Goal: Task Accomplishment & Management: Manage account settings

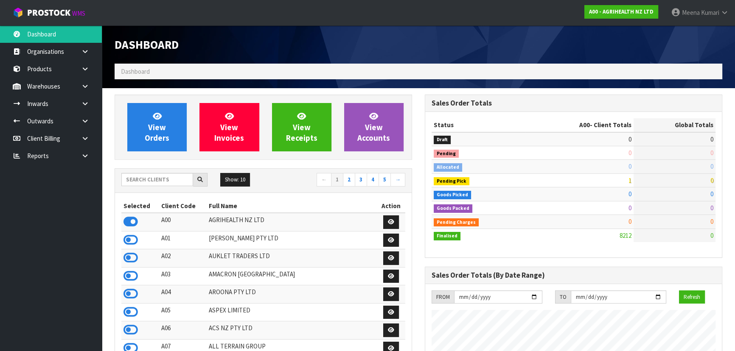
scroll to position [642, 310]
click at [178, 182] on input "text" at bounding box center [157, 179] width 72 height 13
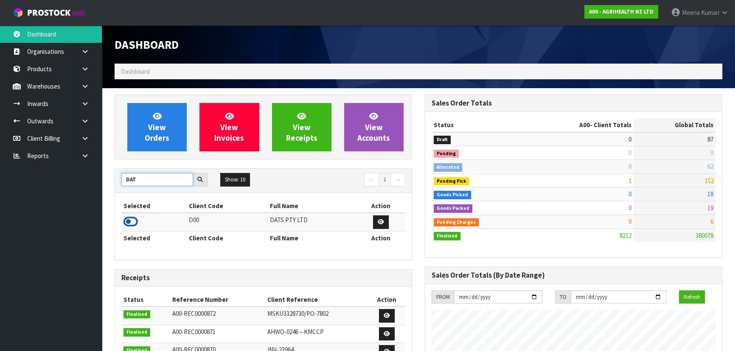
type input "DAT"
drag, startPoint x: 130, startPoint y: 222, endPoint x: 100, endPoint y: 160, distance: 68.3
click at [129, 221] on icon at bounding box center [131, 222] width 14 height 13
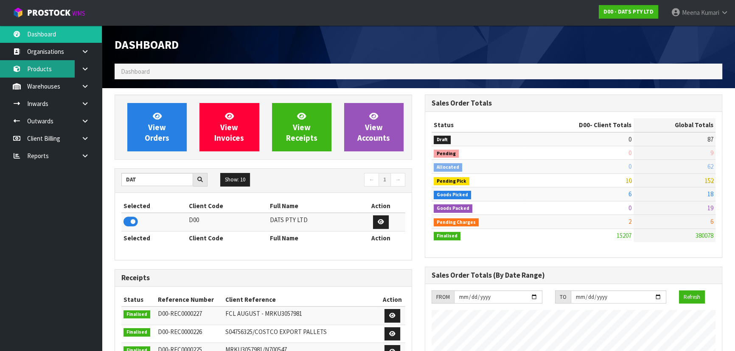
click at [59, 72] on link "Products" at bounding box center [51, 68] width 102 height 17
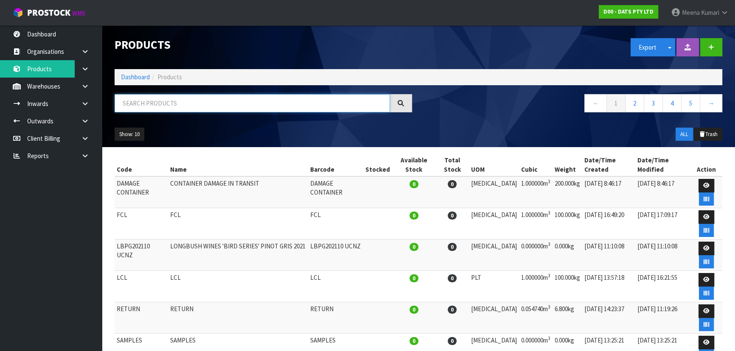
click at [141, 104] on input "text" at bounding box center [252, 103] width 275 height 18
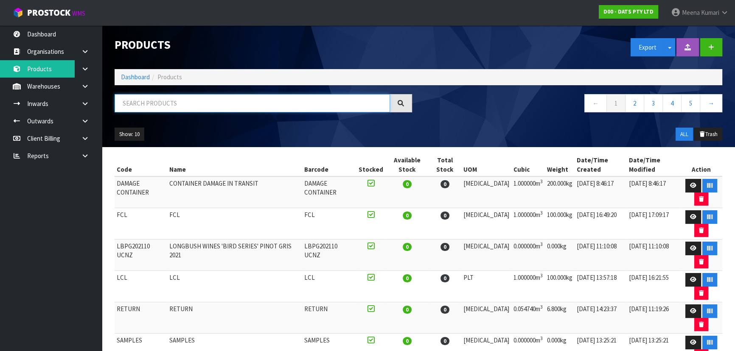
click at [191, 103] on input "text" at bounding box center [252, 103] width 275 height 18
paste input "70385"
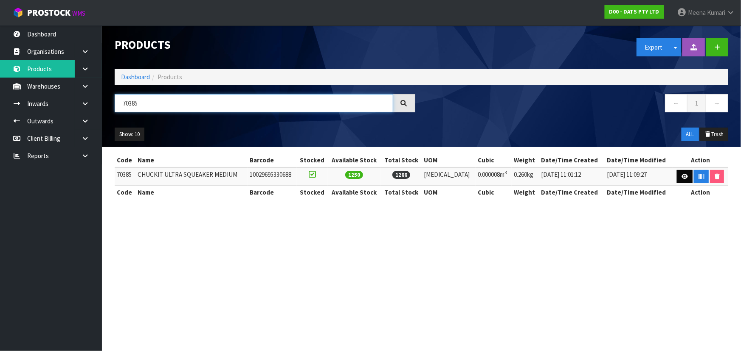
type input "70385"
click at [681, 175] on icon at bounding box center [684, 177] width 6 height 6
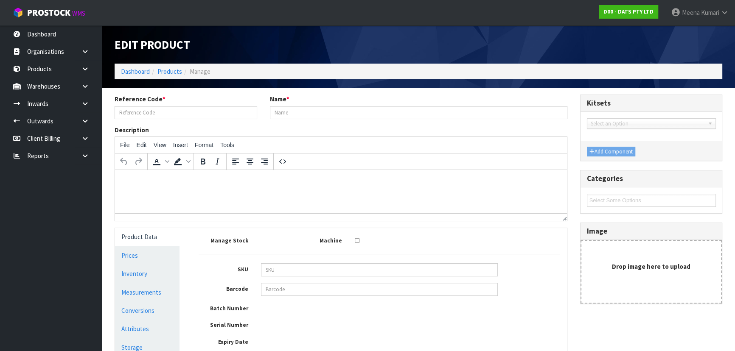
type input "70385"
type input "CHUCKIT ULTRA SQUEAKER MEDIUM"
click at [319, 292] on input "10029695330688" at bounding box center [379, 289] width 237 height 13
type input "029695330681"
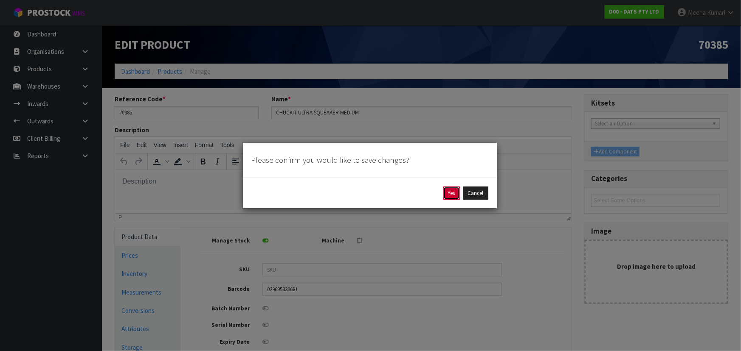
click at [452, 191] on button "Yes" at bounding box center [451, 194] width 17 height 14
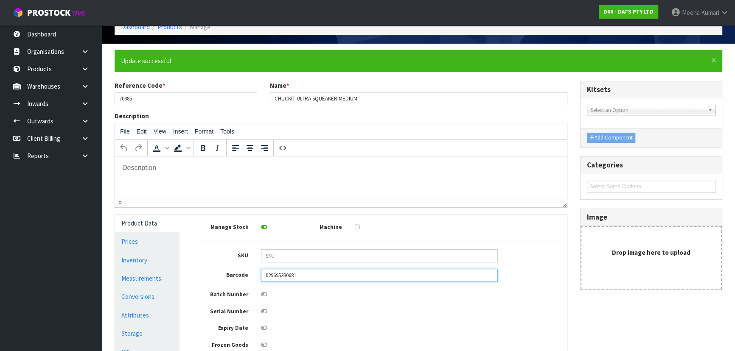
scroll to position [115, 0]
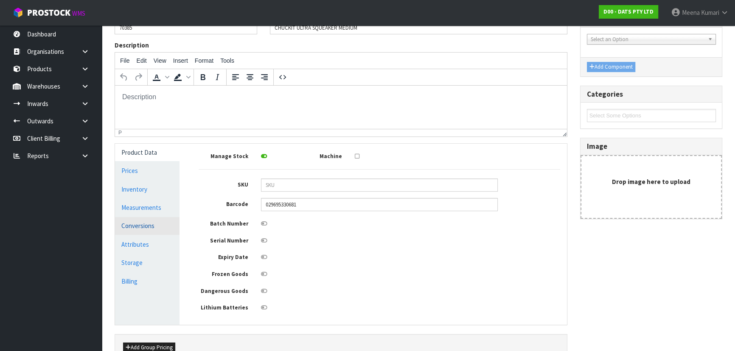
click at [169, 230] on link "Conversions" at bounding box center [147, 225] width 65 height 17
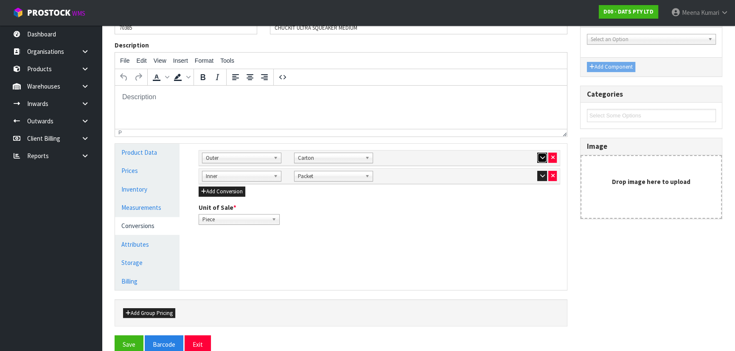
click at [542, 157] on icon "button" at bounding box center [542, 158] width 5 height 6
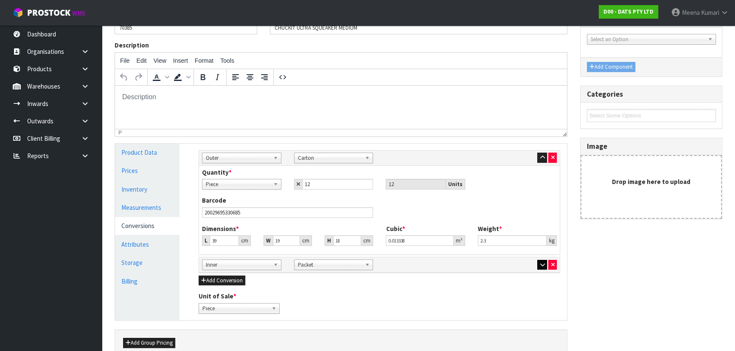
click at [537, 265] on div at bounding box center [517, 265] width 79 height 10
click at [544, 266] on icon "button" at bounding box center [542, 265] width 5 height 6
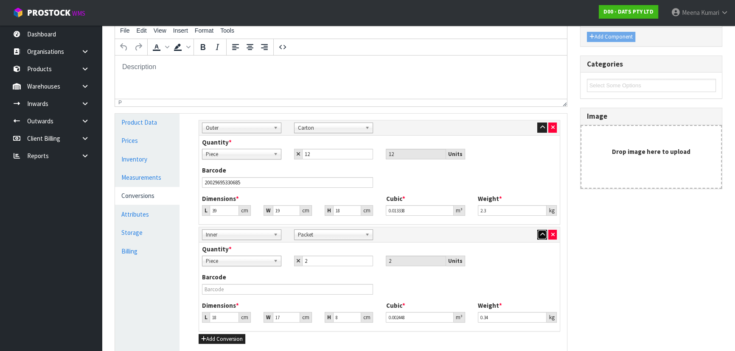
scroll to position [248, 0]
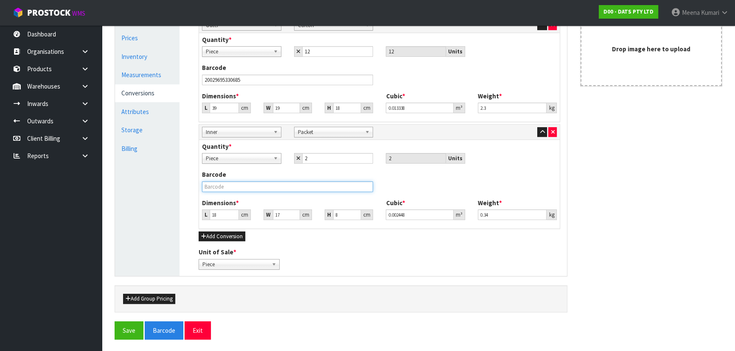
click at [289, 187] on input "text" at bounding box center [287, 187] width 171 height 11
type input "10029695330688"
click at [115, 322] on button "Save" at bounding box center [129, 331] width 29 height 18
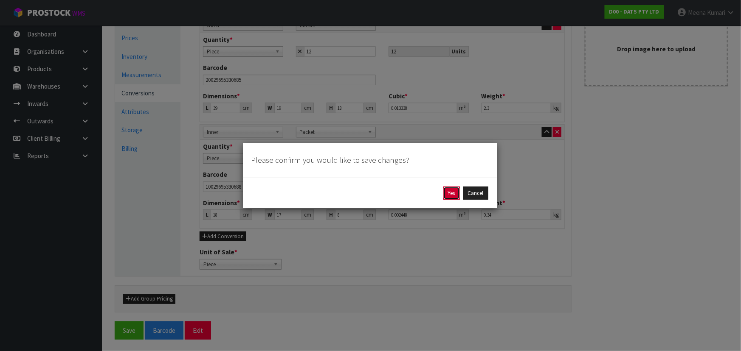
click at [452, 192] on button "Yes" at bounding box center [451, 194] width 17 height 14
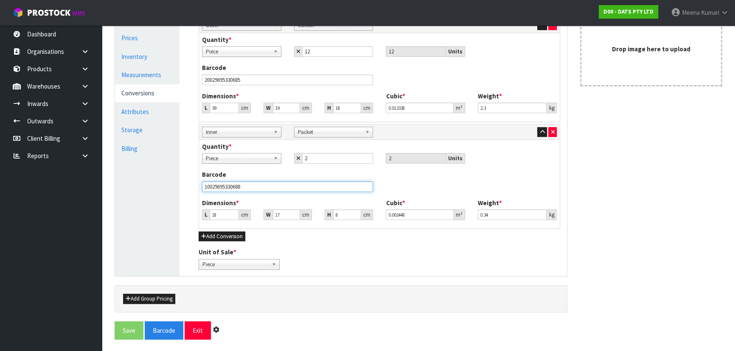
scroll to position [0, 0]
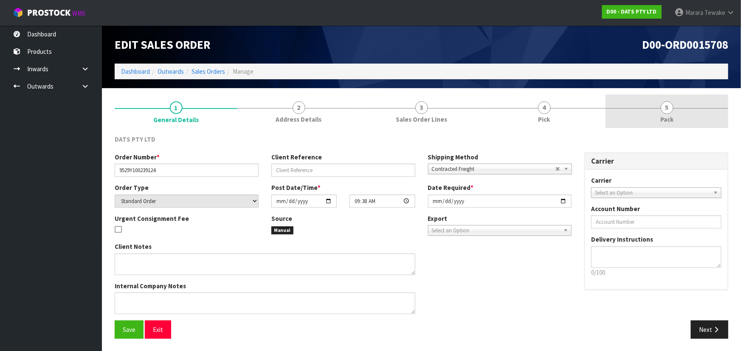
click at [672, 116] on span "Pack" at bounding box center [666, 119] width 13 height 9
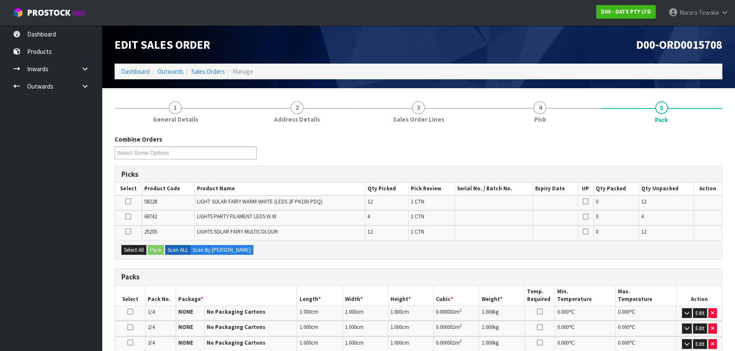
click at [125, 232] on label at bounding box center [128, 232] width 6 height 8
click at [0, 0] on input "checkbox" at bounding box center [0, 0] width 0 height 0
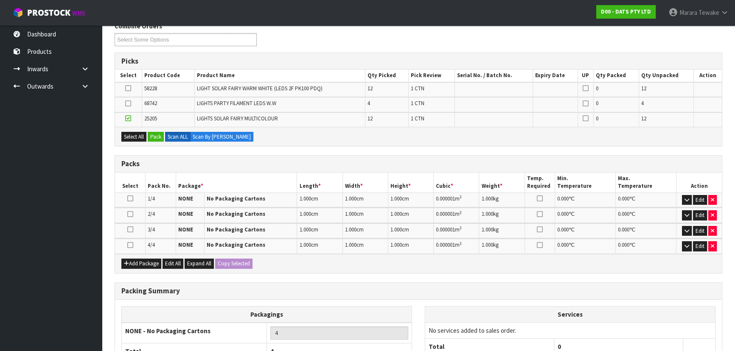
scroll to position [194, 0]
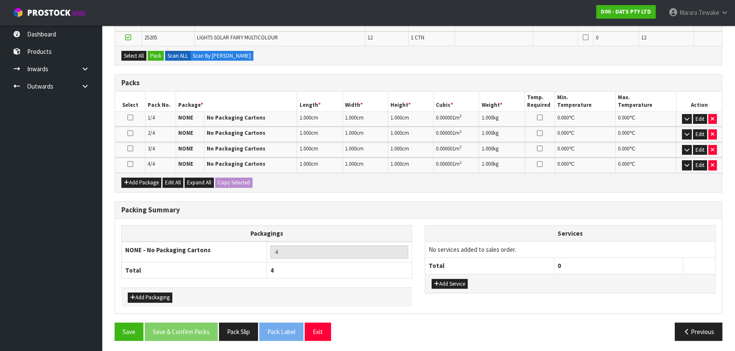
drag, startPoint x: 129, startPoint y: 163, endPoint x: 141, endPoint y: 162, distance: 11.9
click at [130, 164] on icon at bounding box center [130, 164] width 6 height 0
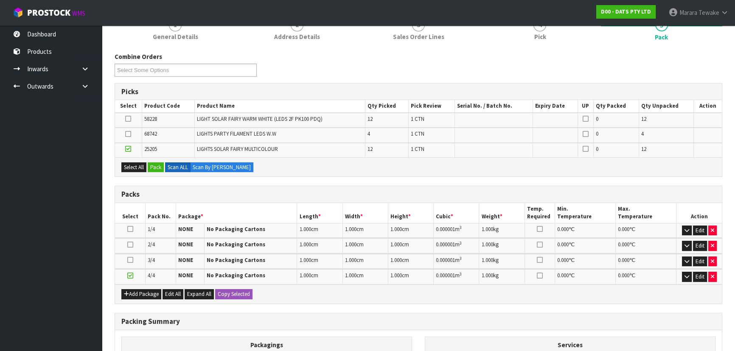
scroll to position [79, 0]
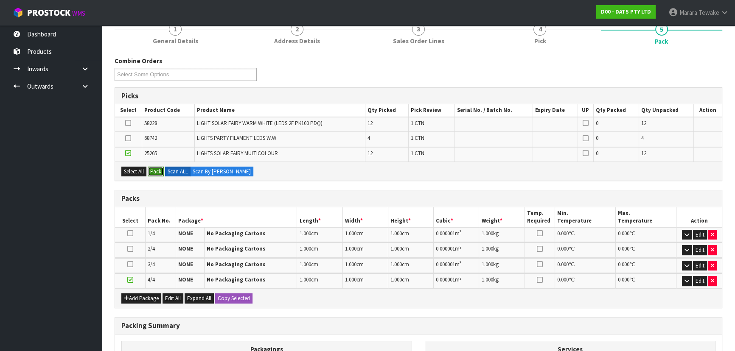
click at [152, 168] on button "Pack" at bounding box center [156, 172] width 16 height 10
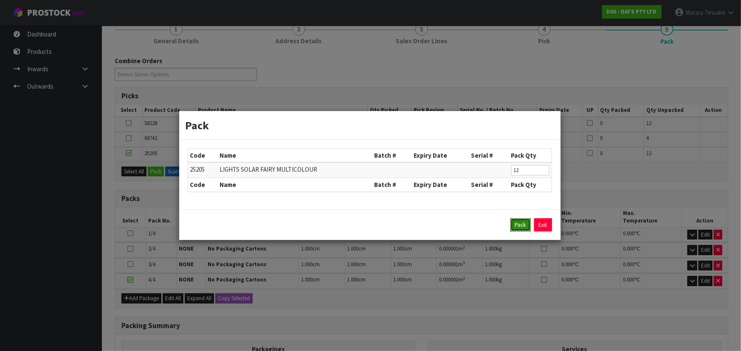
drag, startPoint x: 513, startPoint y: 224, endPoint x: 521, endPoint y: 225, distance: 8.1
click at [516, 224] on button "Pack" at bounding box center [520, 226] width 20 height 14
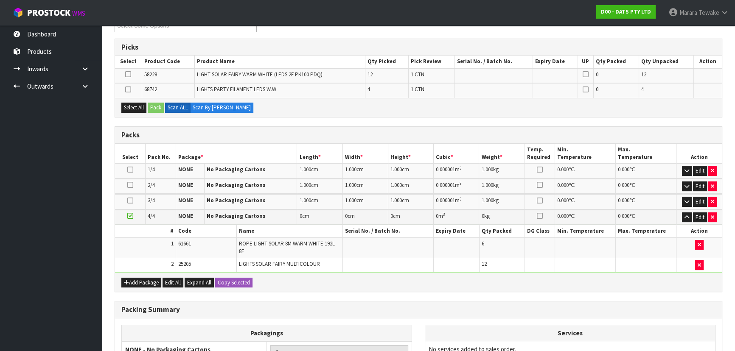
scroll to position [227, 0]
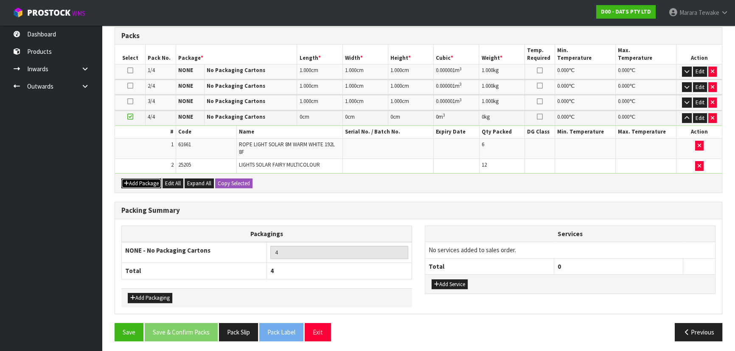
click at [141, 180] on button "Add Package" at bounding box center [141, 184] width 40 height 10
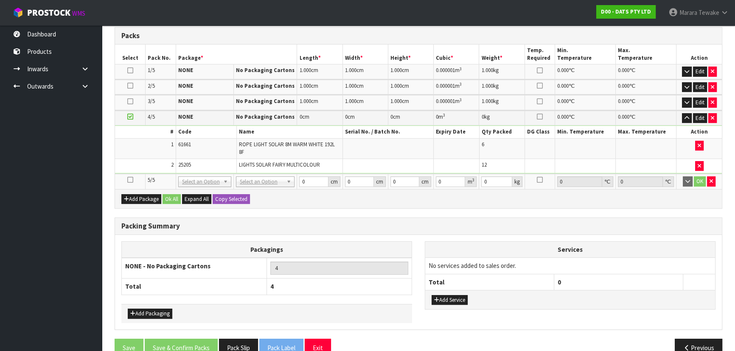
click at [130, 180] on icon at bounding box center [130, 180] width 6 height 0
click at [701, 115] on button "Edit" at bounding box center [700, 118] width 14 height 10
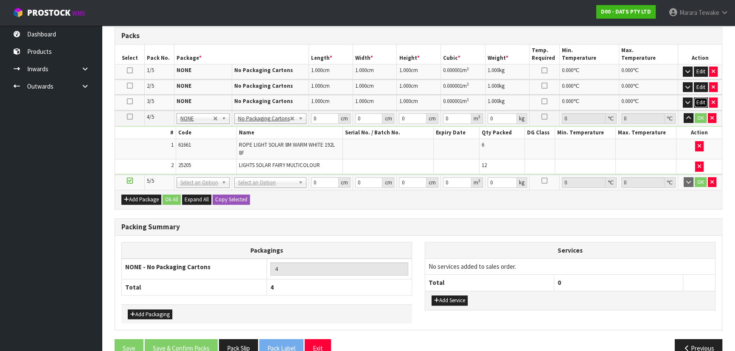
click at [699, 99] on button "Edit" at bounding box center [701, 103] width 14 height 10
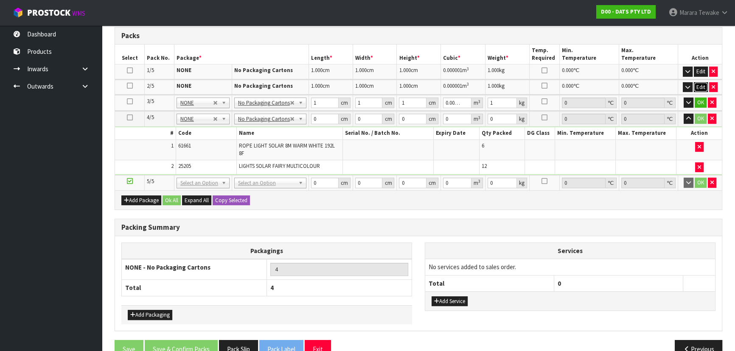
click at [700, 83] on button "Edit" at bounding box center [701, 87] width 14 height 10
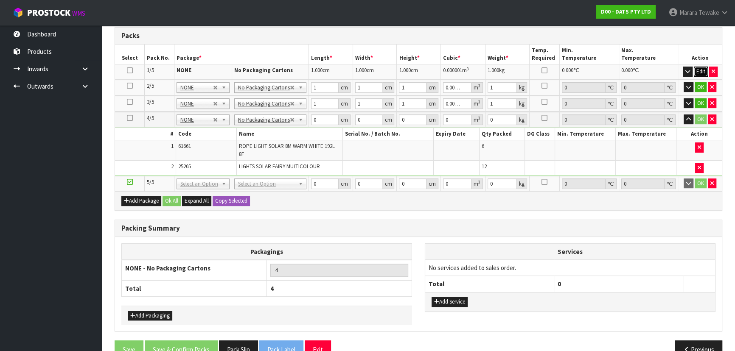
click at [700, 70] on button "Edit" at bounding box center [701, 72] width 14 height 10
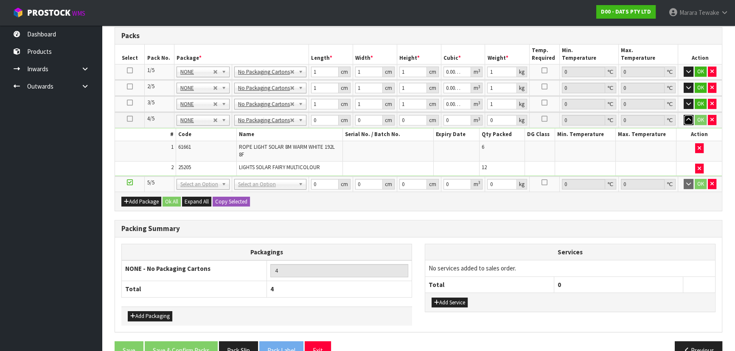
click at [685, 118] on button "button" at bounding box center [689, 120] width 10 height 10
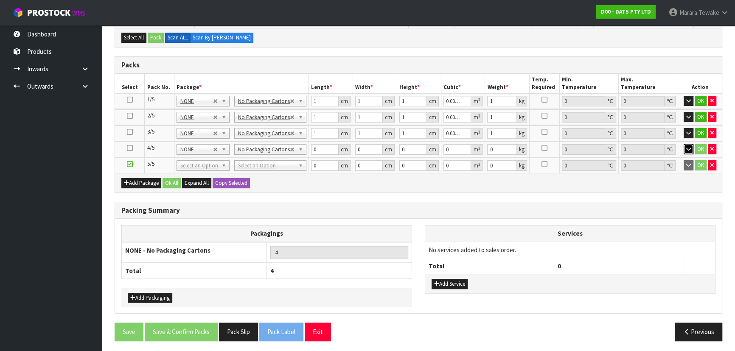
click at [690, 146] on icon "button" at bounding box center [688, 149] width 5 height 6
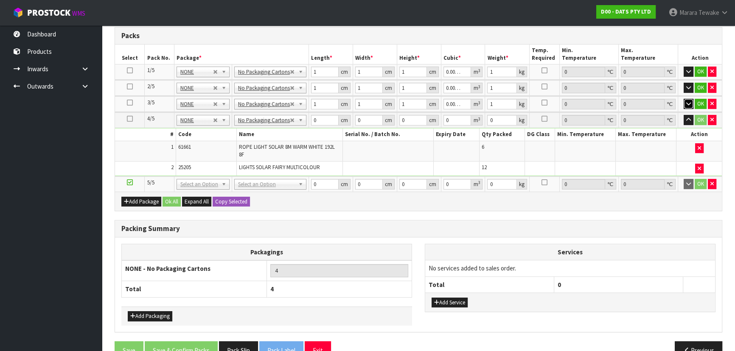
click at [688, 101] on icon "button" at bounding box center [688, 104] width 5 height 6
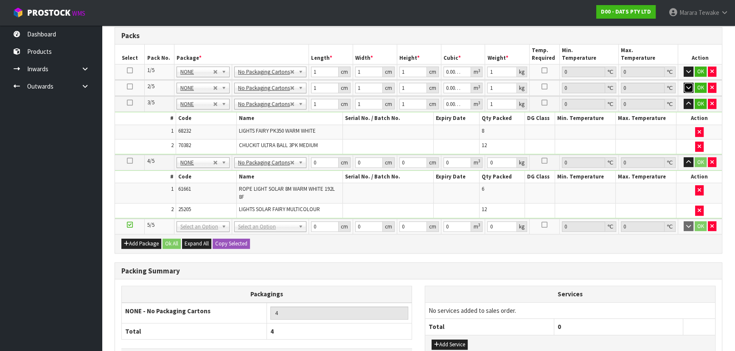
click at [688, 86] on icon "button" at bounding box center [688, 88] width 5 height 6
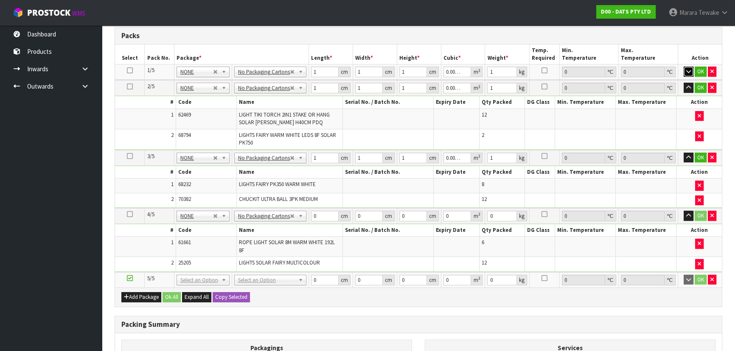
click at [689, 69] on icon "button" at bounding box center [688, 72] width 5 height 6
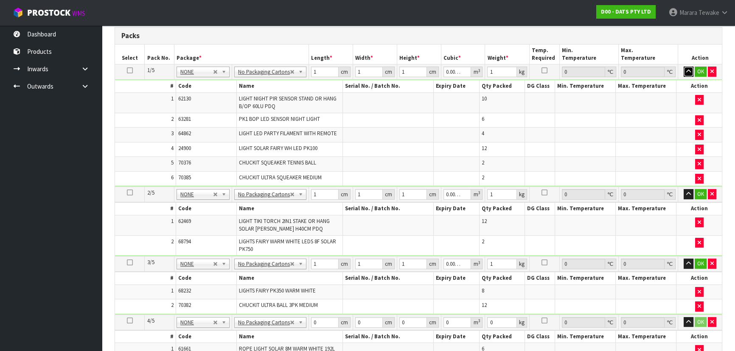
scroll to position [446, 0]
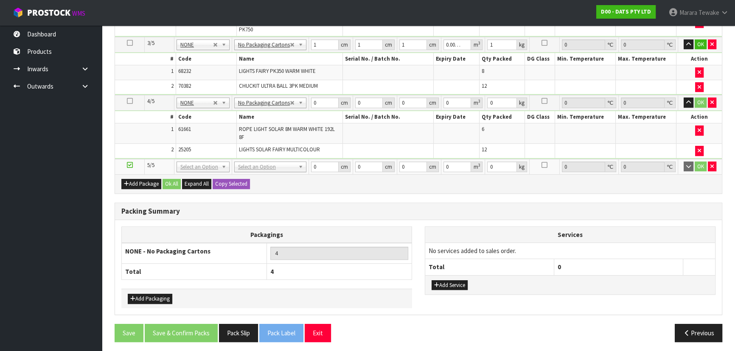
scroll to position [326, 0]
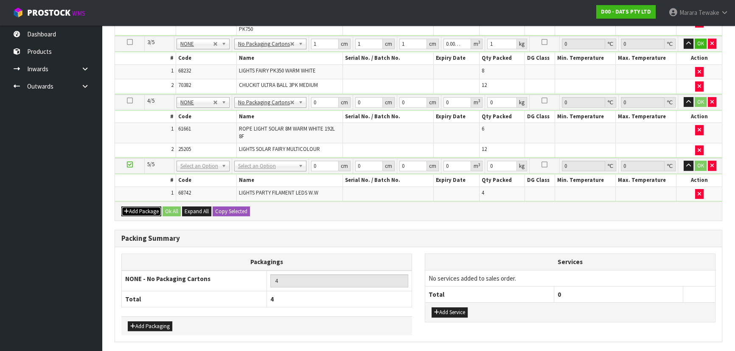
click at [140, 210] on button "Add Package" at bounding box center [141, 212] width 40 height 10
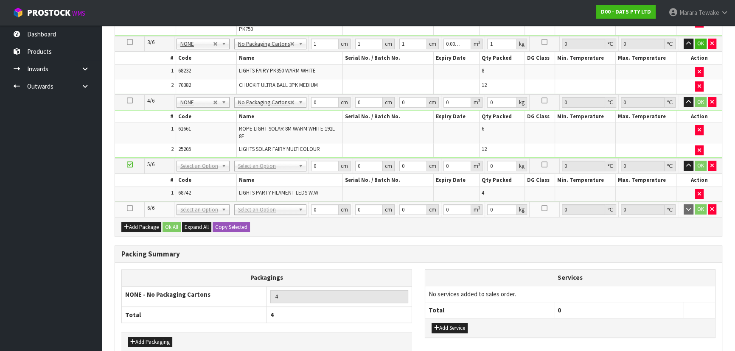
click at [129, 208] on icon at bounding box center [130, 208] width 6 height 0
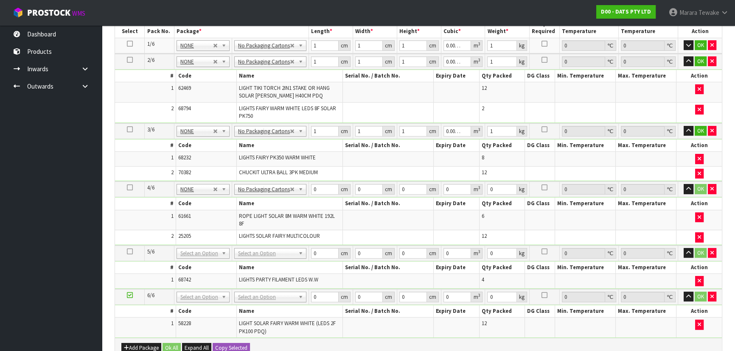
scroll to position [118, 0]
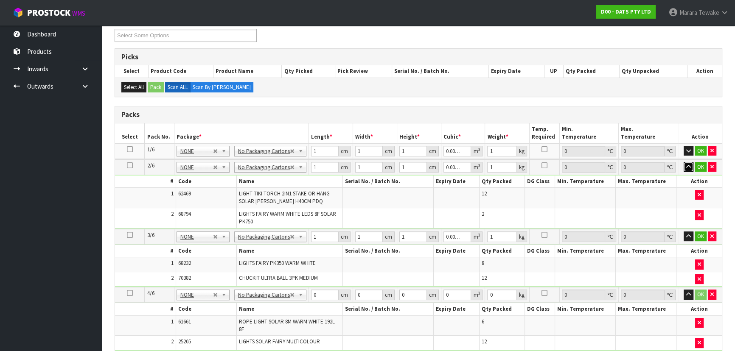
click at [690, 164] on icon "button" at bounding box center [688, 167] width 5 height 6
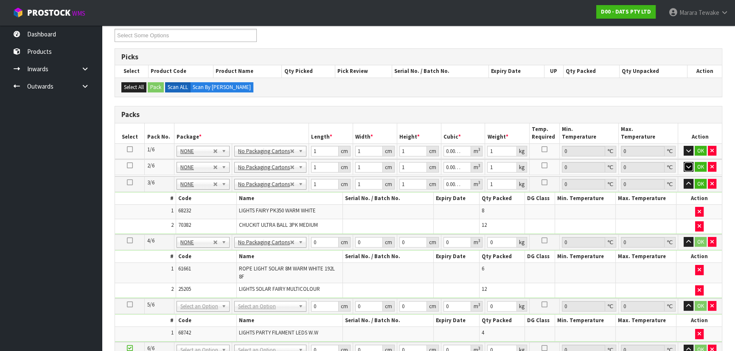
click at [689, 165] on icon "button" at bounding box center [688, 167] width 5 height 6
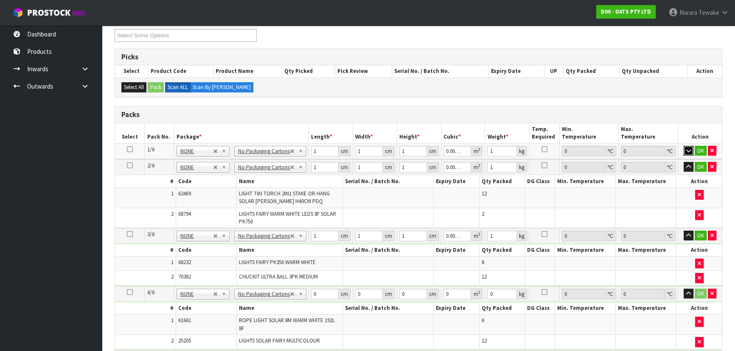
click at [688, 152] on icon "button" at bounding box center [688, 151] width 5 height 6
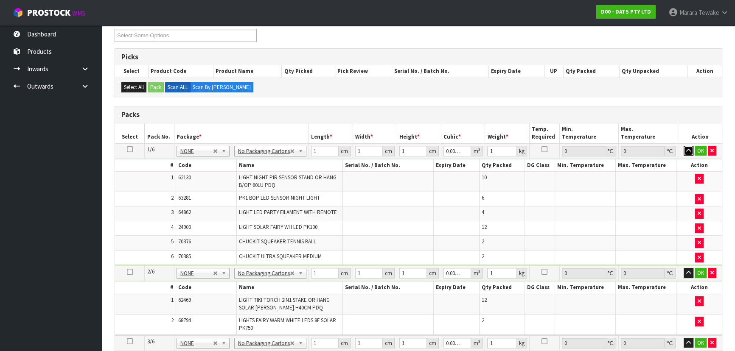
drag, startPoint x: 250, startPoint y: 152, endPoint x: 250, endPoint y: 157, distance: 5.1
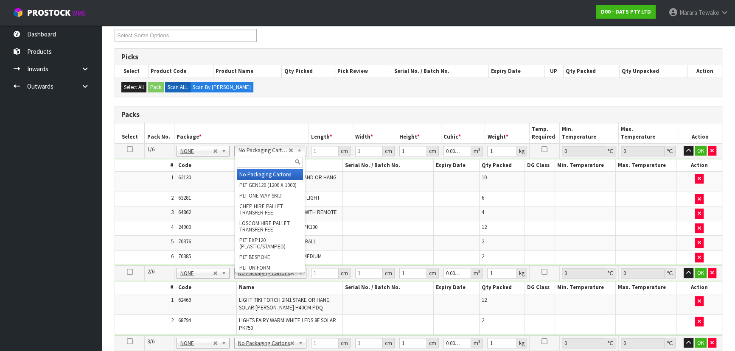
click at [252, 161] on input "text" at bounding box center [270, 162] width 66 height 11
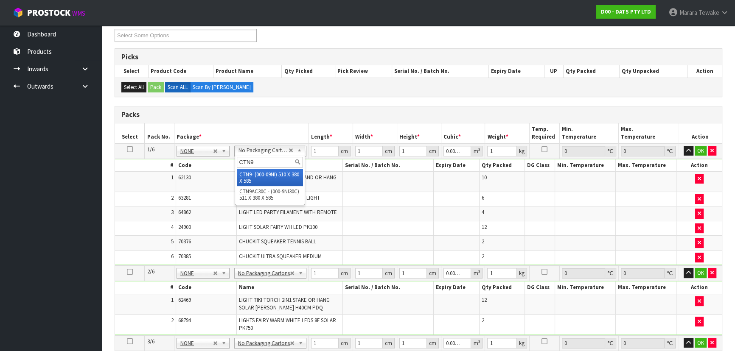
type input "CTN9"
drag, startPoint x: 251, startPoint y: 174, endPoint x: 247, endPoint y: 170, distance: 5.7
type input "1"
type input "51"
type input "38"
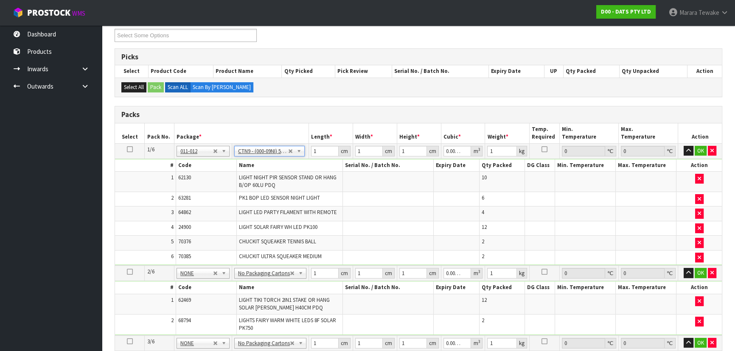
type input "58.5"
type input "0.113373"
type input "11.81"
click at [128, 149] on icon at bounding box center [130, 149] width 6 height 0
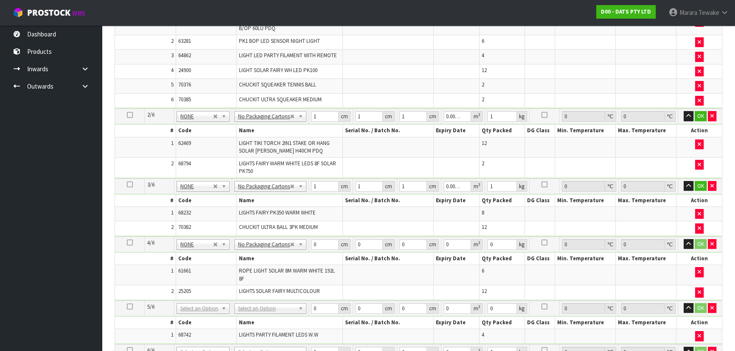
scroll to position [388, 0]
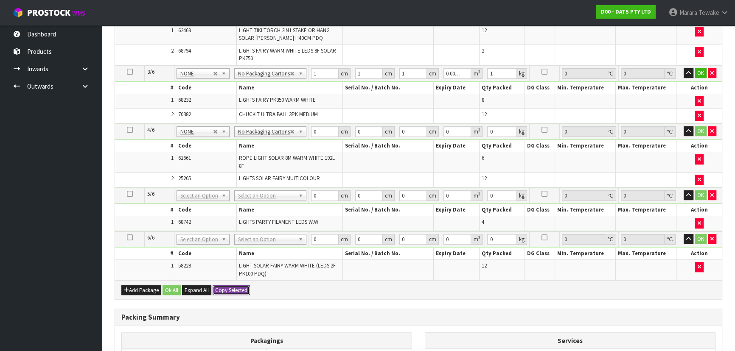
click at [230, 286] on button "Copy Selected" at bounding box center [231, 291] width 37 height 10
click at [230, 287] on span "Confirm" at bounding box center [224, 290] width 19 height 7
type input "6"
type input "51"
type input "38"
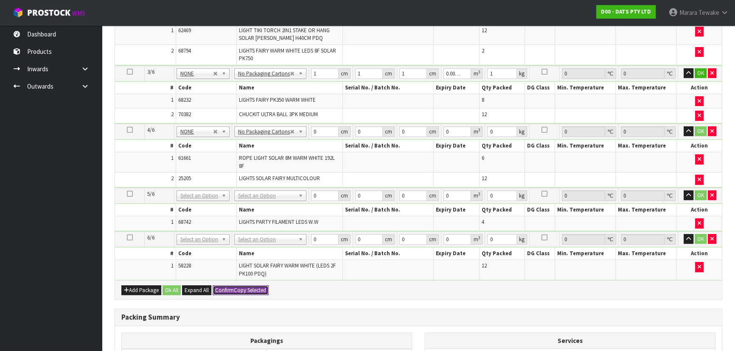
type input "58.5"
type input "0.113373"
type input "11.81"
type input "51"
type input "38"
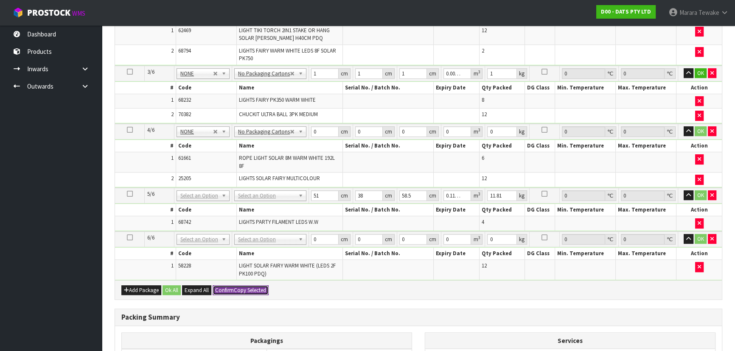
type input "58.5"
type input "0.113373"
type input "11.81"
type input "51"
type input "38"
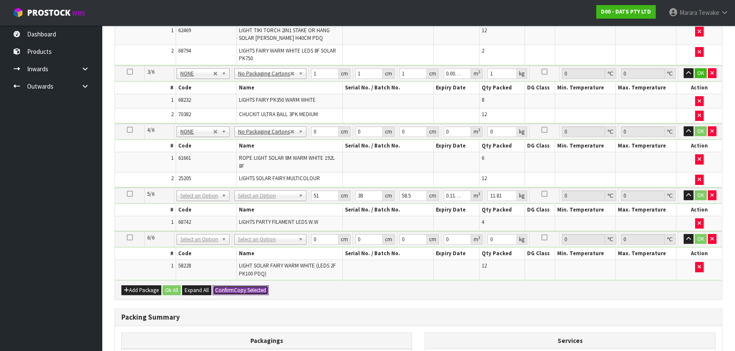
type input "58.5"
type input "0.113373"
type input "11.81"
type input "51"
type input "38"
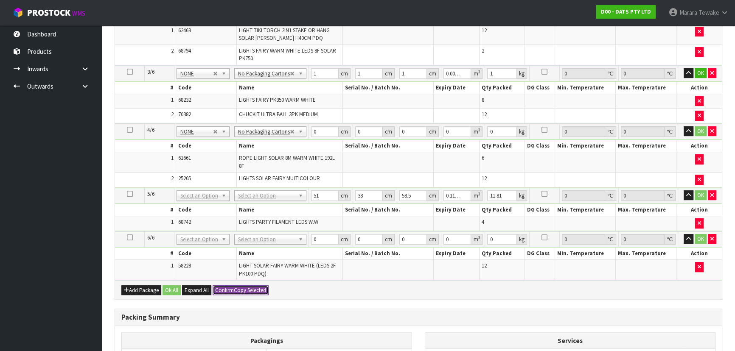
type input "58.5"
type input "0.113373"
type input "11.81"
type input "51"
type input "38"
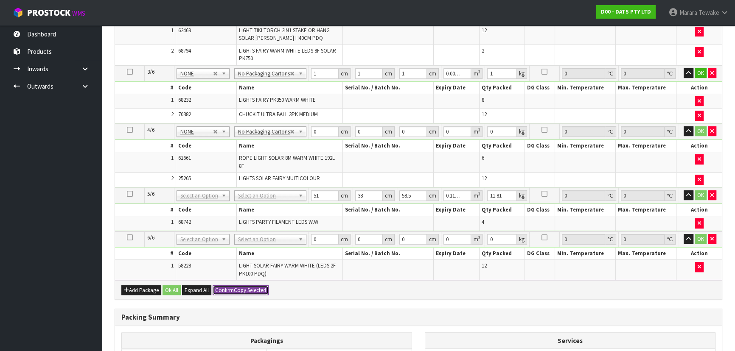
type input "58.5"
type input "0.113373"
type input "11.81"
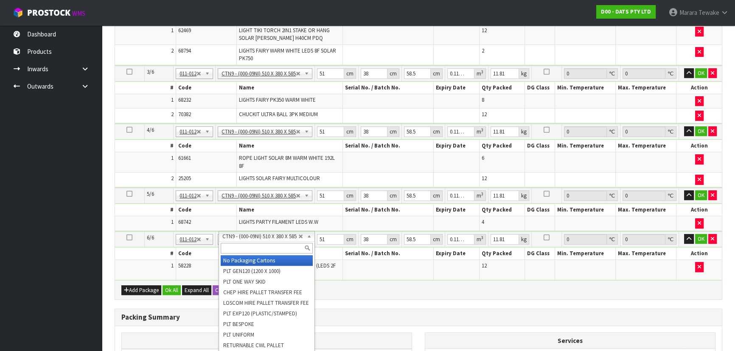
type input "5"
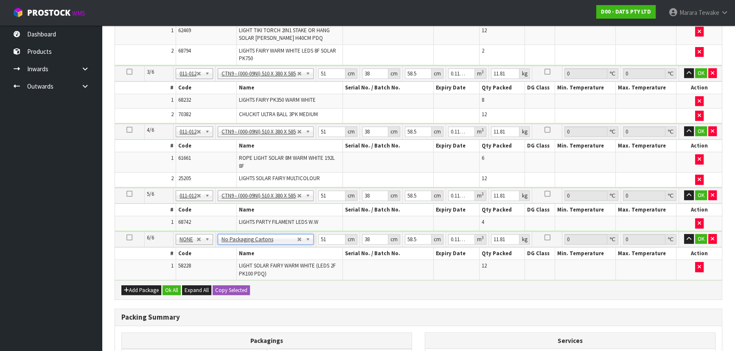
type input "0"
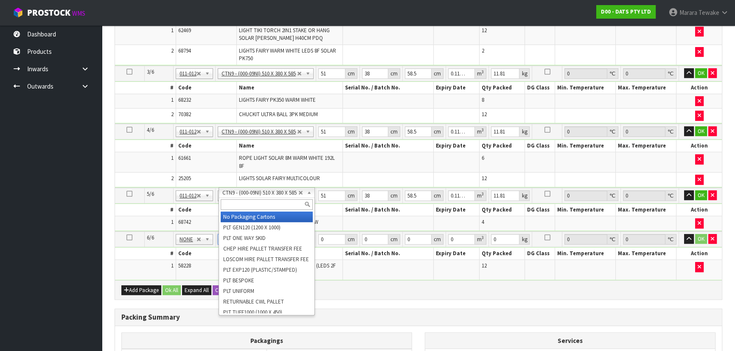
type input "4"
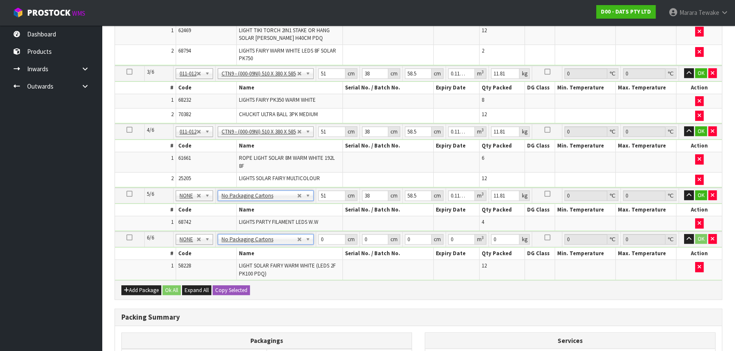
type input "0"
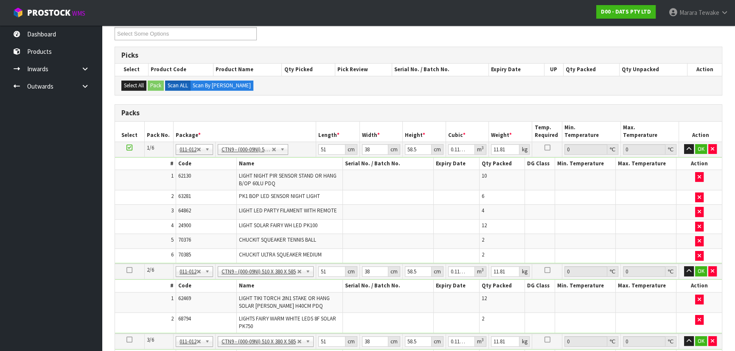
scroll to position [118, 0]
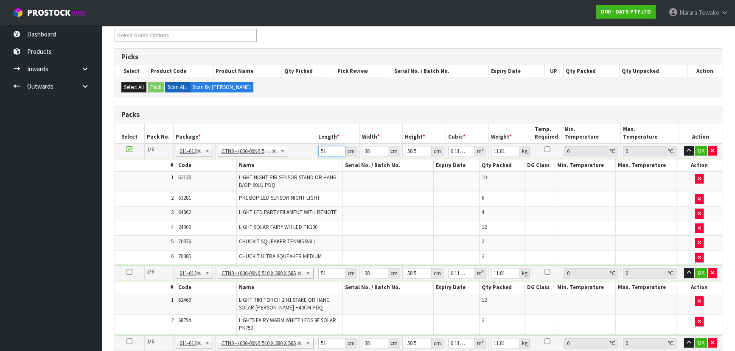
drag, startPoint x: 324, startPoint y: 147, endPoint x: 312, endPoint y: 124, distance: 26.2
click at [312, 133] on table "Select Pack No. Package * Length * Width * Height * Cubic * Weight * Temp. Requ…" at bounding box center [418, 337] width 607 height 427
type input "5"
type input "0.011115"
type input "51"
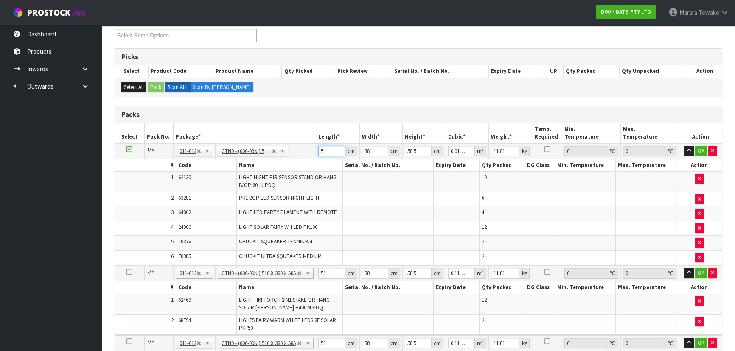
type input "0.113373"
type input "4"
type input "0.011934"
type input "40"
type input "0.11934"
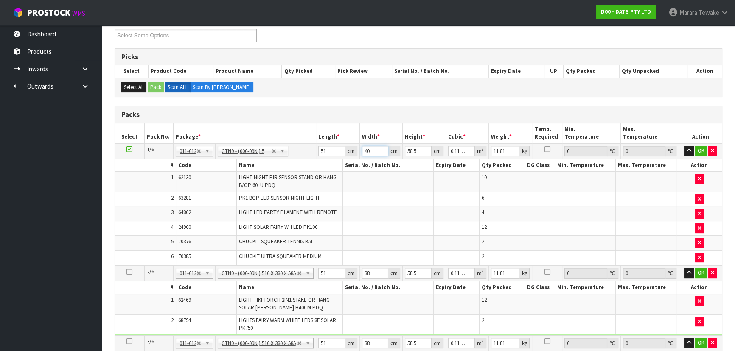
type input "40"
type input "5"
type input "0.0102"
type input "56"
type input "0.11424"
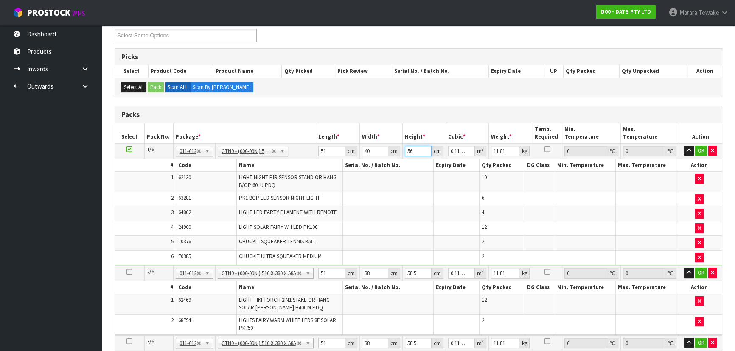
type input "56"
type input "11"
click at [684, 146] on button "button" at bounding box center [689, 151] width 10 height 10
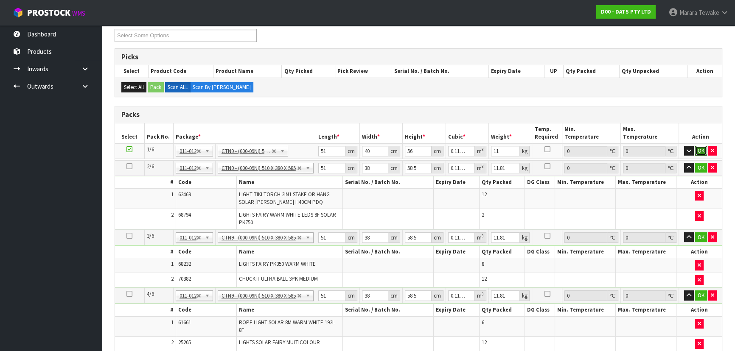
click button "OK" at bounding box center [701, 151] width 12 height 10
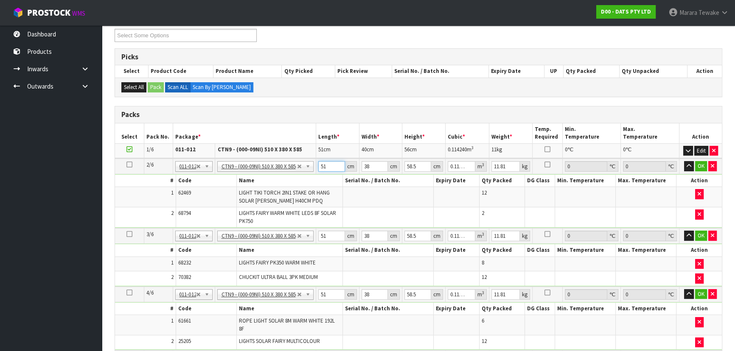
type input "5"
type input "0.011115"
type input "52"
type input "0.115596"
type input "52"
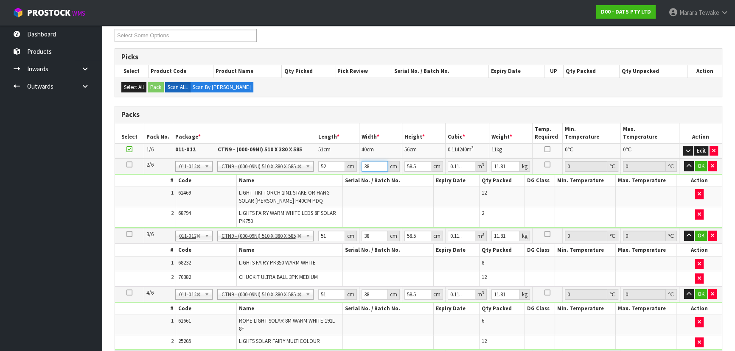
type input "3"
type input "0.009126"
type input "36"
type input "0.109512"
type input "369"
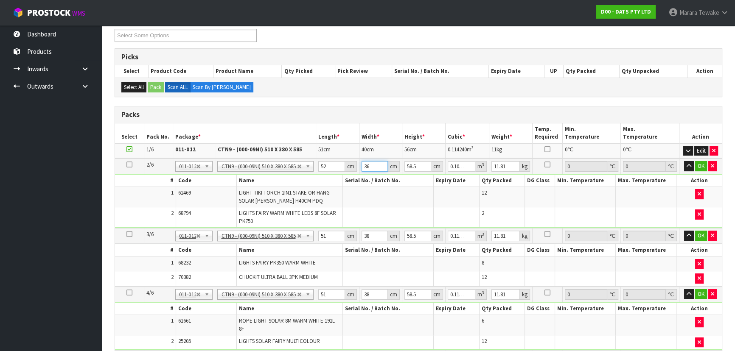
type input "1.122498"
type input "36"
type input "0.109512"
type input "3"
type input "0.009126"
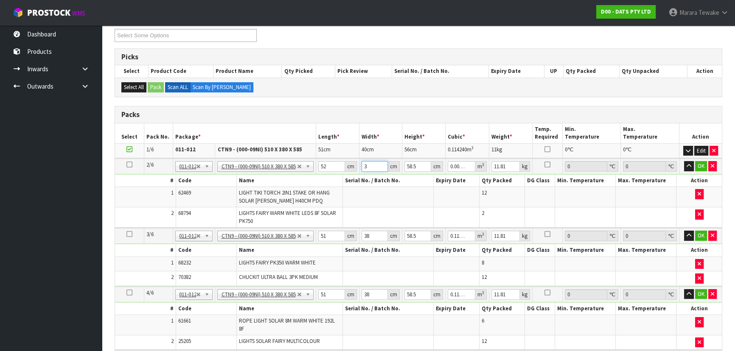
type input "39"
type input "0.118638"
type input "39"
type input "4"
type input "0.008112"
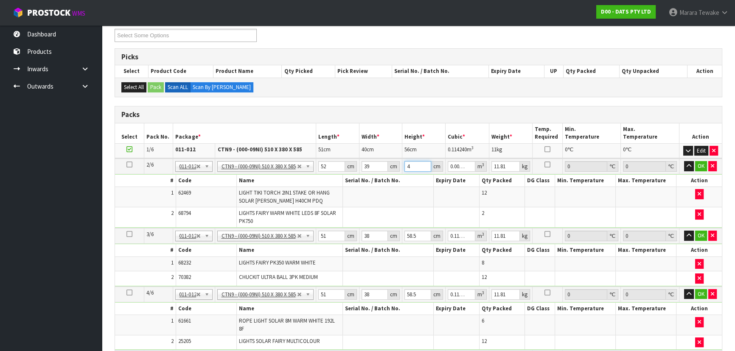
type input "46"
type input "0.093288"
type input "46"
type input "6"
click at [684, 161] on button "button" at bounding box center [689, 166] width 10 height 10
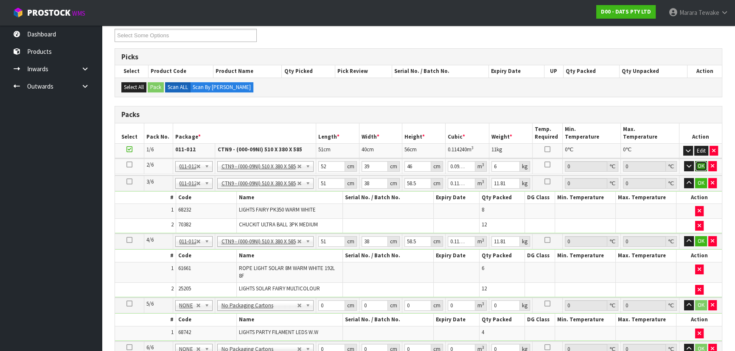
click button "OK" at bounding box center [701, 166] width 12 height 10
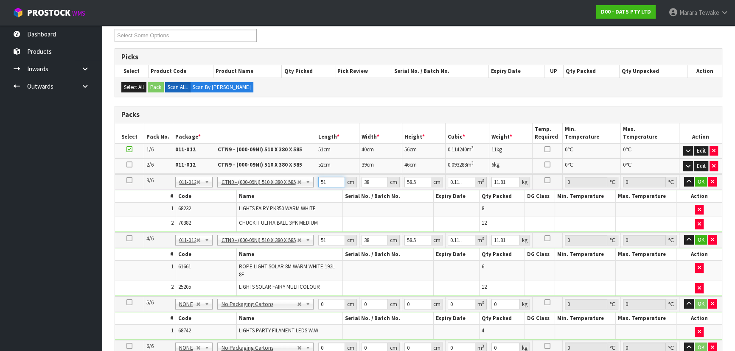
type input "2"
type input "0.004446"
type input "20"
type input "0.04446"
type input "20"
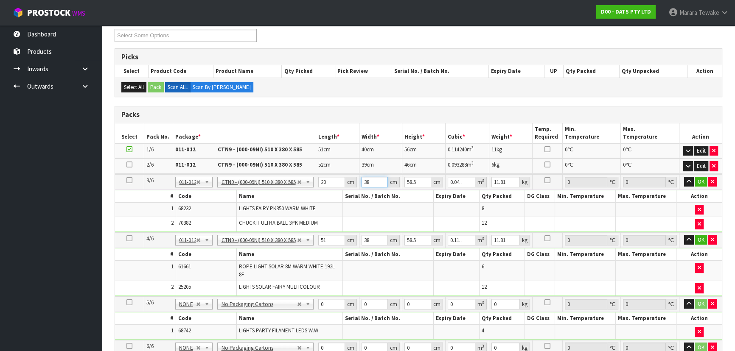
type input "0"
type input ".6"
type input "0.000702"
type input ".6"
type input "2"
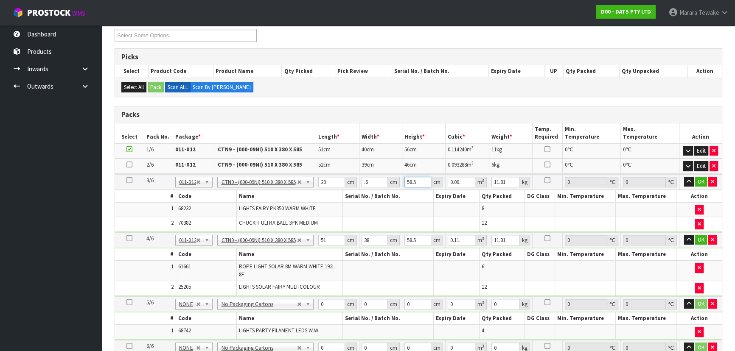
type input "0.000024"
type input "20"
type input "0.00024"
type input "20"
type input "6"
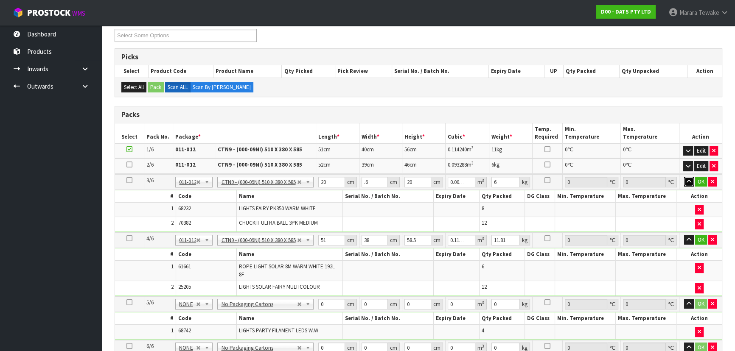
click at [684, 177] on button "button" at bounding box center [689, 182] width 10 height 10
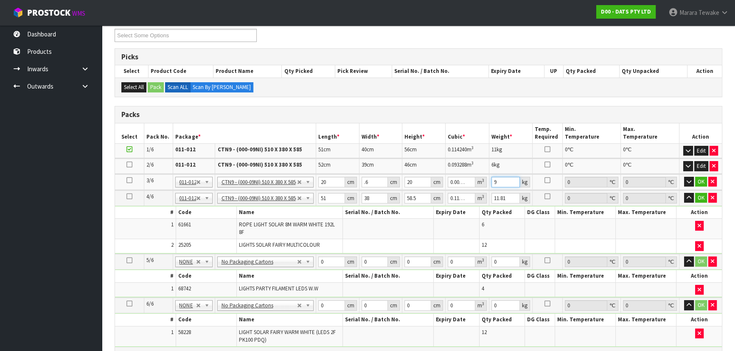
type input "9"
click button "OK" at bounding box center [701, 182] width 12 height 10
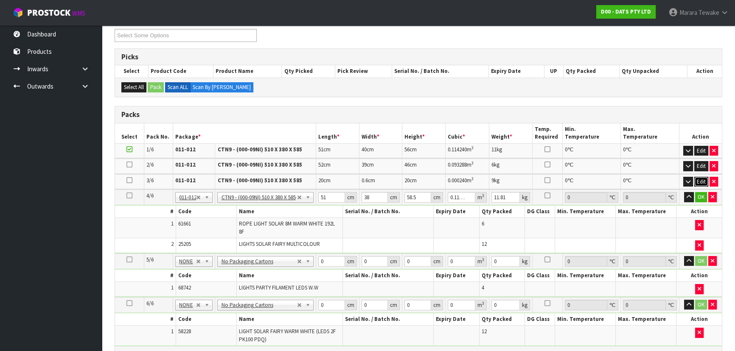
click at [702, 179] on button "Edit" at bounding box center [701, 182] width 14 height 10
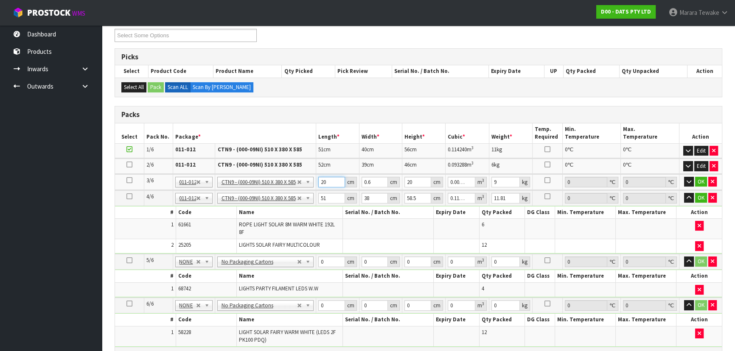
drag, startPoint x: 329, startPoint y: 180, endPoint x: 313, endPoint y: 172, distance: 17.7
click at [313, 174] on tr "3/6 NONE 007-001 007-002 007-004 007-009 007-013 007-014 007-015 007-017 007-01…" at bounding box center [418, 182] width 607 height 16
type input "5"
type input "0.00006"
type input "52"
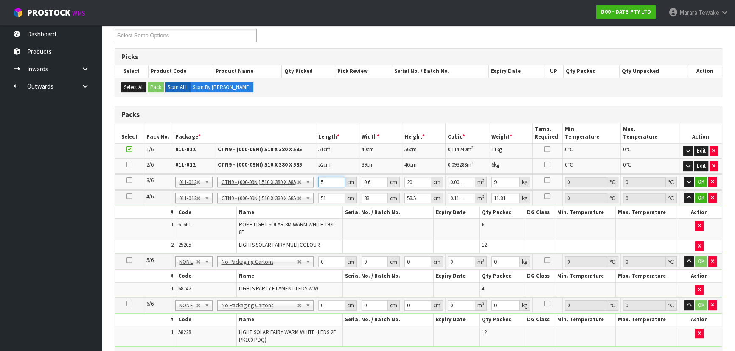
type input "0.000624"
type input "52"
type input "3"
type input "0.00312"
type input "39"
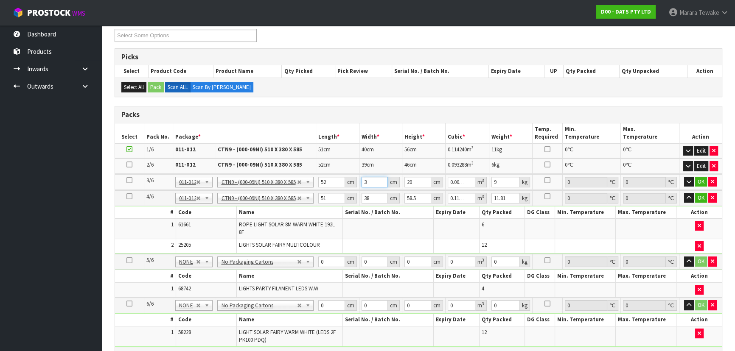
type input "0.04056"
type input "39"
type input "5"
type input "0.01014"
type input "51"
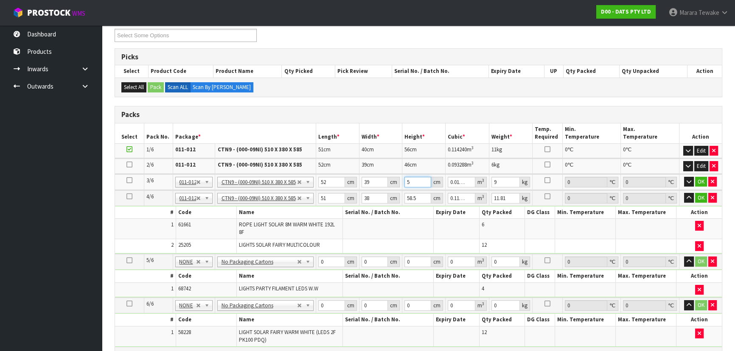
type input "0.103428"
type input "51"
click button "OK" at bounding box center [701, 182] width 12 height 10
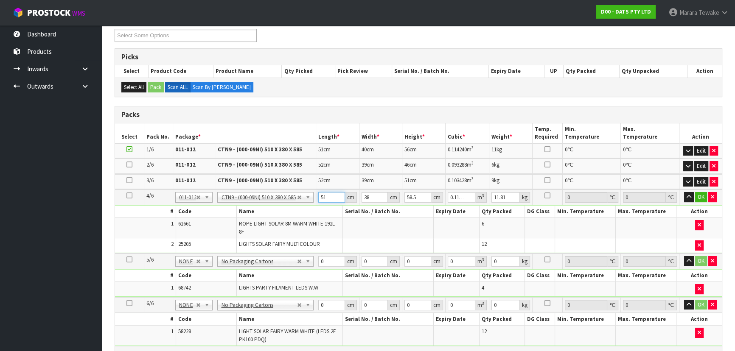
type input "5"
type input "0.011115"
type input "52"
type input "0.115596"
type input "52"
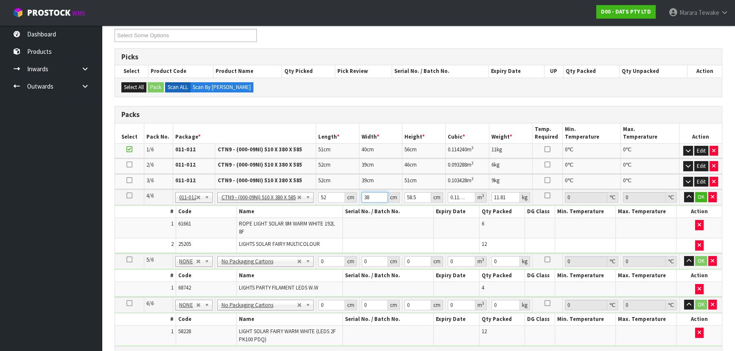
type input "4"
type input "0.012168"
type input "40"
type input "0.12168"
type input "40"
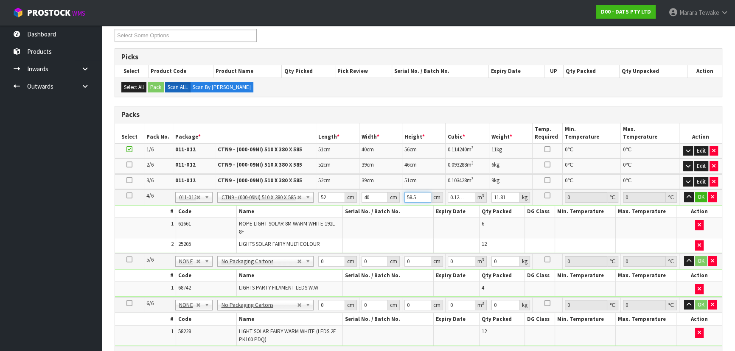
type input "4"
type input "0.00832"
type input "48"
type input "0.09984"
type input "48"
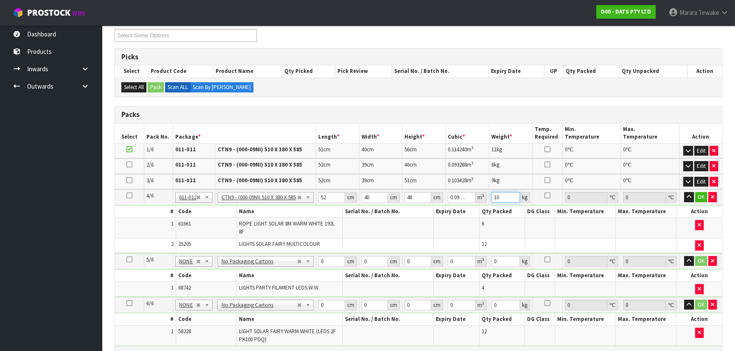
type input "10"
click at [684, 192] on button "button" at bounding box center [689, 197] width 10 height 10
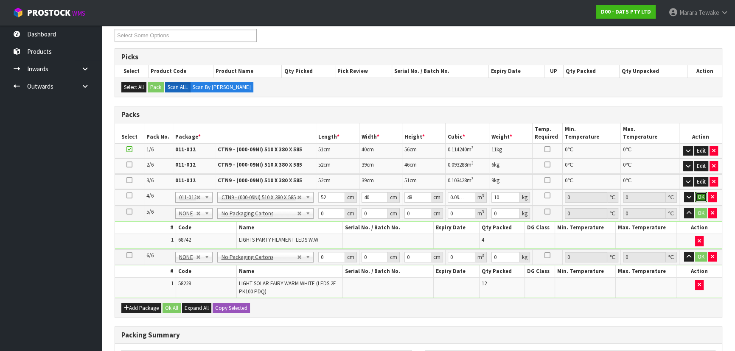
click button "OK" at bounding box center [701, 197] width 12 height 10
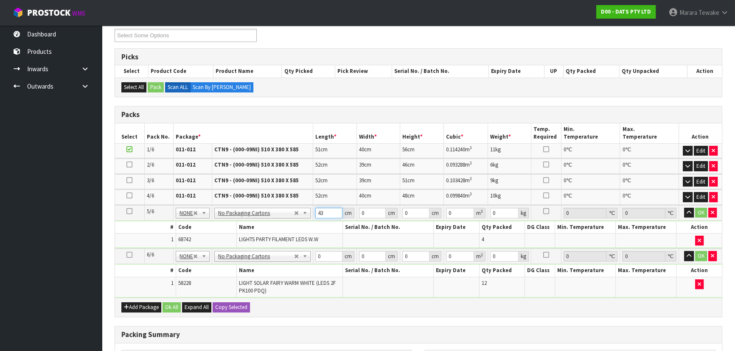
type input "43"
type input "3"
type input "0.005547"
type input "31"
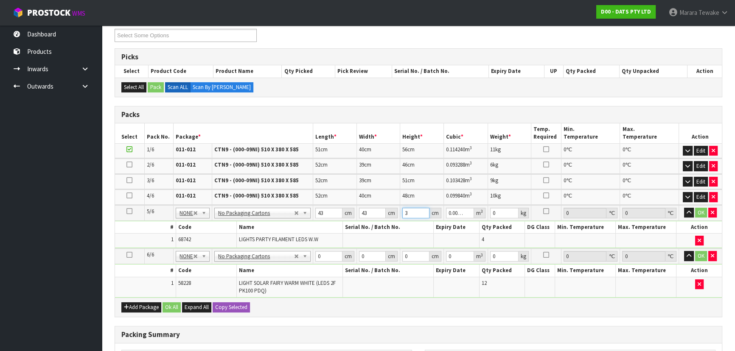
type input "0.057319"
type input "31"
type input "9"
click at [684, 208] on button "button" at bounding box center [689, 213] width 10 height 10
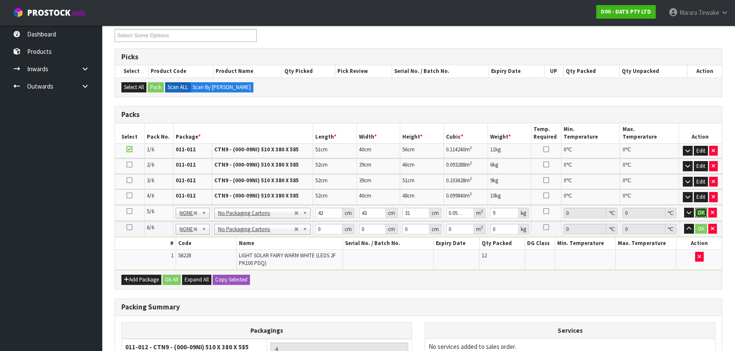
click button "OK" at bounding box center [701, 213] width 12 height 10
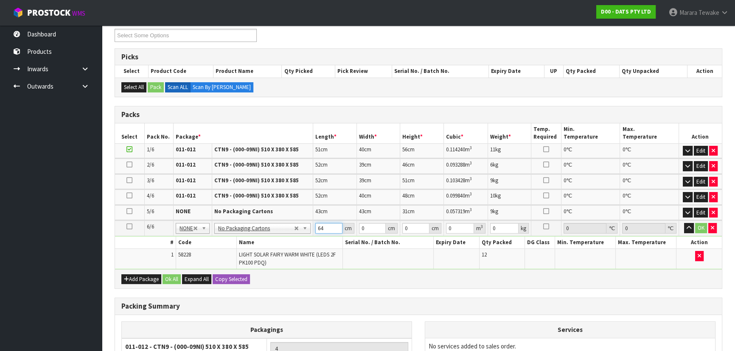
type input "64"
type input "20"
type input "1"
type input "0.00128"
type input "16"
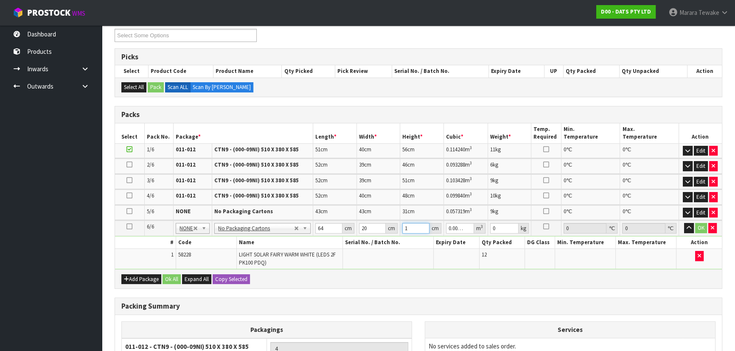
type input "0.02048"
type input "16"
type input "3"
click at [697, 226] on button "OK" at bounding box center [701, 228] width 12 height 10
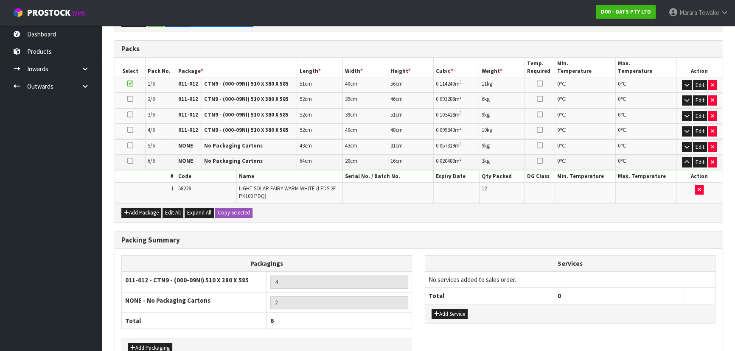
scroll to position [233, 0]
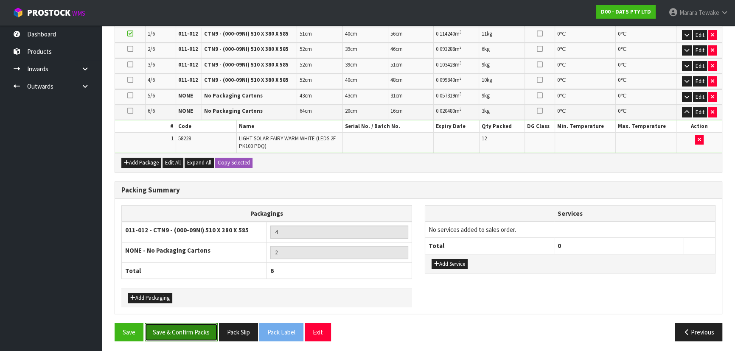
click at [183, 331] on button "Save & Confirm Packs" at bounding box center [181, 332] width 73 height 18
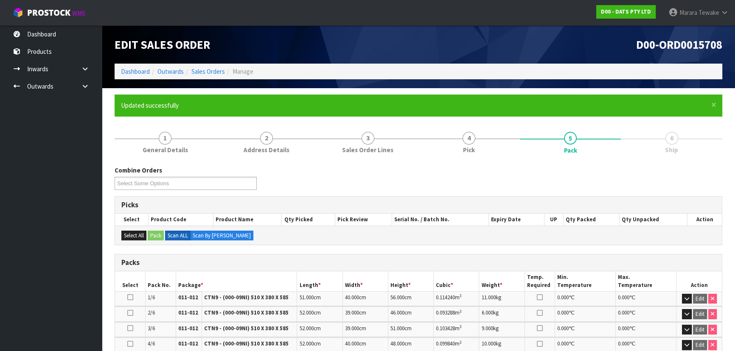
scroll to position [212, 0]
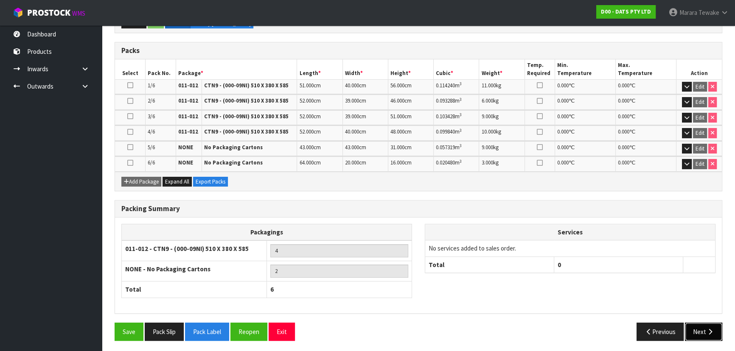
click at [709, 329] on icon "button" at bounding box center [710, 332] width 8 height 6
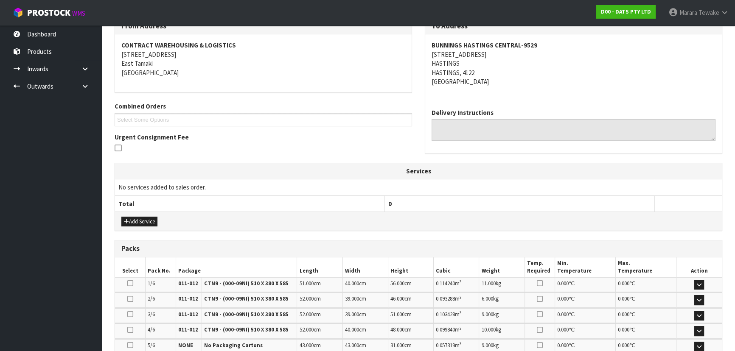
scroll to position [275, 0]
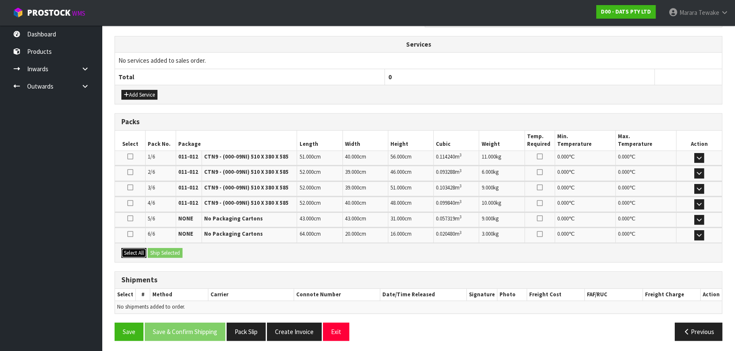
click at [134, 248] on button "Select All" at bounding box center [133, 253] width 25 height 10
click at [157, 248] on button "Ship Selected" at bounding box center [165, 253] width 35 height 10
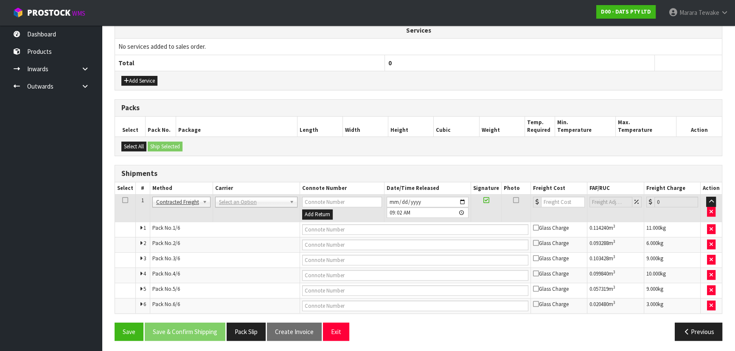
scroll to position [290, 0]
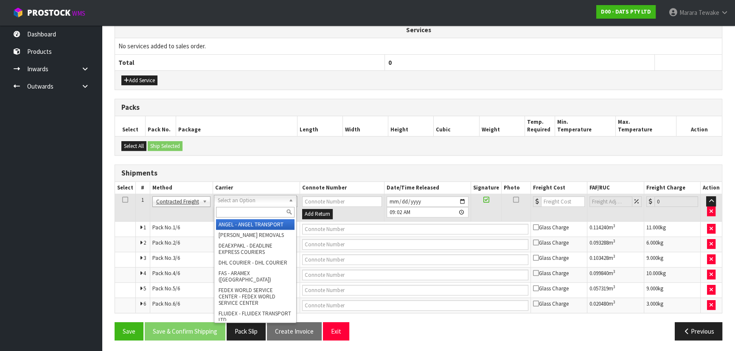
click at [247, 212] on input "text" at bounding box center [255, 212] width 79 height 11
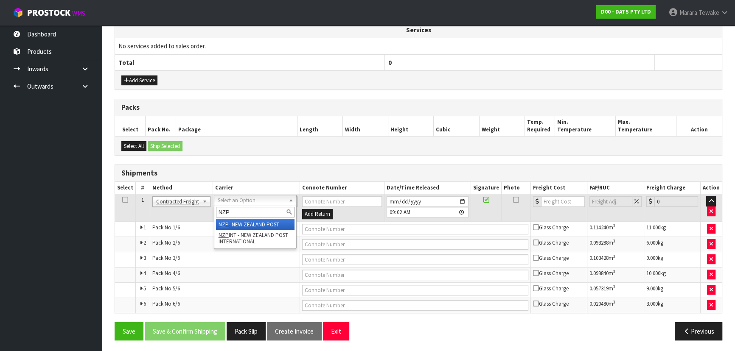
type input "NZP"
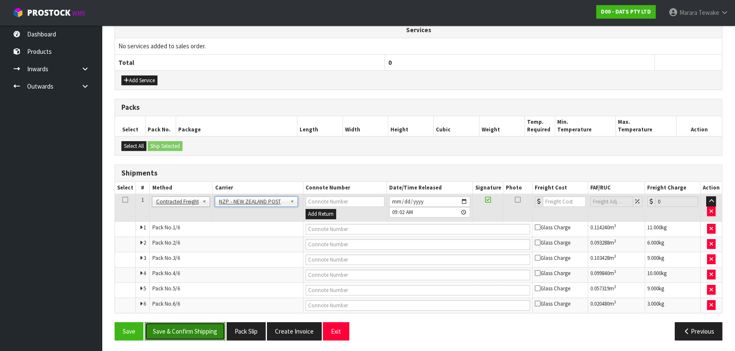
click at [214, 331] on button "Save & Confirm Shipping" at bounding box center [185, 332] width 81 height 18
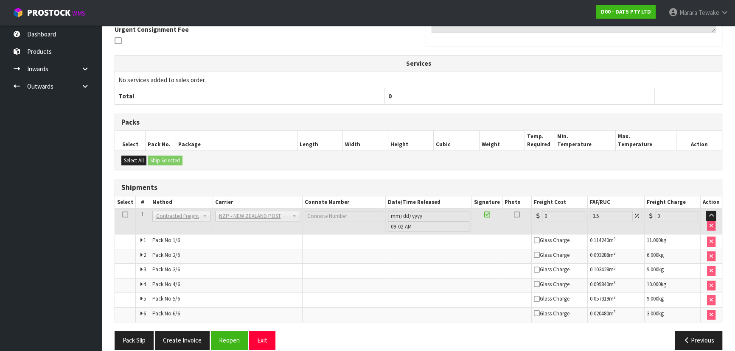
scroll to position [275, 0]
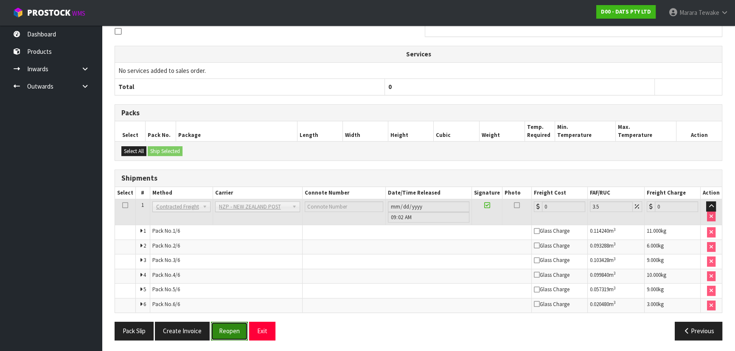
click at [239, 328] on button "Reopen" at bounding box center [229, 331] width 37 height 18
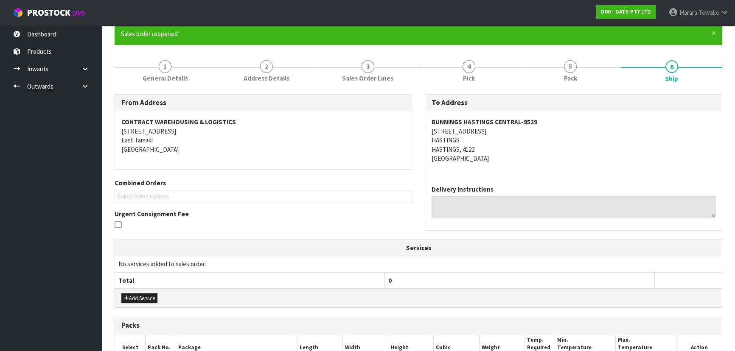
scroll to position [290, 0]
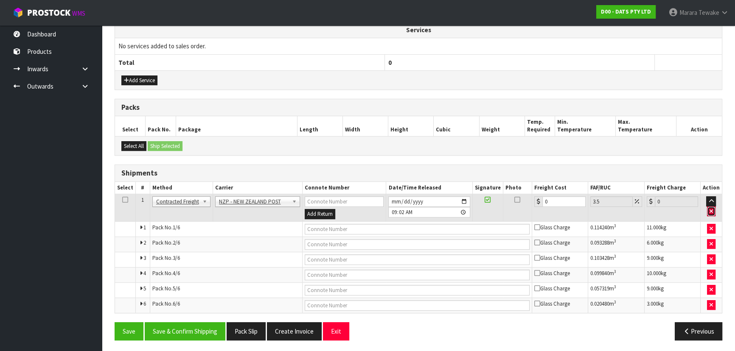
click at [711, 209] on icon "button" at bounding box center [711, 212] width 3 height 6
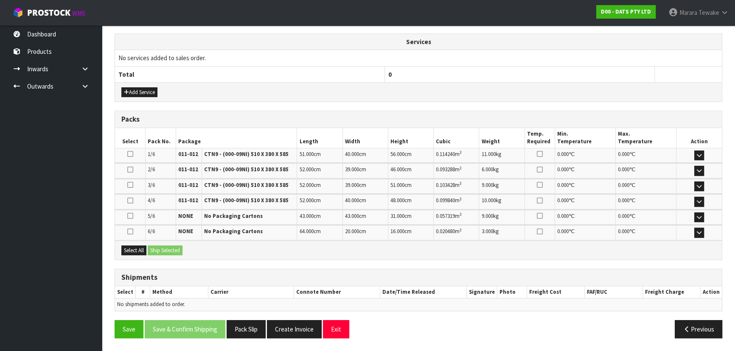
scroll to position [275, 0]
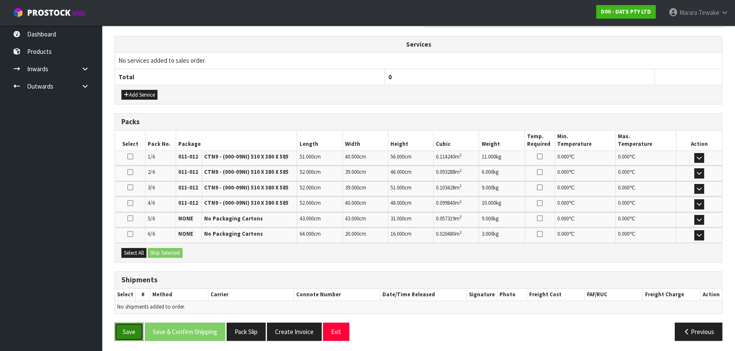
click at [135, 326] on button "Save" at bounding box center [129, 332] width 29 height 18
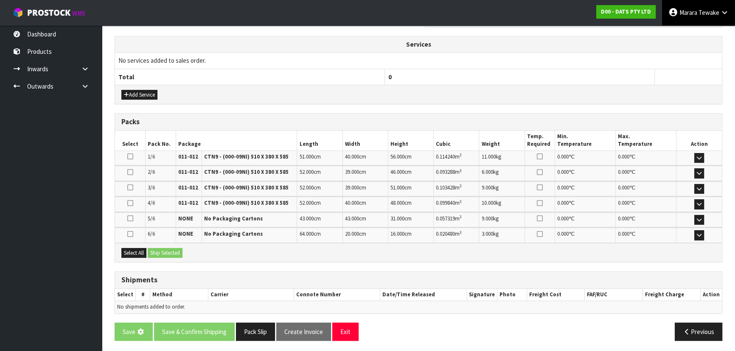
scroll to position [0, 0]
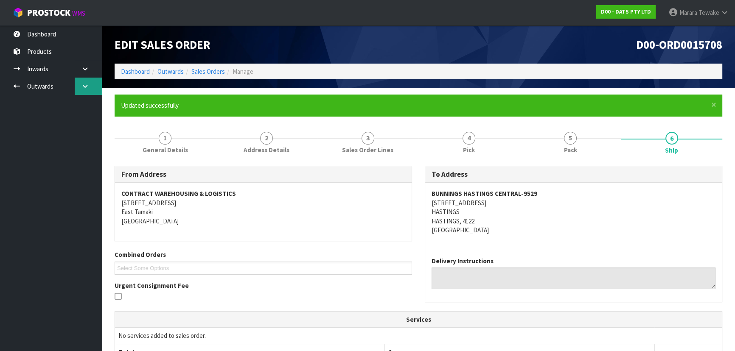
click at [89, 90] on link at bounding box center [88, 86] width 27 height 17
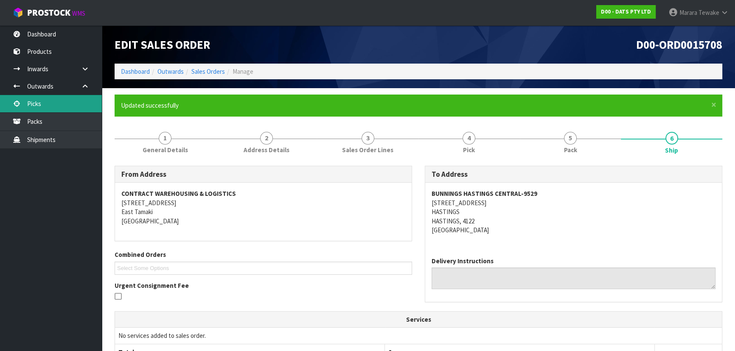
click at [73, 102] on link "Picks" at bounding box center [51, 103] width 102 height 17
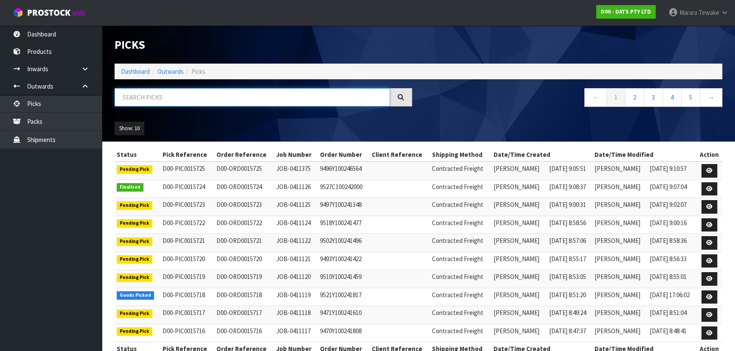
click at [187, 98] on input "text" at bounding box center [252, 97] width 275 height 18
type input "JOB-0410951"
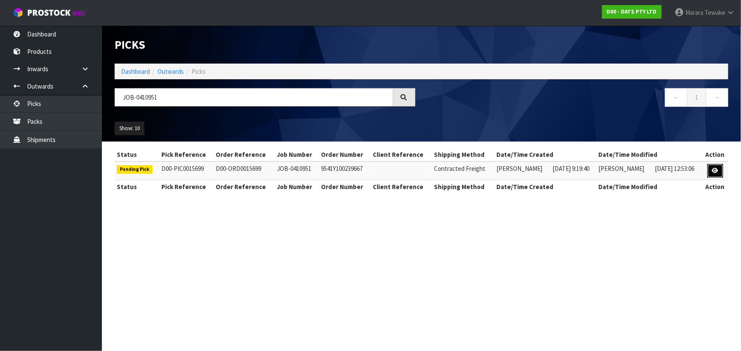
click at [716, 172] on icon at bounding box center [715, 171] width 6 height 6
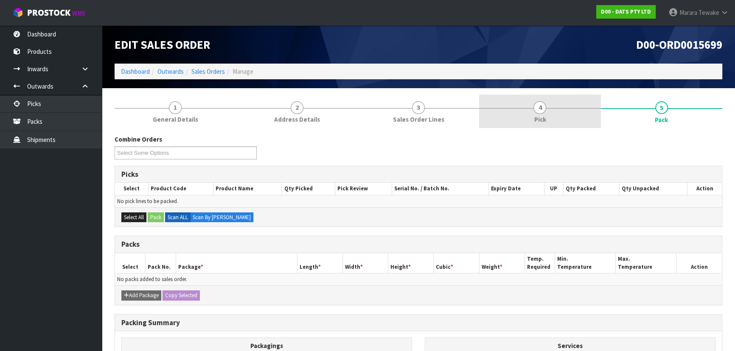
click at [566, 120] on link "4 Pick" at bounding box center [539, 112] width 121 height 34
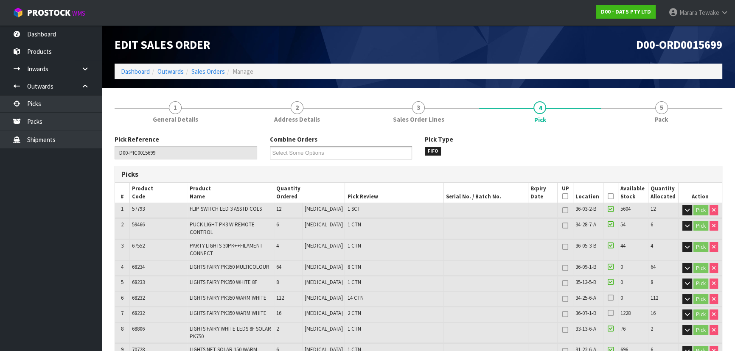
click at [608, 197] on icon at bounding box center [611, 197] width 6 height 0
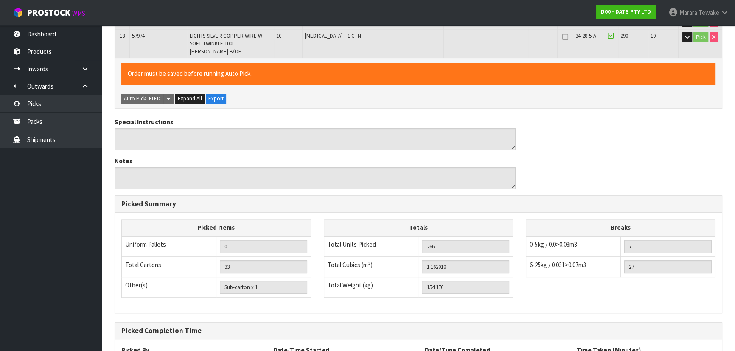
scroll to position [443, 0]
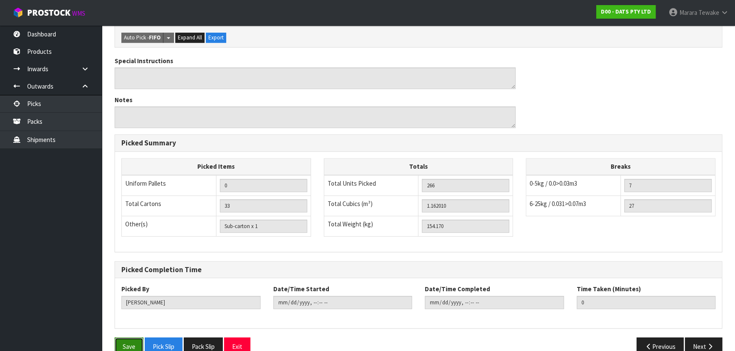
click at [121, 338] on button "Save" at bounding box center [129, 347] width 29 height 18
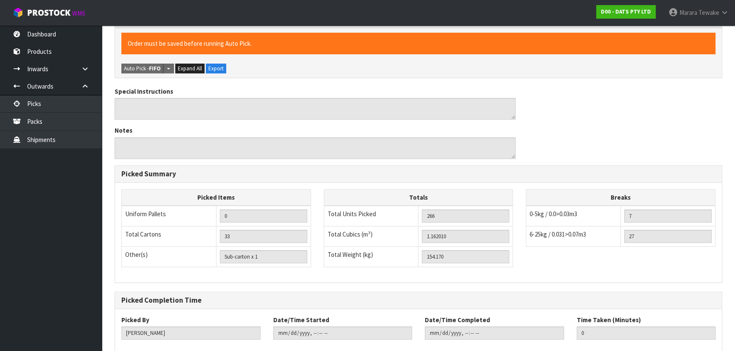
scroll to position [0, 0]
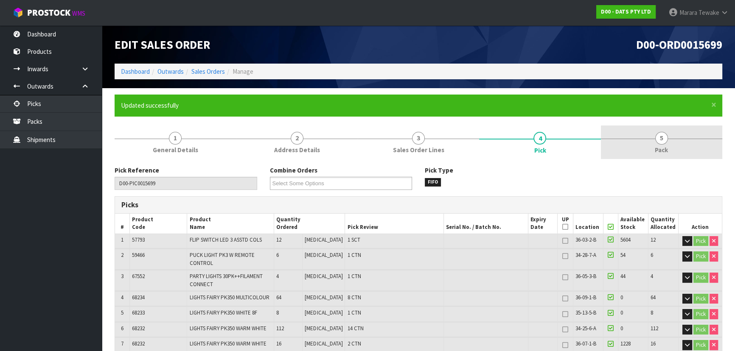
click at [672, 135] on link "5 Pack" at bounding box center [661, 143] width 121 height 34
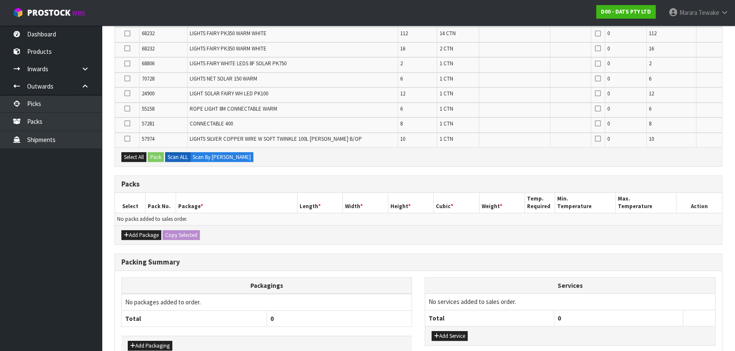
scroll to position [322, 0]
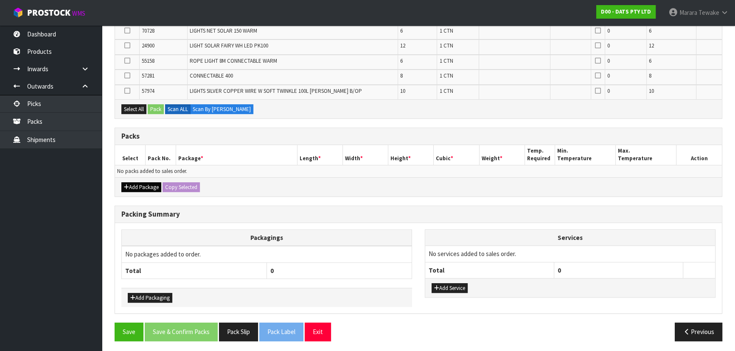
click at [146, 189] on div "Add Package Copy Selected" at bounding box center [418, 186] width 607 height 19
click at [145, 184] on button "Add Package" at bounding box center [141, 188] width 40 height 10
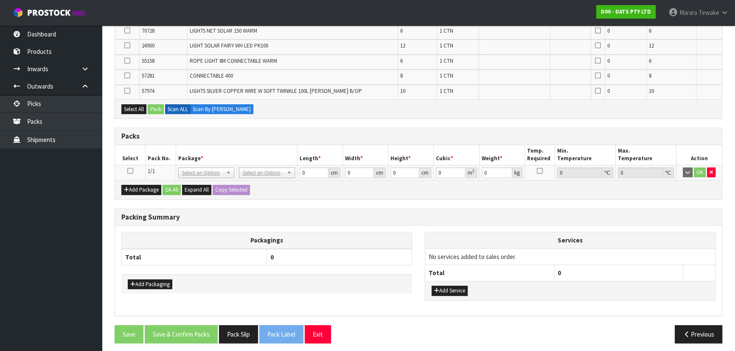
click at [131, 171] on icon at bounding box center [130, 171] width 6 height 0
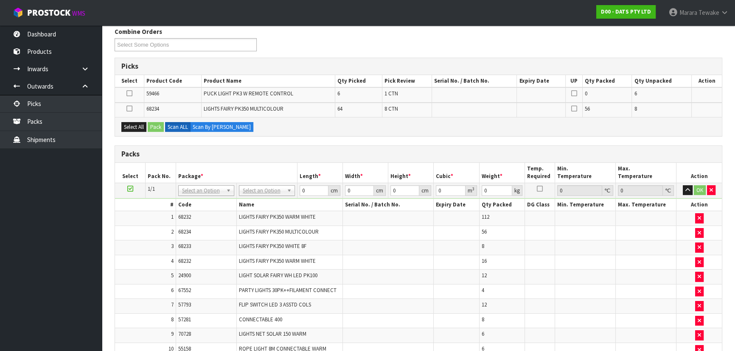
scroll to position [115, 0]
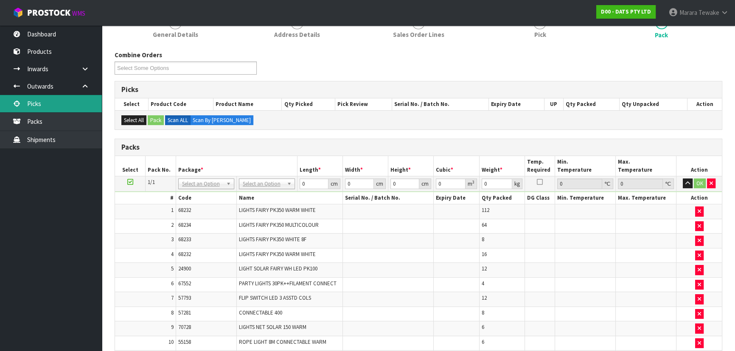
click at [62, 106] on link "Picks" at bounding box center [51, 103] width 102 height 17
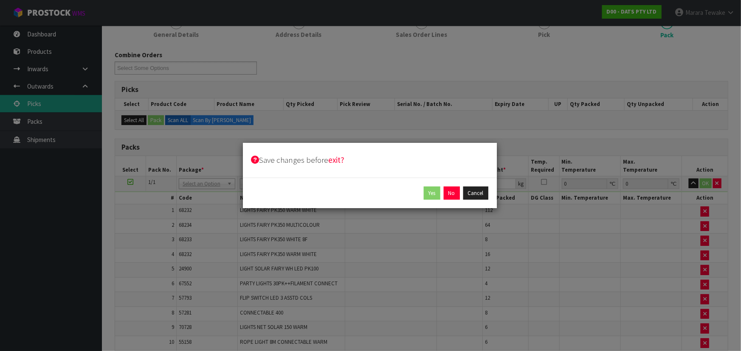
click at [62, 106] on div "Save changes before exit? Yes No Cancel" at bounding box center [370, 175] width 741 height 351
drag, startPoint x: 451, startPoint y: 190, endPoint x: 429, endPoint y: 195, distance: 23.1
click at [451, 190] on button "No" at bounding box center [452, 194] width 16 height 14
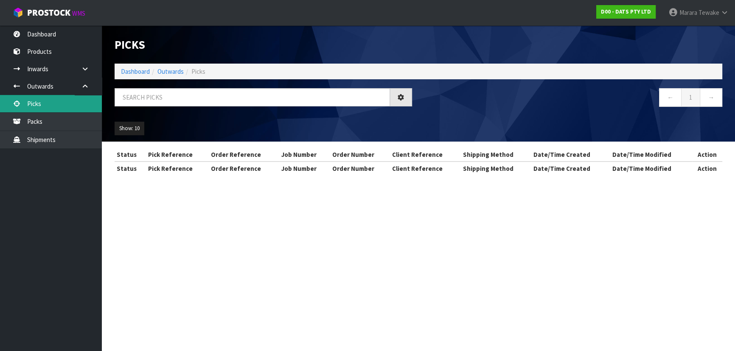
click at [55, 107] on link "Picks" at bounding box center [51, 103] width 102 height 17
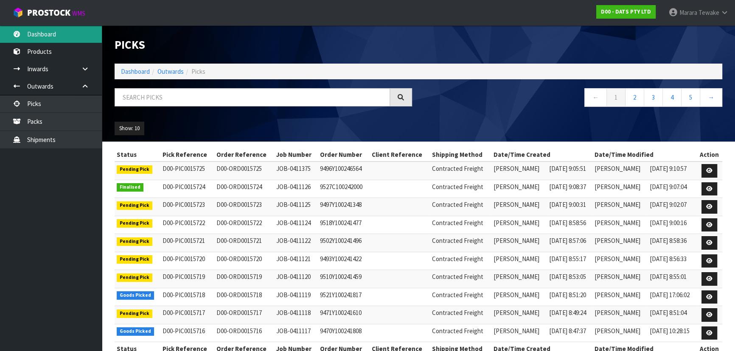
click at [49, 28] on link "Dashboard" at bounding box center [51, 33] width 102 height 17
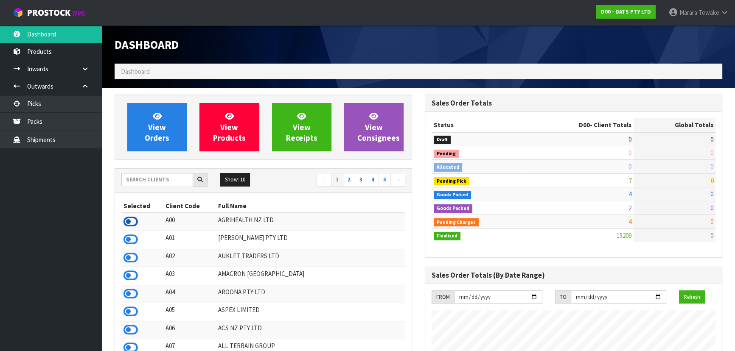
scroll to position [423810, 424151]
click at [138, 221] on td at bounding box center [142, 222] width 42 height 18
drag, startPoint x: 133, startPoint y: 221, endPoint x: 135, endPoint y: 196, distance: 24.7
click at [133, 221] on icon at bounding box center [131, 222] width 14 height 13
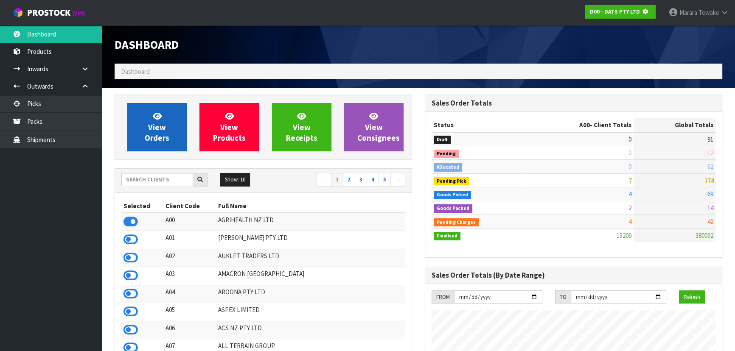
scroll to position [423932, 424151]
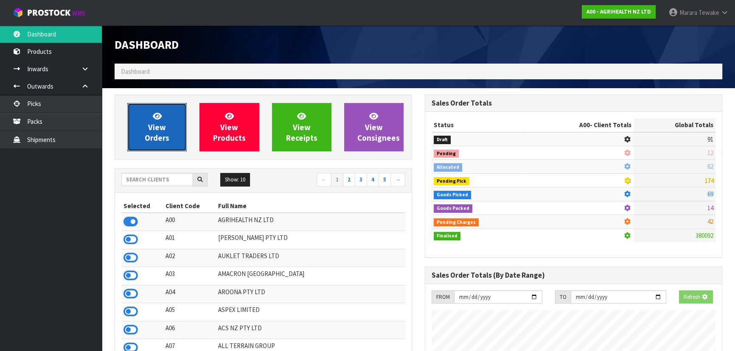
click at [157, 131] on span "View Orders" at bounding box center [157, 127] width 25 height 32
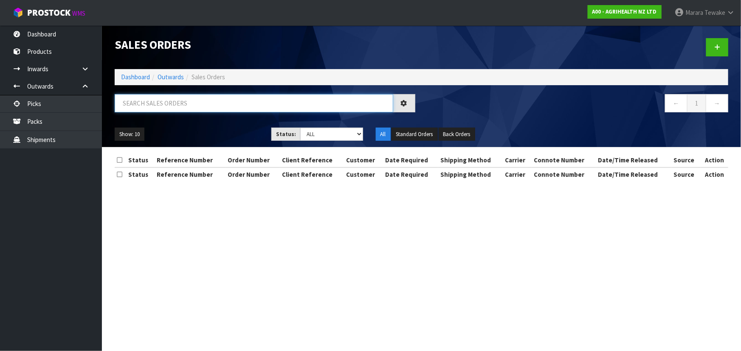
click at [152, 101] on input "text" at bounding box center [254, 103] width 278 height 18
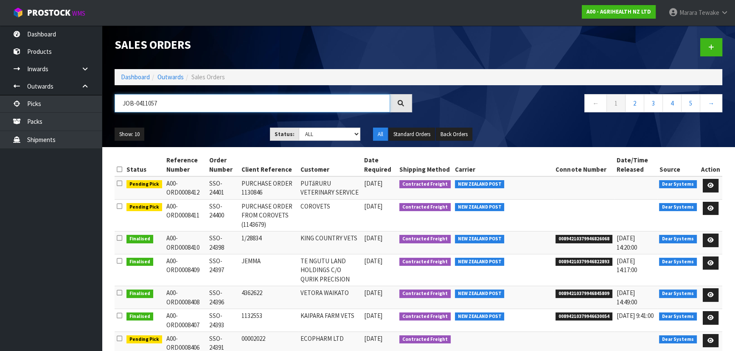
type input "JOB-0411057"
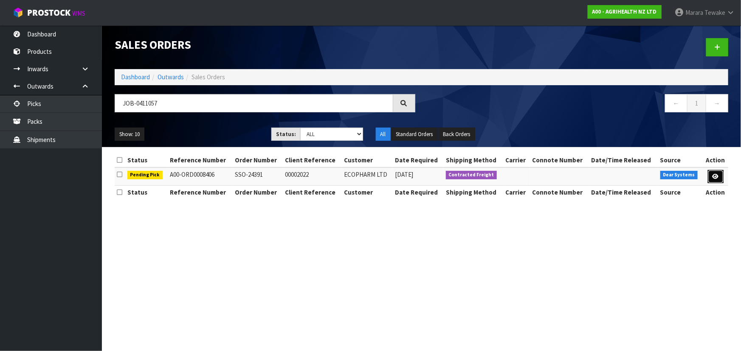
click at [716, 175] on icon at bounding box center [715, 177] width 6 height 6
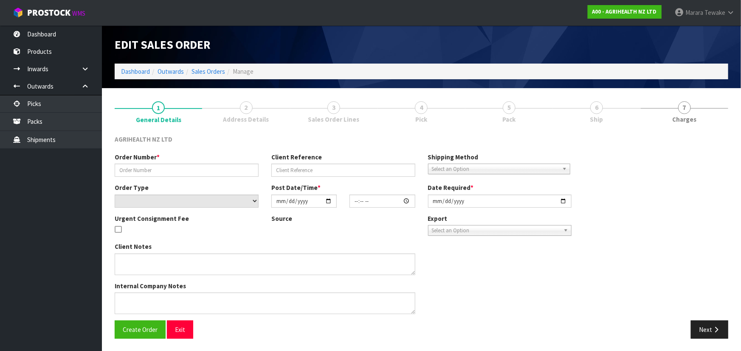
type input "SSO-24391"
type input "00002022"
select select "number:0"
type input "2025-09-04"
type input "15:36:29.000"
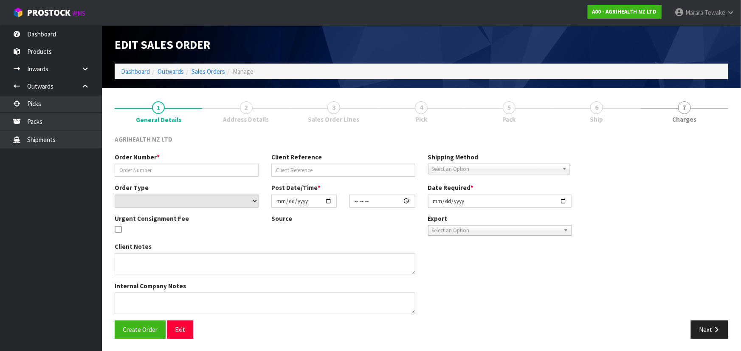
type input "[DATE]"
type textarea "CYCLASE AND GONASYN SHIPPING SEPERATELY SHIP BY: OVERNIGHT"
type textarea "DISPATCH MONDAY VIA OVERNIGHT COURIER, ENSURE REFRIGERATE STICKERS ATTACHED"
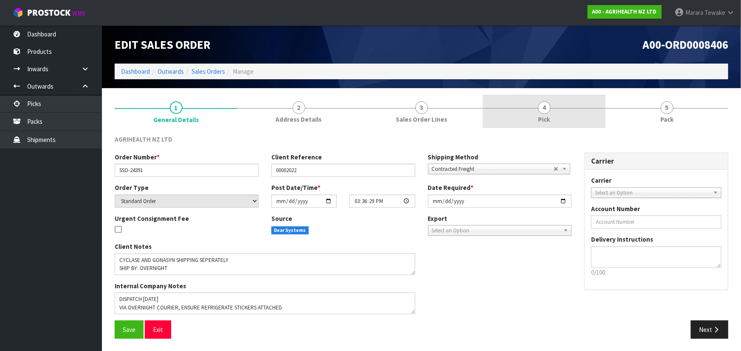
click at [562, 121] on link "4 Pick" at bounding box center [544, 112] width 123 height 34
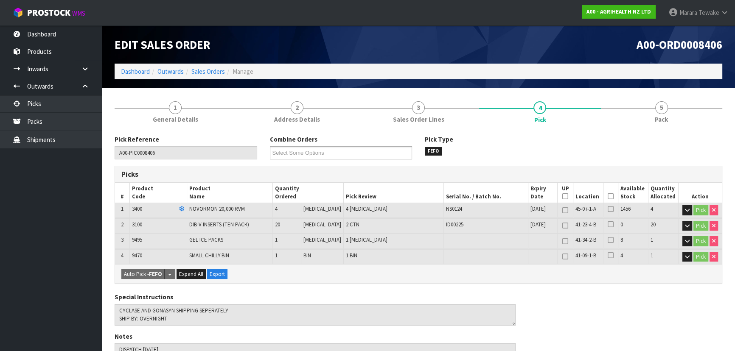
click at [610, 197] on icon at bounding box center [611, 197] width 6 height 0
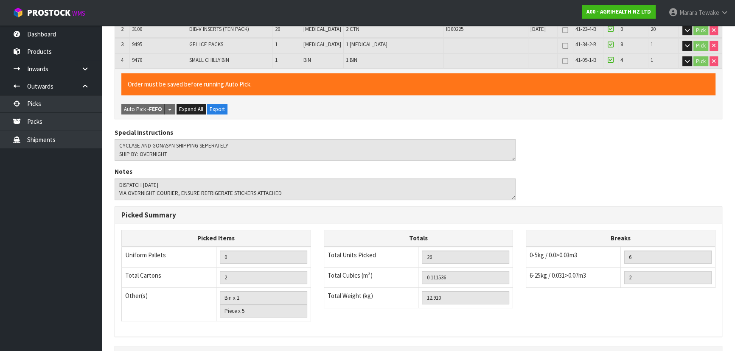
scroll to position [296, 0]
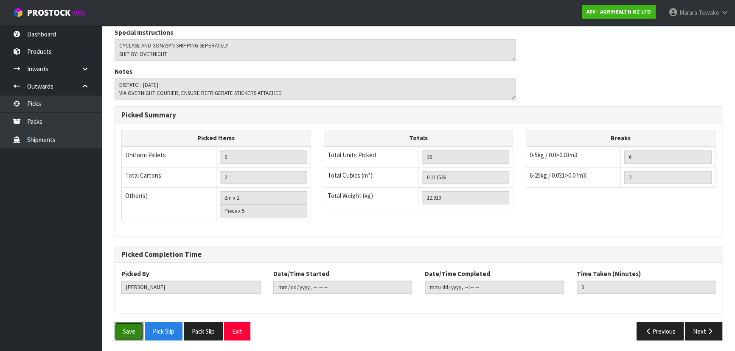
click at [118, 327] on button "Save" at bounding box center [129, 332] width 29 height 18
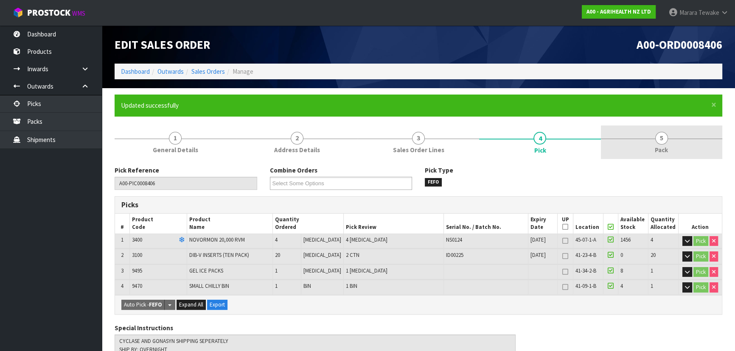
click at [666, 134] on span "5" at bounding box center [661, 138] width 13 height 13
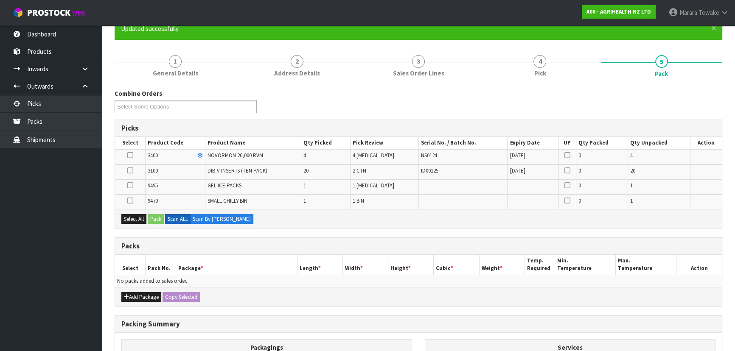
scroll to position [187, 0]
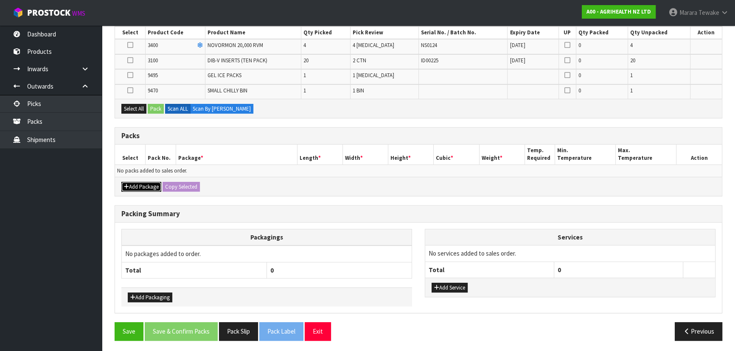
drag, startPoint x: 140, startPoint y: 187, endPoint x: 136, endPoint y: 184, distance: 5.2
click at [140, 186] on button "Add Package" at bounding box center [141, 187] width 40 height 10
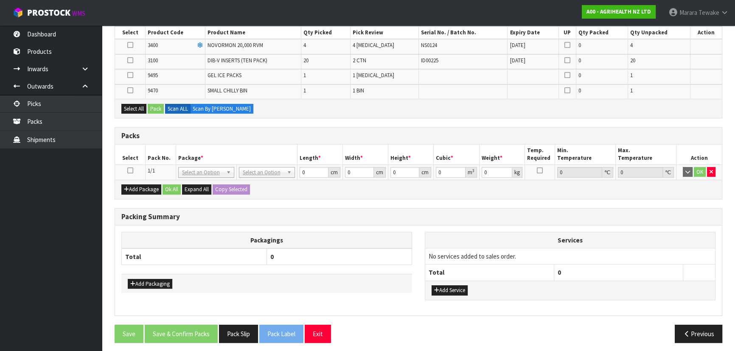
drag, startPoint x: 129, startPoint y: 170, endPoint x: 127, endPoint y: 146, distance: 24.3
click at [129, 171] on icon at bounding box center [130, 171] width 6 height 0
click at [131, 45] on icon at bounding box center [130, 45] width 6 height 0
click at [0, 0] on input "checkbox" at bounding box center [0, 0] width 0 height 0
click at [157, 107] on button "Pack" at bounding box center [156, 109] width 16 height 10
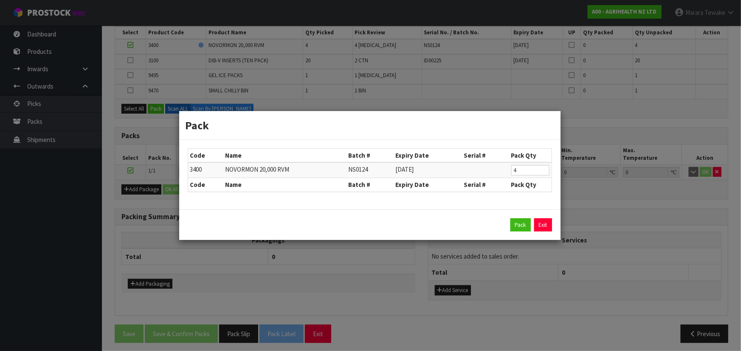
drag, startPoint x: 520, startPoint y: 216, endPoint x: 510, endPoint y: 222, distance: 11.2
click at [518, 216] on div "Pack Exit" at bounding box center [369, 225] width 381 height 31
click at [516, 222] on button "Pack" at bounding box center [520, 226] width 20 height 14
type input "0.000"
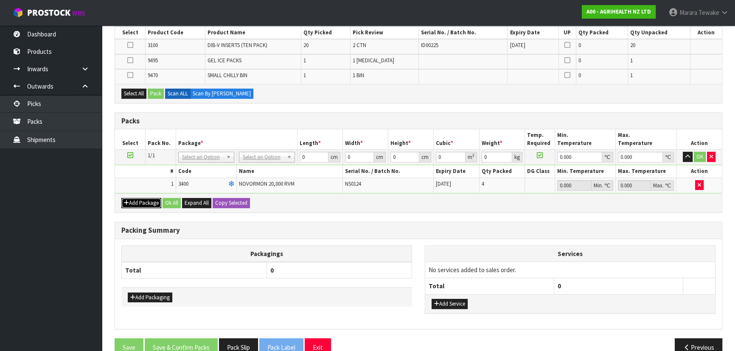
click at [136, 199] on button "Add Package" at bounding box center [141, 203] width 40 height 10
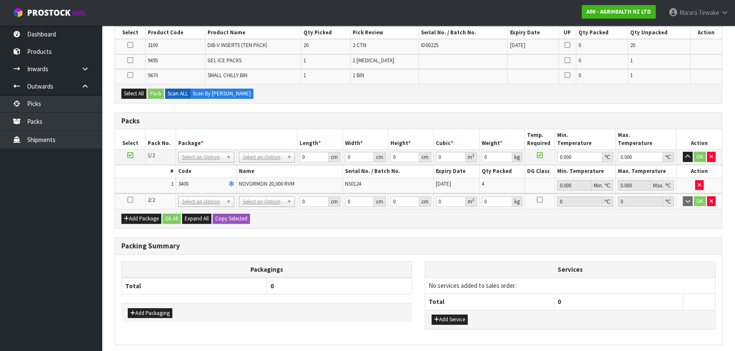
click at [127, 194] on td at bounding box center [130, 201] width 31 height 15
click at [131, 200] on icon at bounding box center [130, 200] width 6 height 0
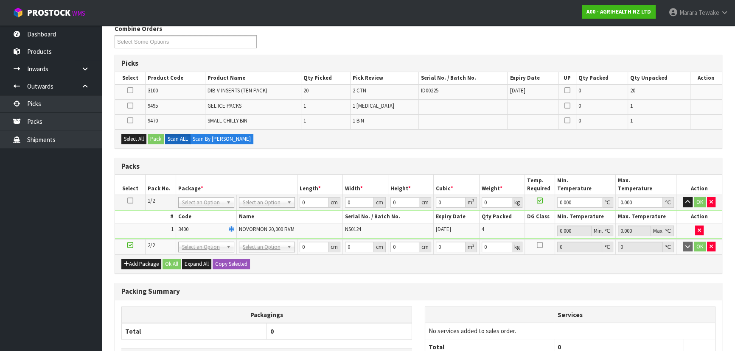
scroll to position [141, 0]
click at [698, 230] on icon "button" at bounding box center [699, 231] width 3 height 6
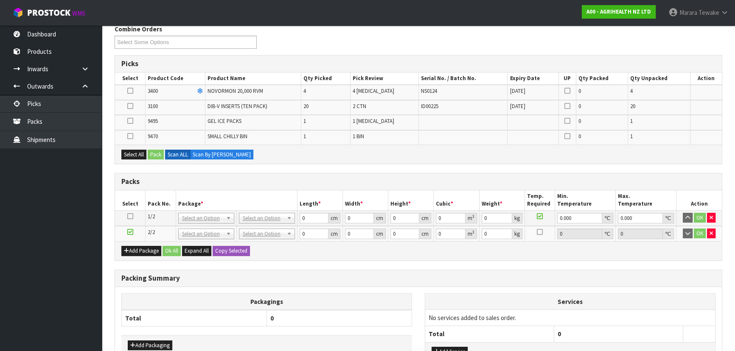
drag, startPoint x: 130, startPoint y: 216, endPoint x: 127, endPoint y: 208, distance: 7.8
click at [129, 216] on icon at bounding box center [130, 216] width 6 height 0
click at [133, 106] on icon at bounding box center [130, 106] width 6 height 0
click at [0, 0] on input "checkbox" at bounding box center [0, 0] width 0 height 0
click at [157, 150] on button "Pack" at bounding box center [156, 155] width 16 height 10
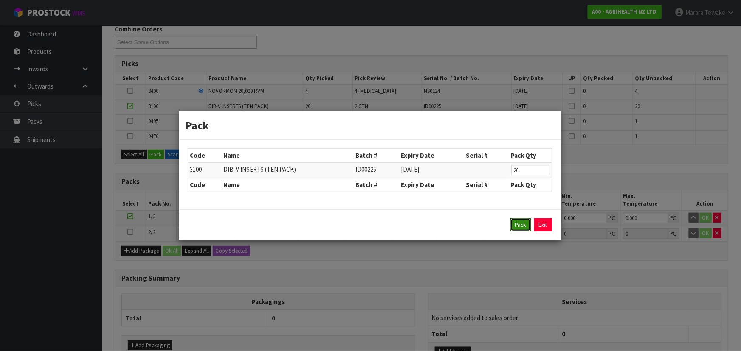
click at [518, 224] on button "Pack" at bounding box center [520, 226] width 20 height 14
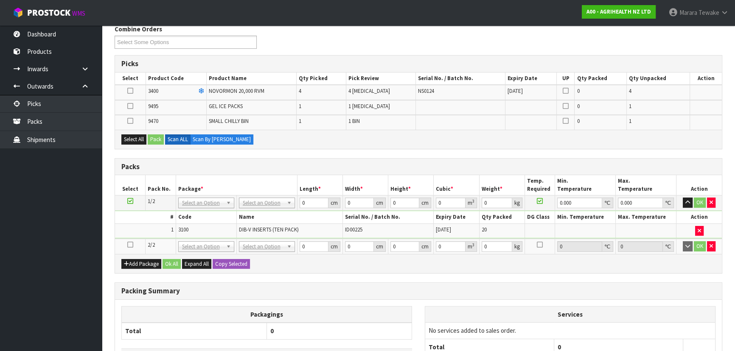
click at [129, 245] on icon at bounding box center [130, 245] width 6 height 0
click at [127, 88] on td at bounding box center [130, 92] width 31 height 15
click at [129, 91] on icon at bounding box center [130, 91] width 6 height 0
click at [0, 0] on input "checkbox" at bounding box center [0, 0] width 0 height 0
click at [132, 106] on icon at bounding box center [130, 106] width 6 height 0
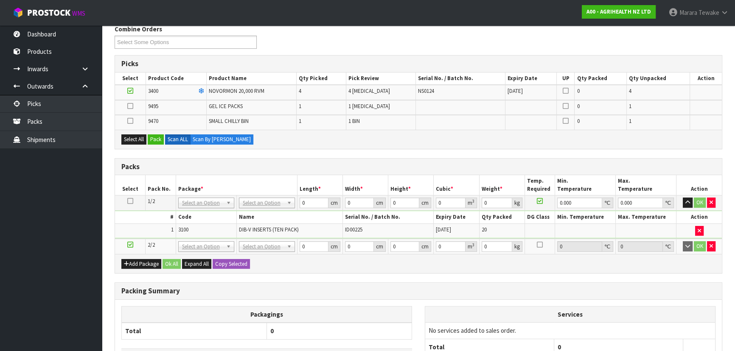
click at [0, 0] on input "checkbox" at bounding box center [0, 0] width 0 height 0
click at [131, 121] on icon at bounding box center [130, 121] width 6 height 0
click at [0, 0] on input "checkbox" at bounding box center [0, 0] width 0 height 0
click at [155, 138] on button "Pack" at bounding box center [156, 140] width 16 height 10
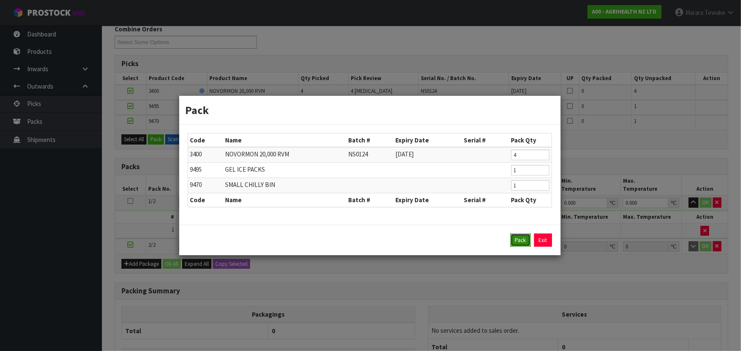
click at [523, 236] on button "Pack" at bounding box center [520, 241] width 20 height 14
type input "0.000"
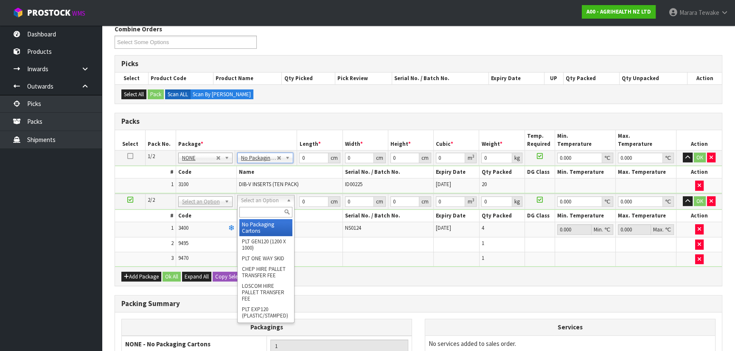
type input "2"
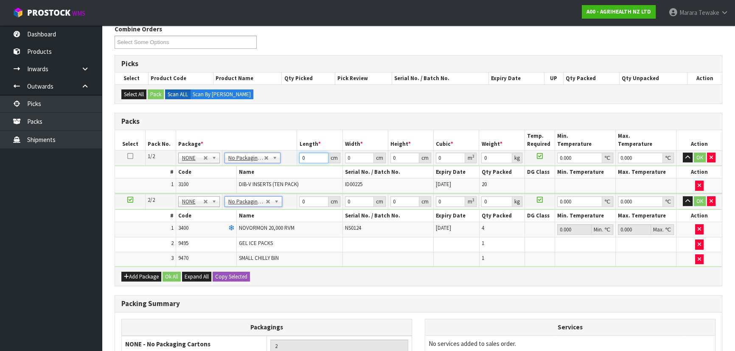
drag, startPoint x: 289, startPoint y: 155, endPoint x: 247, endPoint y: 115, distance: 58.5
click at [269, 140] on table "Select Pack No. Package * Length * Width * Height * Cubic * Weight * Temp. Requ…" at bounding box center [418, 198] width 607 height 137
type input "54"
type input "46"
type input "3"
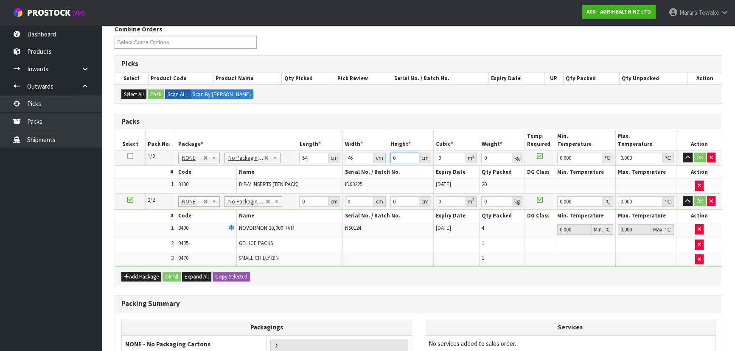
type input "0.007452"
type input "33"
type input "0.081972"
type input "33"
type input "11"
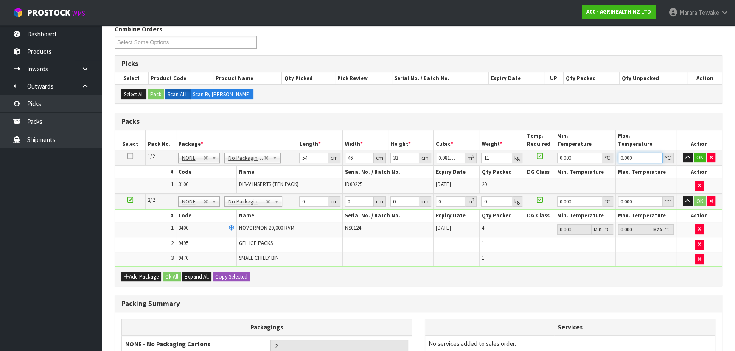
type input "0"
click at [699, 156] on button "OK" at bounding box center [700, 158] width 12 height 10
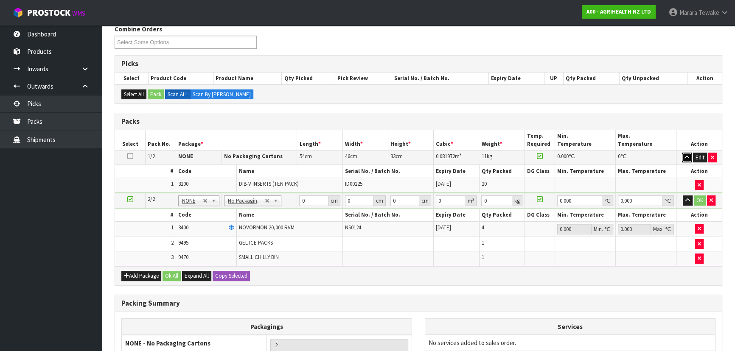
drag, startPoint x: 687, startPoint y: 155, endPoint x: 441, endPoint y: 229, distance: 256.9
click at [687, 155] on icon "button" at bounding box center [687, 158] width 5 height 6
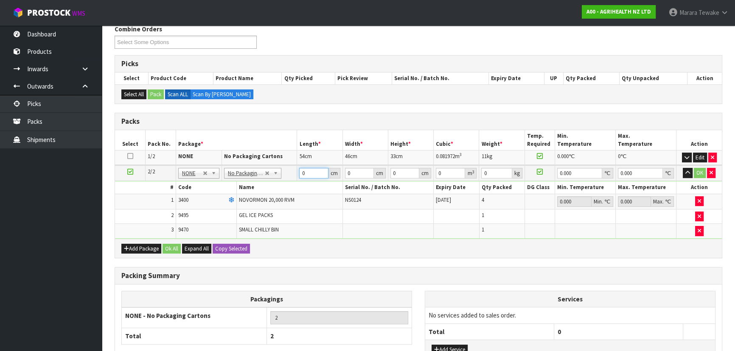
drag, startPoint x: 309, startPoint y: 169, endPoint x: 290, endPoint y: 159, distance: 20.5
click at [290, 159] on table "Select Pack No. Package * Length * Width * Height * Cubic * Weight * Temp. Requ…" at bounding box center [418, 184] width 607 height 109
type input "39"
type input "27"
type input "52"
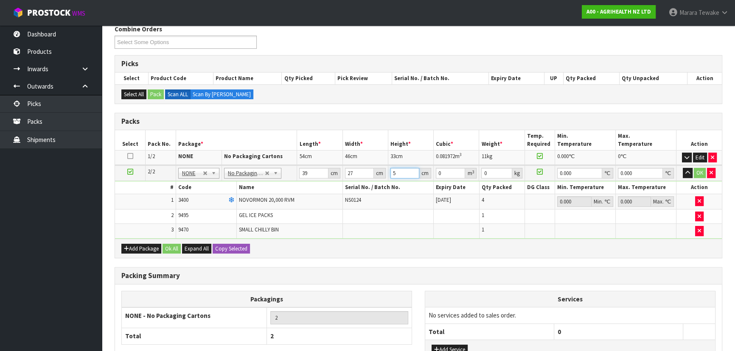
type input "0.054756"
type input "5"
type input "0.005265"
type input "0"
type input "2"
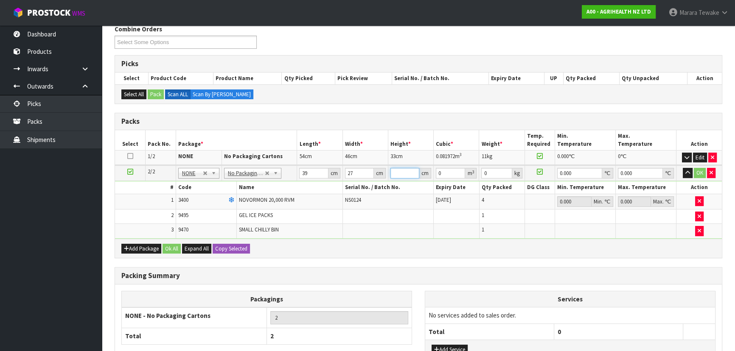
type input "0.002106"
type input "21"
type input "0.022113"
type input "21"
type input "2"
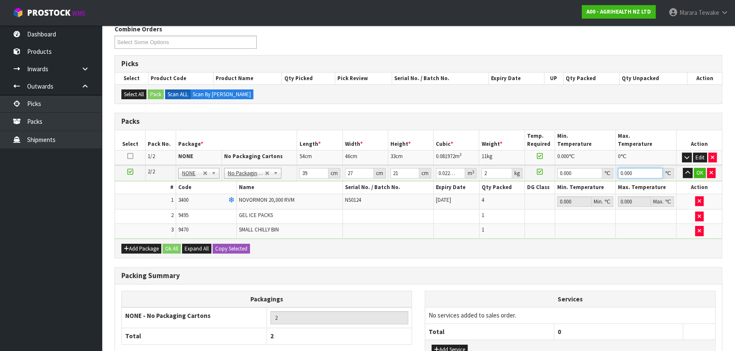
type input "0"
click at [683, 168] on button "button" at bounding box center [688, 173] width 10 height 10
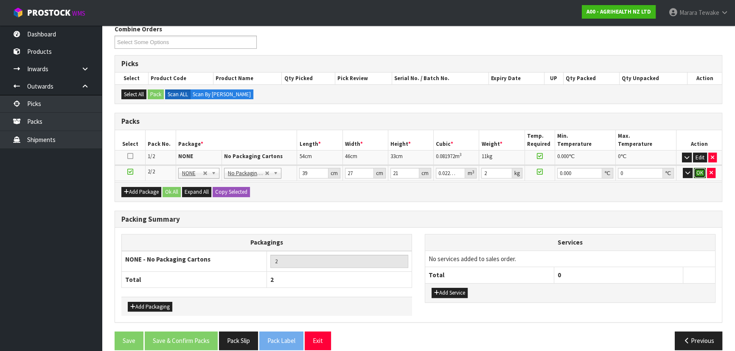
click button "OK" at bounding box center [700, 173] width 12 height 10
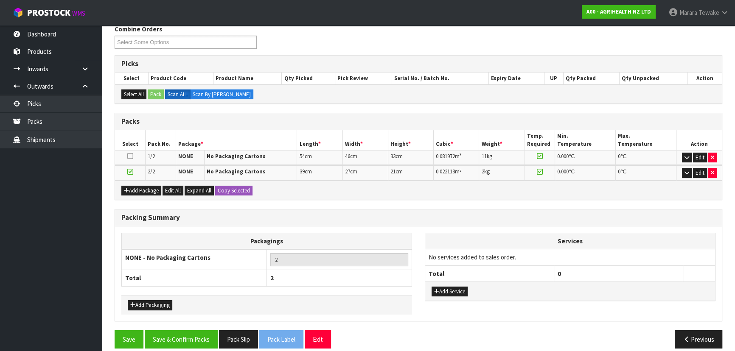
click at [193, 327] on div "Packing Summary Packagings NONE - No Packaging Cartons 2 Total 2 Add Packaging …" at bounding box center [418, 269] width 621 height 121
click at [193, 343] on button "Save & Confirm Packs" at bounding box center [181, 340] width 73 height 18
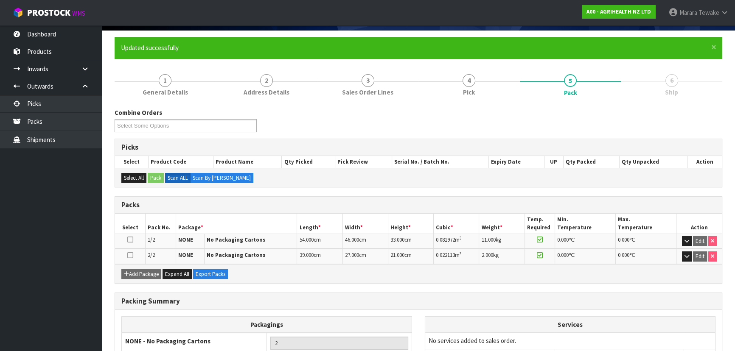
scroll to position [131, 0]
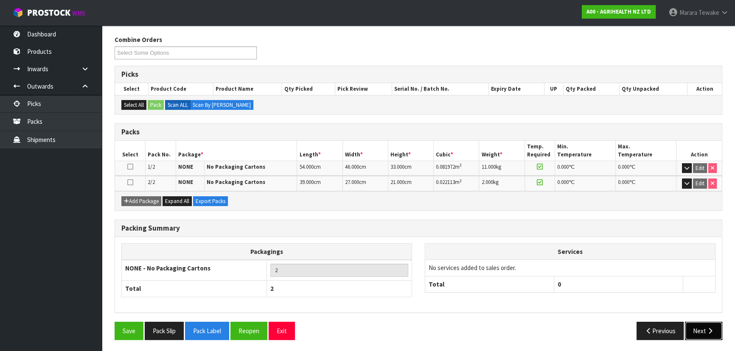
click at [705, 335] on button "Next" at bounding box center [703, 331] width 37 height 18
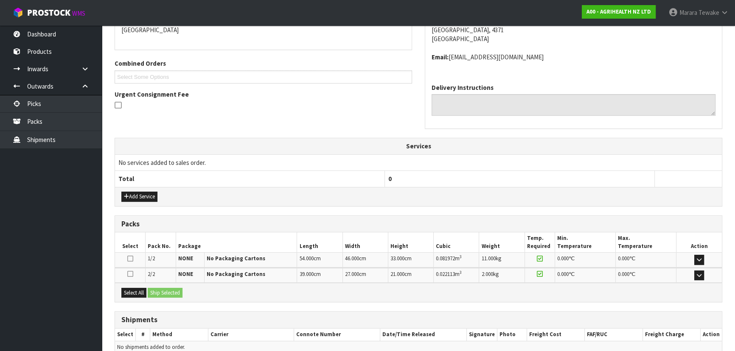
scroll to position [232, 0]
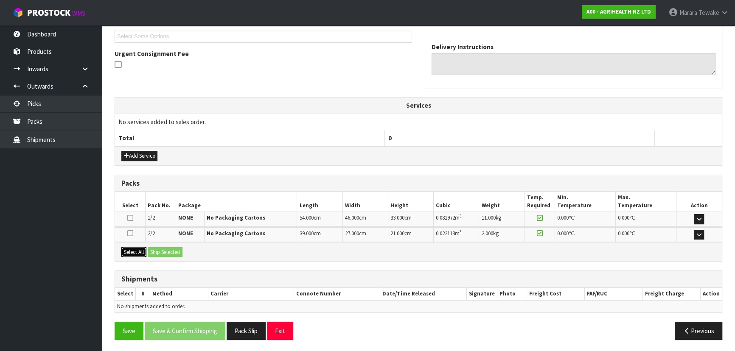
drag, startPoint x: 127, startPoint y: 248, endPoint x: 170, endPoint y: 249, distance: 42.5
click at [130, 248] on button "Select All" at bounding box center [133, 252] width 25 height 10
drag, startPoint x: 170, startPoint y: 249, endPoint x: 181, endPoint y: 255, distance: 12.9
click at [172, 250] on button "Ship Selected" at bounding box center [165, 252] width 35 height 10
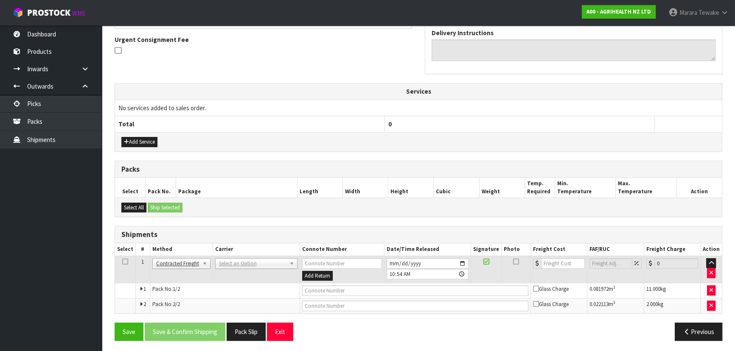
scroll to position [247, 0]
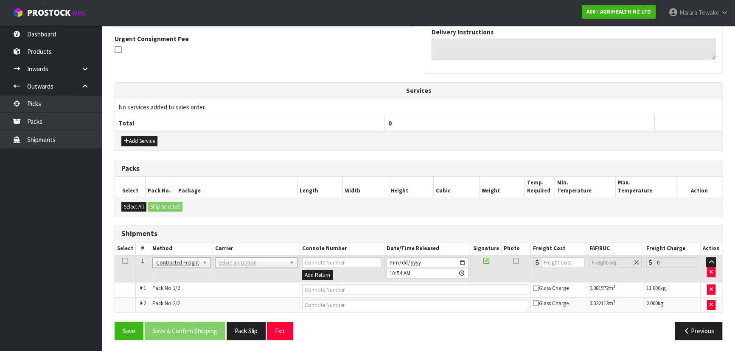
drag, startPoint x: 227, startPoint y: 262, endPoint x: 229, endPoint y: 271, distance: 9.2
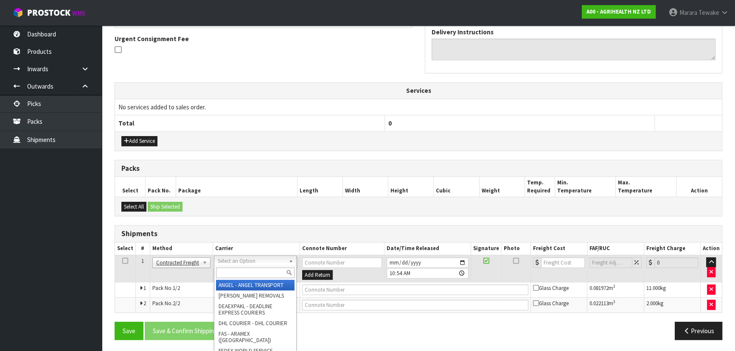
click at [230, 273] on input "text" at bounding box center [255, 273] width 79 height 11
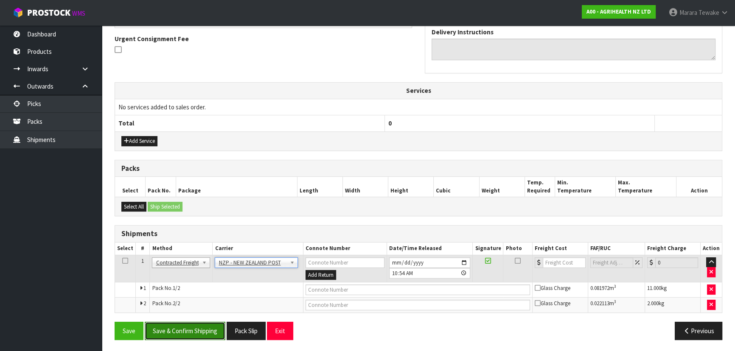
click at [209, 333] on button "Save & Confirm Shipping" at bounding box center [185, 331] width 81 height 18
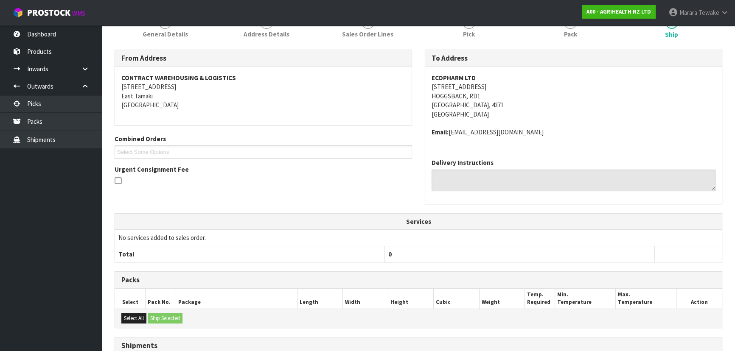
scroll to position [234, 0]
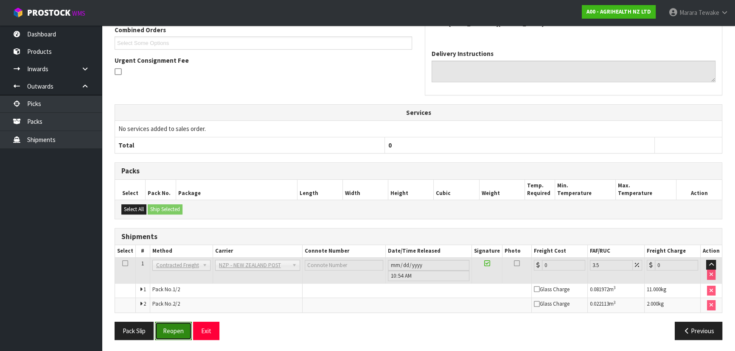
click at [169, 332] on button "Reopen" at bounding box center [173, 331] width 37 height 18
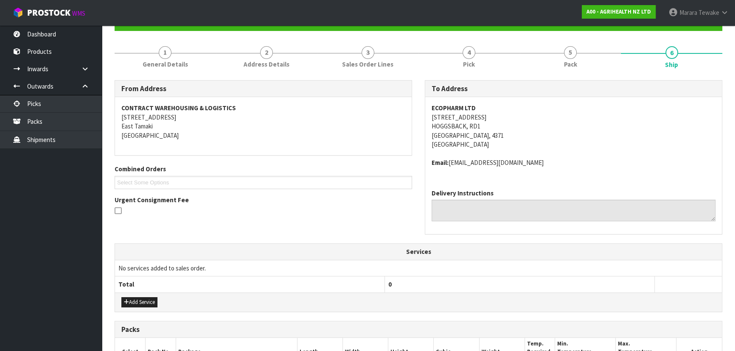
scroll to position [247, 0]
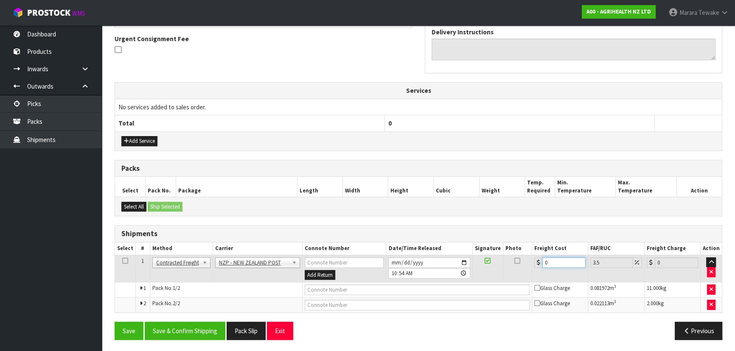
drag, startPoint x: 551, startPoint y: 258, endPoint x: 519, endPoint y: 249, distance: 33.5
click at [519, 249] on table "Select # Method Carrier Connote Number Date/Time Released Signature Photo Freig…" at bounding box center [418, 278] width 607 height 70
drag, startPoint x: 195, startPoint y: 326, endPoint x: 174, endPoint y: 312, distance: 25.3
click at [191, 325] on button "Save & Confirm Shipping" at bounding box center [185, 331] width 81 height 18
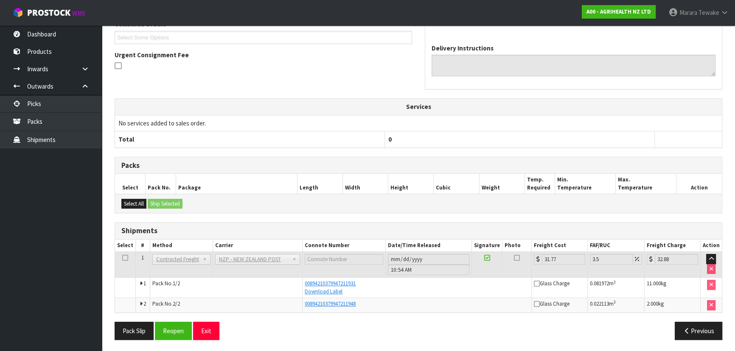
scroll to position [0, 0]
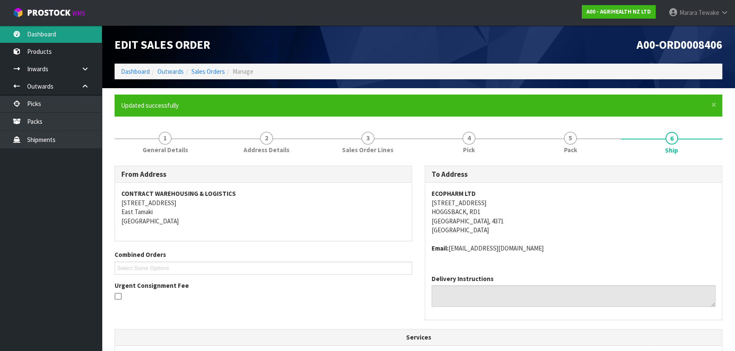
click at [36, 28] on link "Dashboard" at bounding box center [51, 33] width 102 height 17
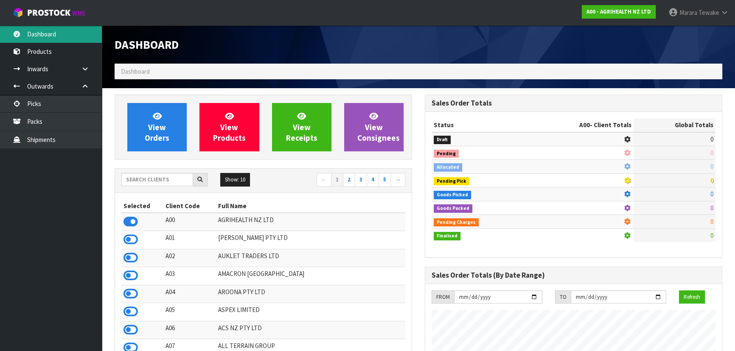
scroll to position [642, 310]
click at [165, 188] on div "Show: 10 5 10 25 50 ← 1 2 3 4 5 →" at bounding box center [263, 181] width 297 height 24
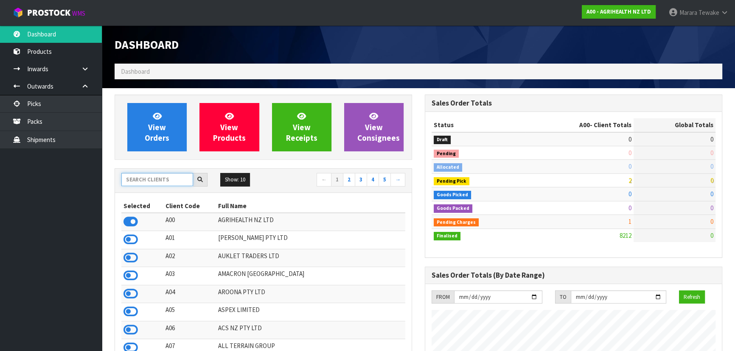
click at [166, 185] on input "text" at bounding box center [157, 179] width 72 height 13
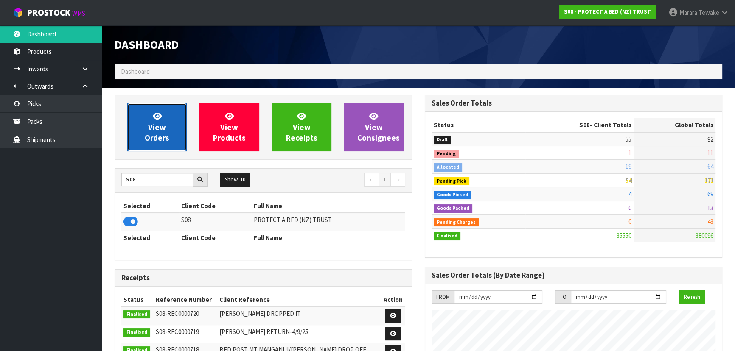
click at [142, 123] on link "View Orders" at bounding box center [156, 127] width 59 height 48
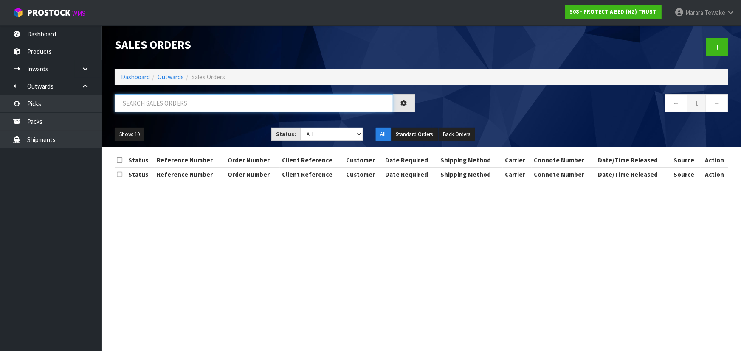
click at [151, 105] on input "text" at bounding box center [254, 103] width 278 height 18
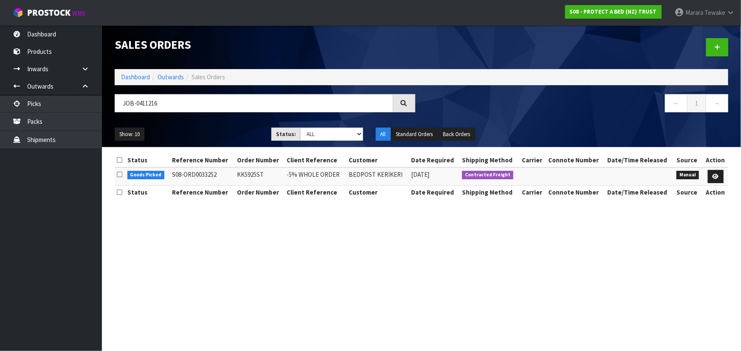
click at [712, 169] on td at bounding box center [715, 177] width 25 height 18
click at [717, 175] on icon at bounding box center [715, 177] width 6 height 6
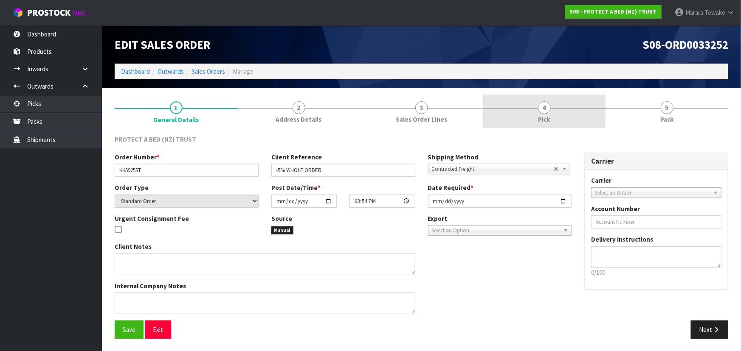
click at [543, 110] on span "4" at bounding box center [544, 107] width 13 height 13
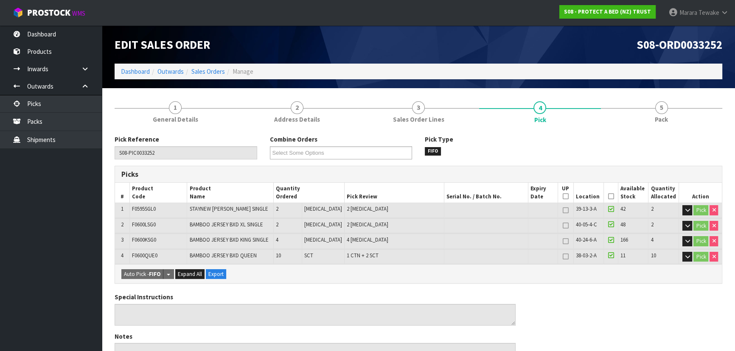
click at [608, 197] on icon at bounding box center [611, 197] width 6 height 0
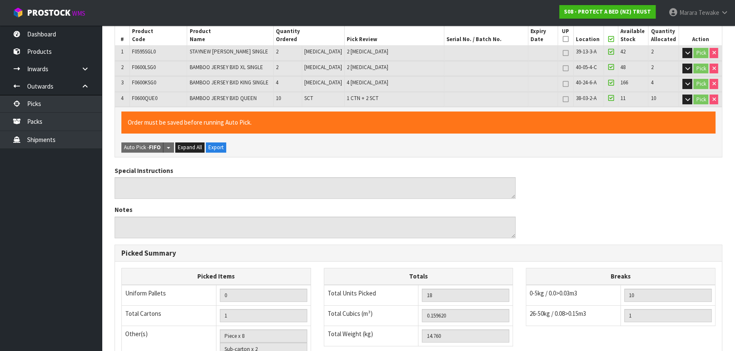
scroll to position [296, 0]
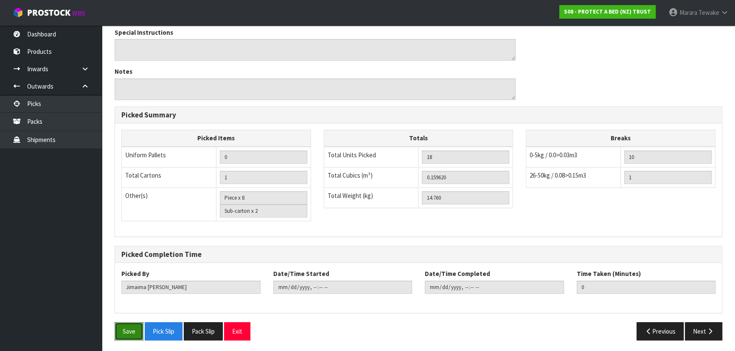
click at [116, 332] on button "Save" at bounding box center [129, 332] width 29 height 18
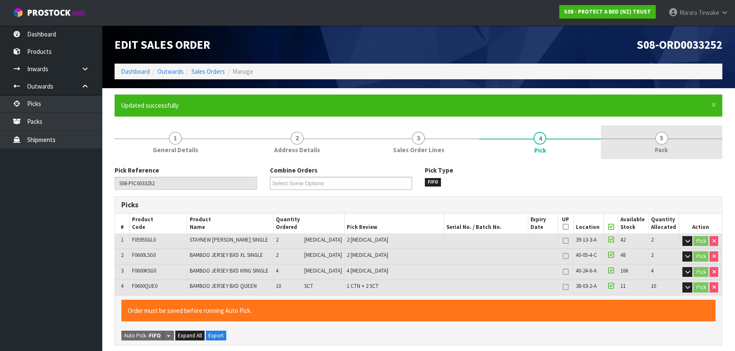
click at [668, 140] on link "5 Pack" at bounding box center [661, 143] width 121 height 34
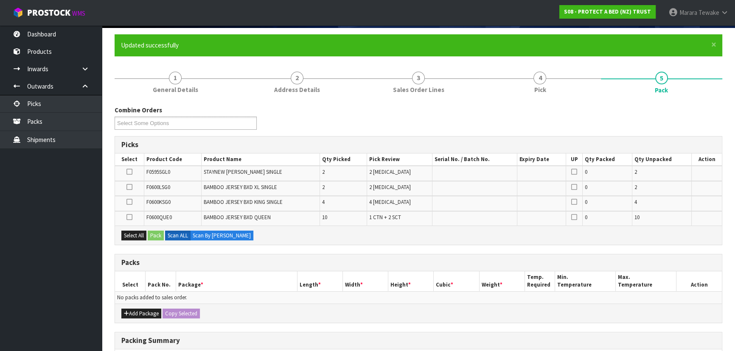
scroll to position [154, 0]
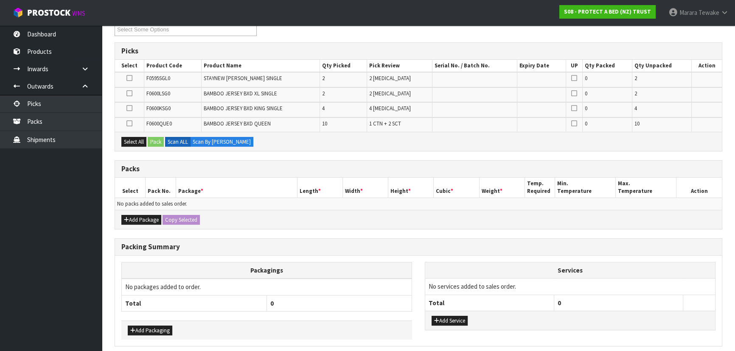
click at [130, 124] on icon at bounding box center [129, 124] width 6 height 0
click at [0, 0] on input "checkbox" at bounding box center [0, 0] width 0 height 0
click at [158, 138] on button "Pack" at bounding box center [156, 142] width 16 height 10
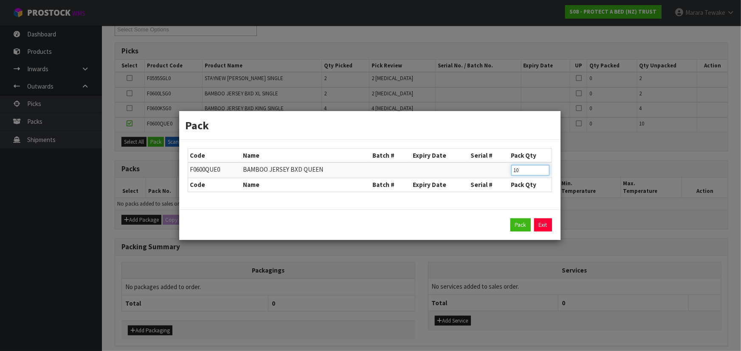
drag, startPoint x: 530, startPoint y: 175, endPoint x: 497, endPoint y: 164, distance: 35.3
click at [500, 170] on tr "F0600QUE0 BAMBOO JERSEY BXD QUEEN 10" at bounding box center [369, 171] width 363 height 16
click button "Pack" at bounding box center [520, 226] width 20 height 14
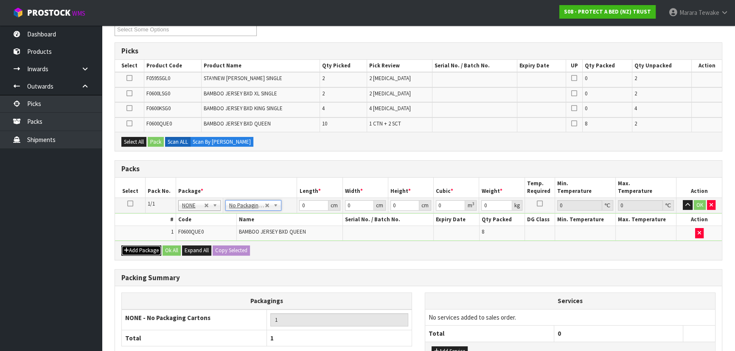
click at [140, 250] on button "Add Package" at bounding box center [141, 251] width 40 height 10
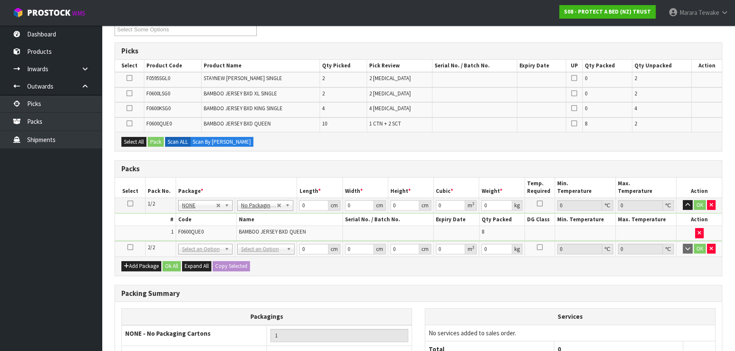
click at [127, 247] on icon at bounding box center [130, 247] width 6 height 0
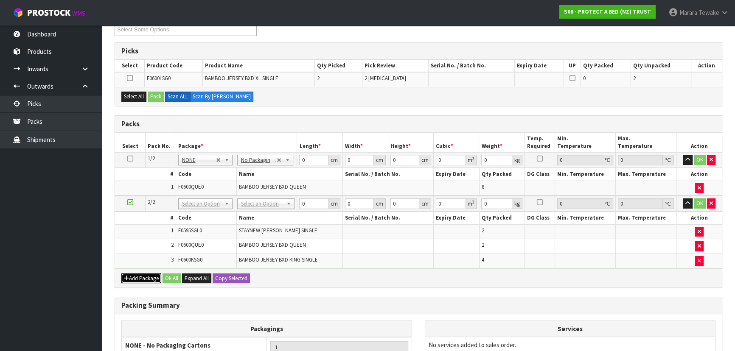
click at [132, 277] on button "Add Package" at bounding box center [141, 279] width 40 height 10
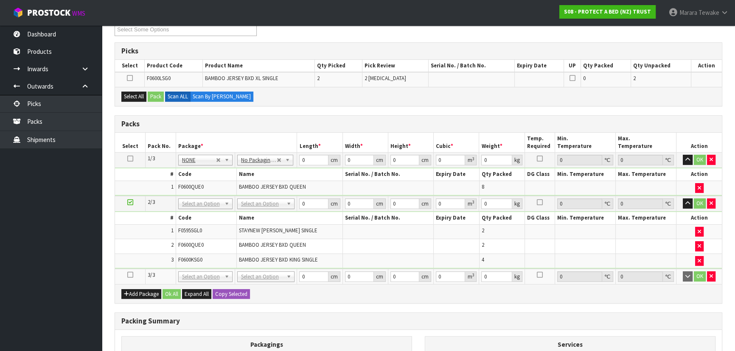
click at [129, 275] on icon at bounding box center [130, 275] width 6 height 0
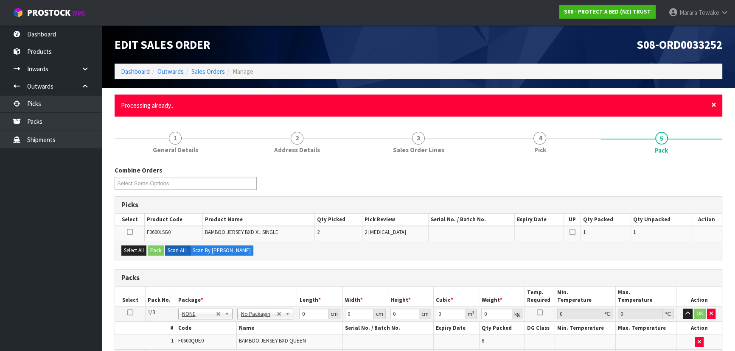
click at [714, 103] on span "×" at bounding box center [713, 105] width 5 height 12
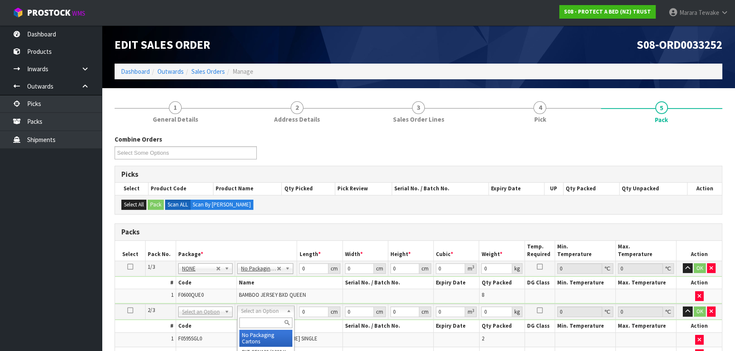
click at [261, 320] on input "text" at bounding box center [265, 323] width 53 height 11
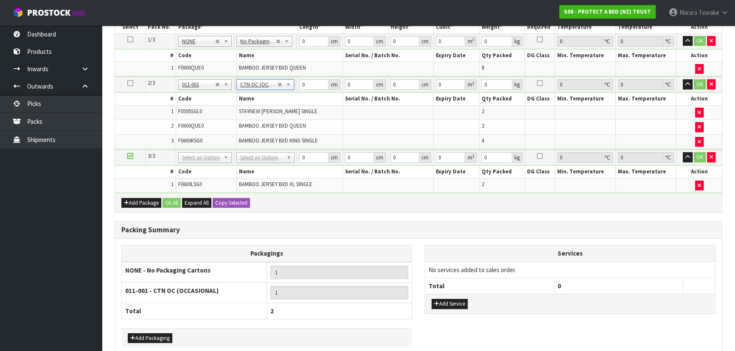
scroll to position [231, 0]
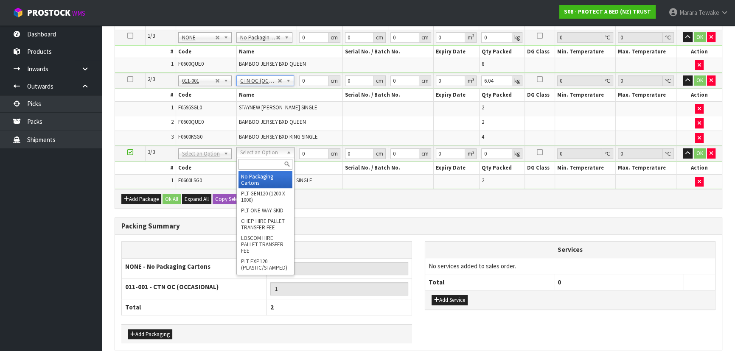
click at [271, 159] on input "text" at bounding box center [266, 164] width 54 height 11
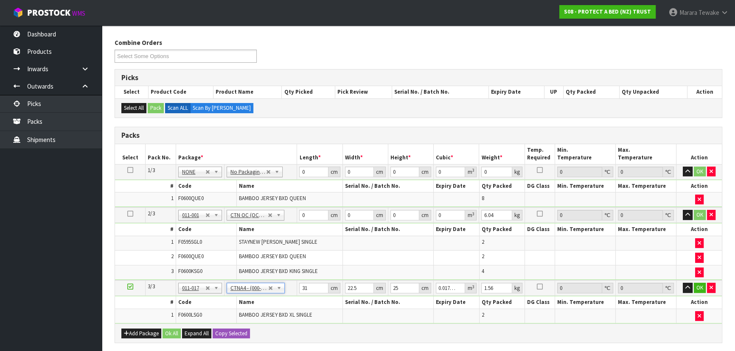
scroll to position [38, 0]
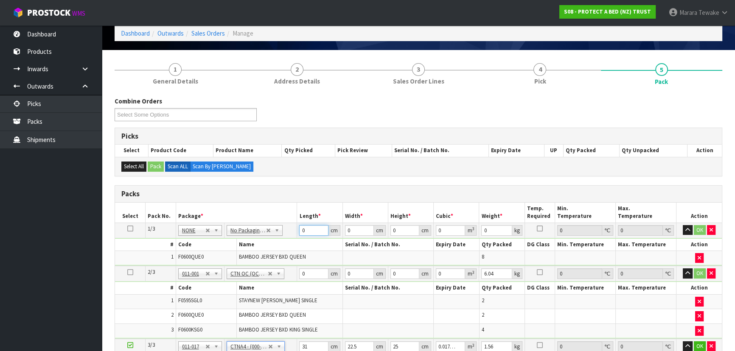
drag, startPoint x: 296, startPoint y: 220, endPoint x: 282, endPoint y: 195, distance: 29.3
click at [282, 200] on div "Packs Select Pack No. Package * Length * Width * Height * Cubic * Weight * Temp…" at bounding box center [419, 293] width 608 height 216
click at [683, 225] on button "button" at bounding box center [688, 230] width 10 height 10
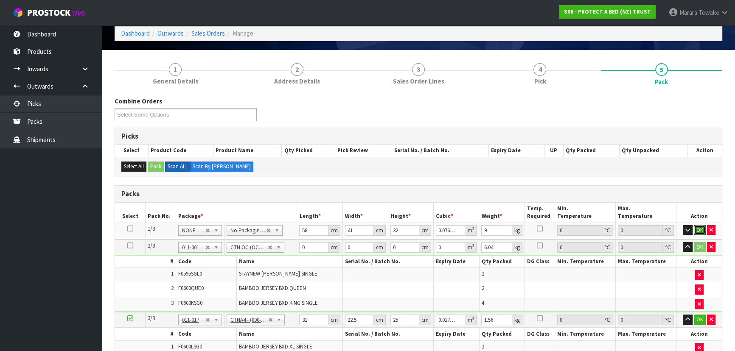
click button "OK" at bounding box center [700, 230] width 12 height 10
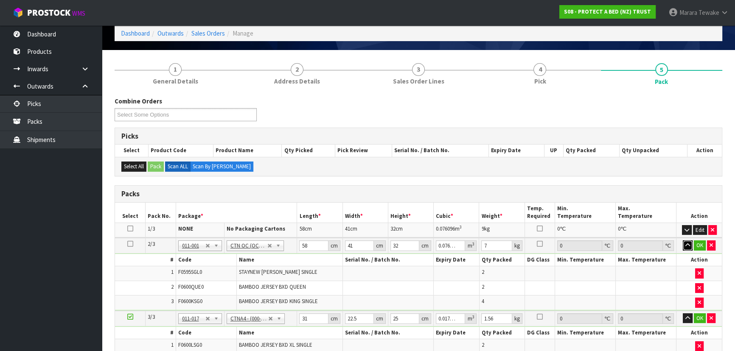
click at [683, 241] on button "button" at bounding box center [688, 246] width 10 height 10
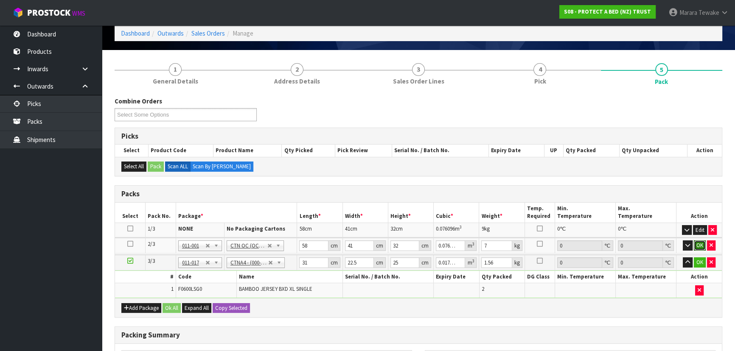
click button "OK" at bounding box center [700, 246] width 12 height 10
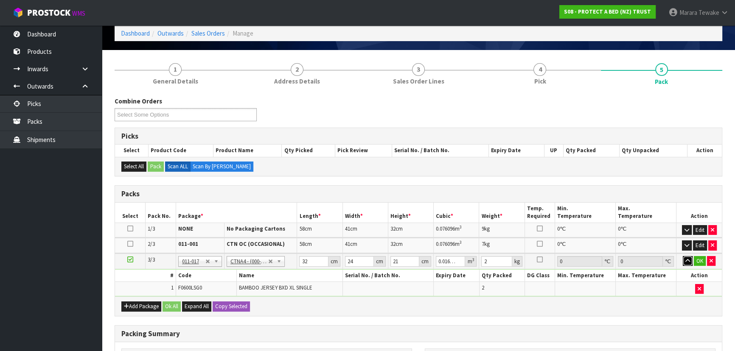
click at [683, 256] on button "button" at bounding box center [688, 261] width 10 height 10
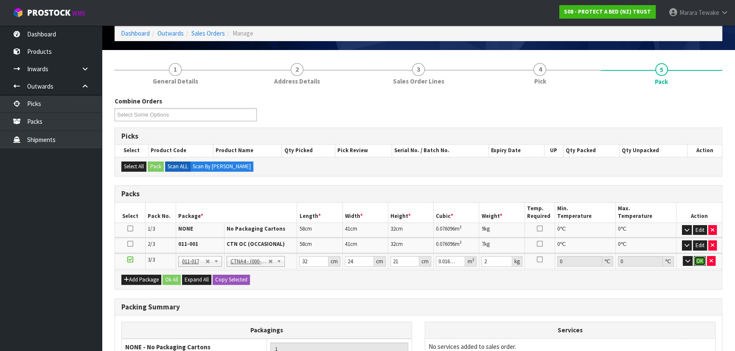
click button "OK" at bounding box center [700, 261] width 12 height 10
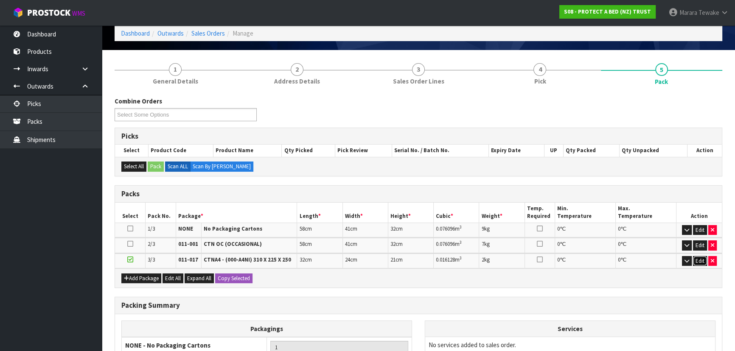
click at [701, 260] on button "Edit" at bounding box center [700, 261] width 14 height 10
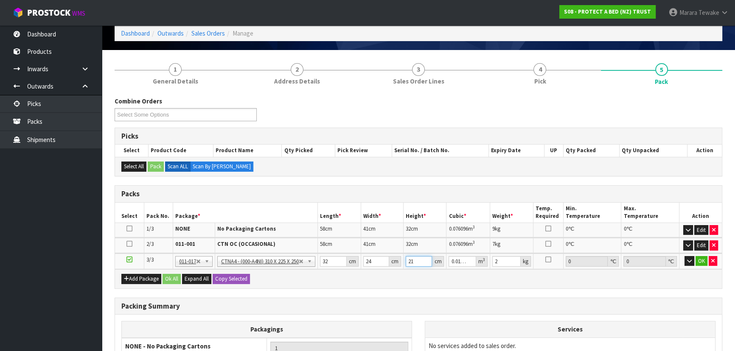
drag, startPoint x: 404, startPoint y: 259, endPoint x: 389, endPoint y: 253, distance: 16.0
click at [389, 254] on tr "3/3 NONE 007-001 007-002 007-004 007-009 007-013 007-014 007-015 007-017 007-01…" at bounding box center [418, 262] width 607 height 16
click at [697, 259] on button "OK" at bounding box center [702, 261] width 12 height 10
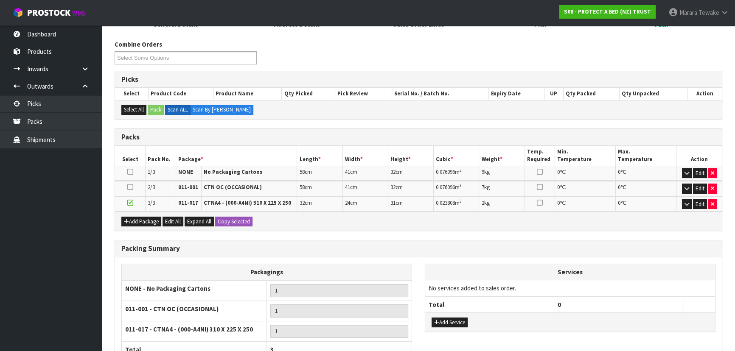
scroll to position [174, 0]
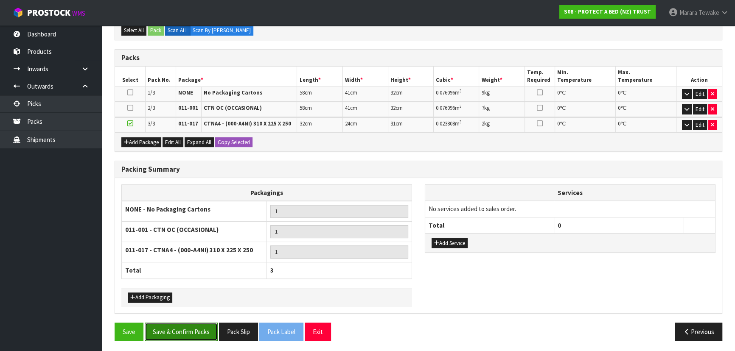
click at [162, 334] on button "Save & Confirm Packs" at bounding box center [181, 332] width 73 height 18
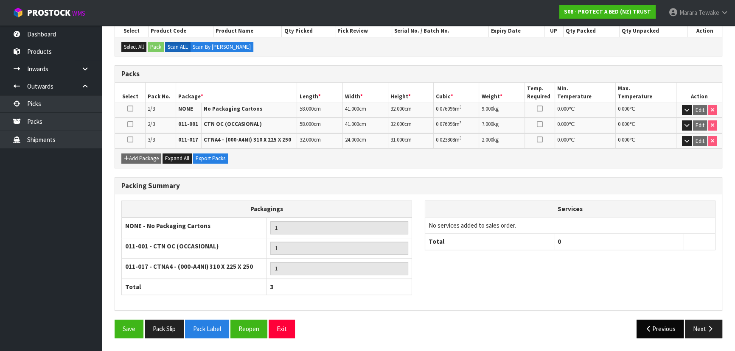
scroll to position [187, 0]
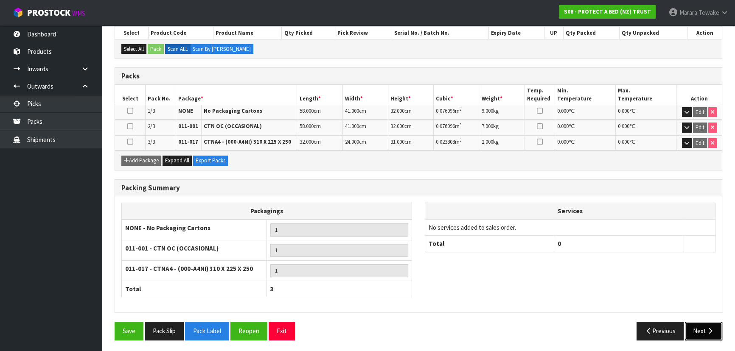
click at [704, 322] on button "Next" at bounding box center [703, 331] width 37 height 18
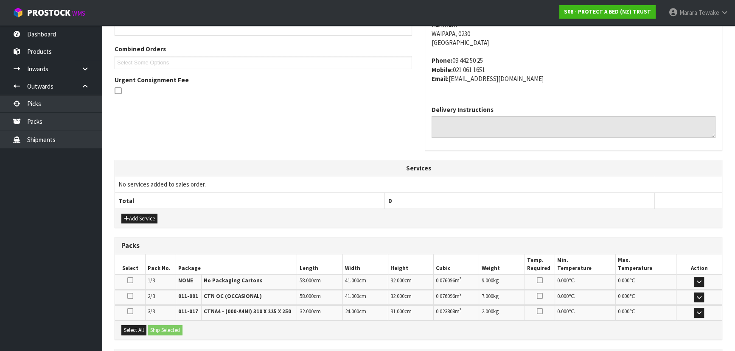
scroll to position [275, 0]
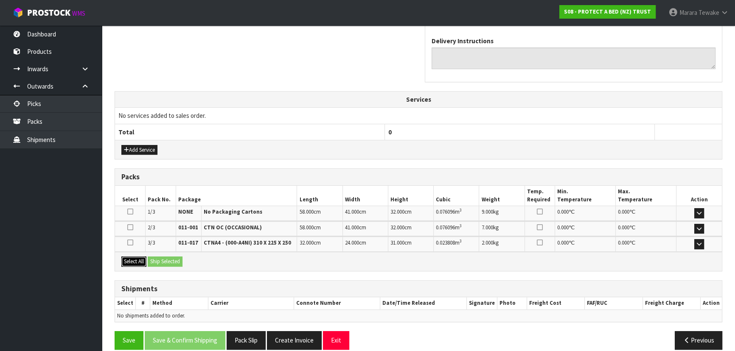
click at [140, 257] on button "Select All" at bounding box center [133, 262] width 25 height 10
click at [166, 257] on button "Ship Selected" at bounding box center [165, 262] width 35 height 10
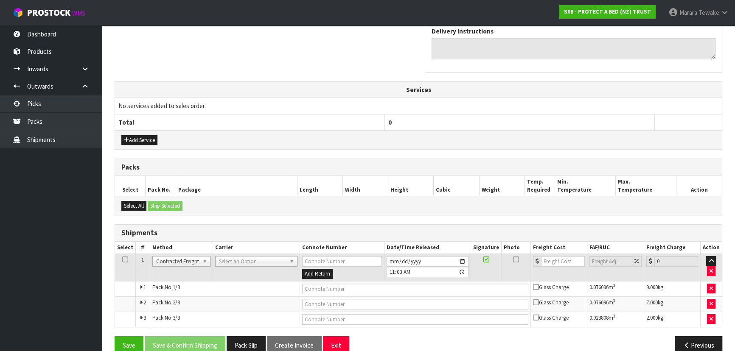
scroll to position [289, 0]
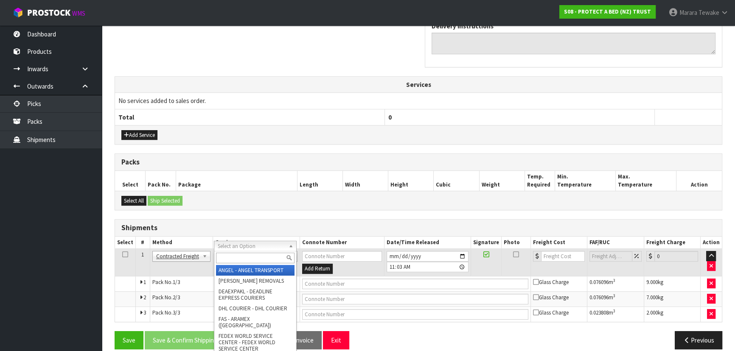
click at [246, 256] on input "text" at bounding box center [255, 258] width 79 height 11
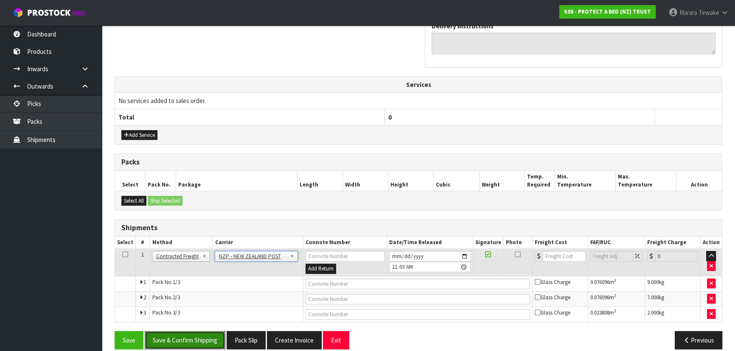
drag, startPoint x: 195, startPoint y: 335, endPoint x: 100, endPoint y: 312, distance: 97.8
click at [191, 335] on button "Save & Confirm Shipping" at bounding box center [185, 341] width 81 height 18
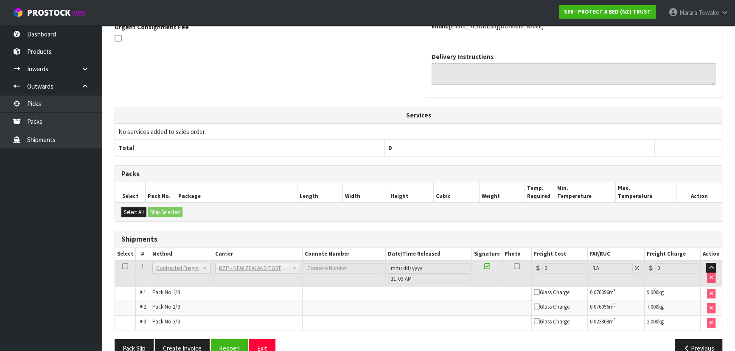
scroll to position [276, 0]
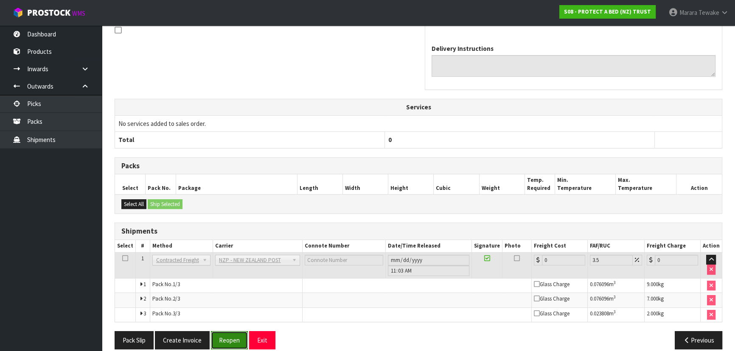
click at [232, 332] on button "Reopen" at bounding box center [229, 341] width 37 height 18
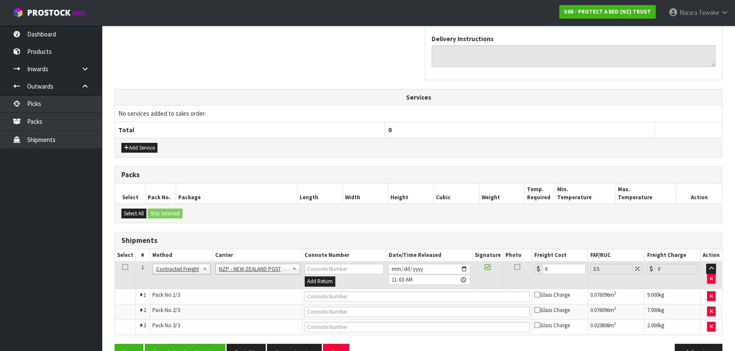
scroll to position [289, 0]
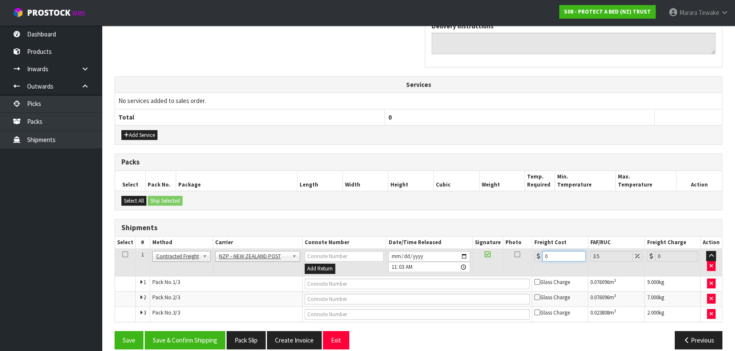
drag, startPoint x: 556, startPoint y: 243, endPoint x: 522, endPoint y: 233, distance: 35.7
click at [525, 249] on tr "1 Client Local Pickup Customer Local Pickup Company Freight Contracted Freight …" at bounding box center [418, 263] width 607 height 28
click at [197, 332] on button "Save & Confirm Shipping" at bounding box center [185, 341] width 81 height 18
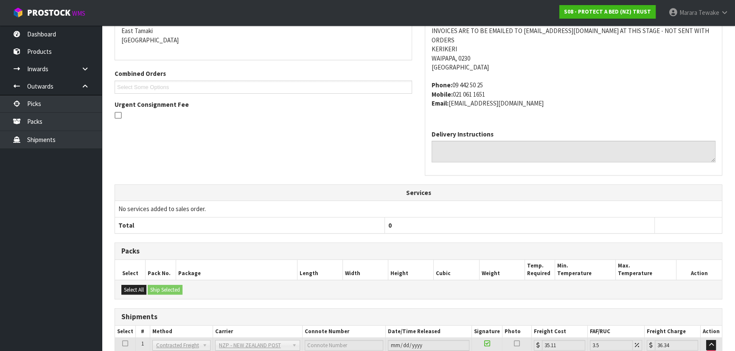
scroll to position [273, 0]
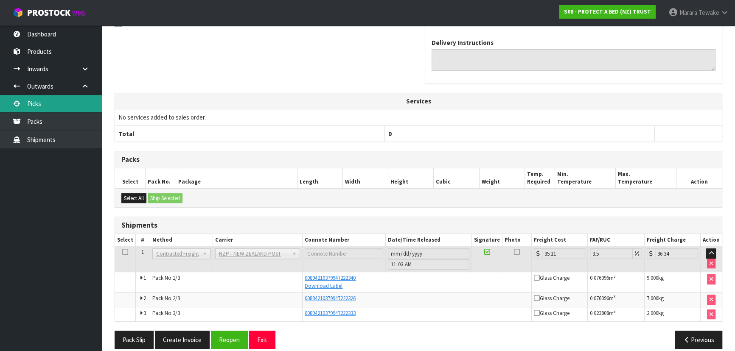
click at [92, 103] on link "Picks" at bounding box center [51, 103] width 102 height 17
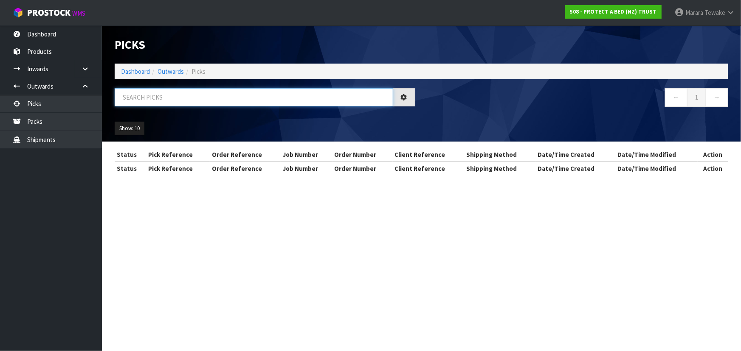
click at [144, 100] on input "text" at bounding box center [254, 97] width 278 height 18
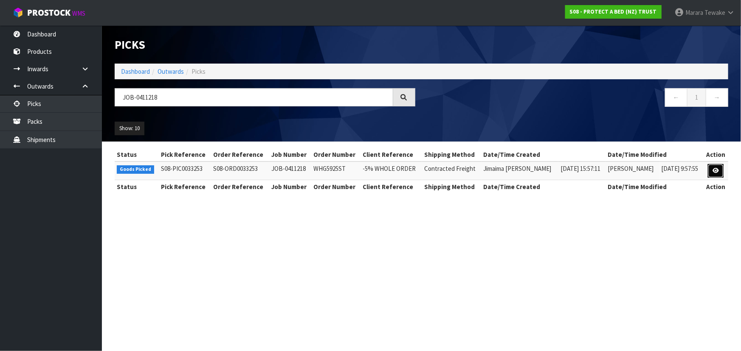
click at [718, 168] on icon at bounding box center [715, 171] width 6 height 6
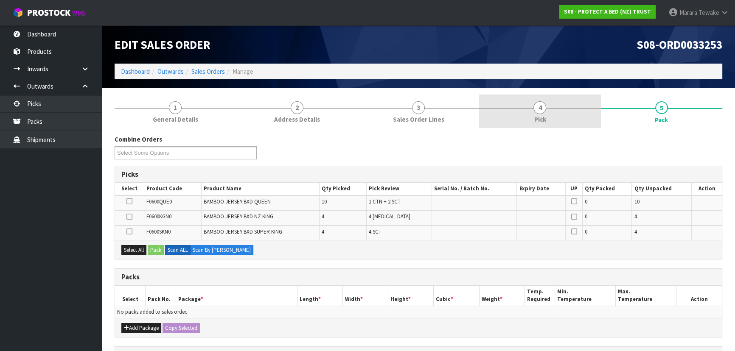
click at [558, 118] on link "4 Pick" at bounding box center [539, 112] width 121 height 34
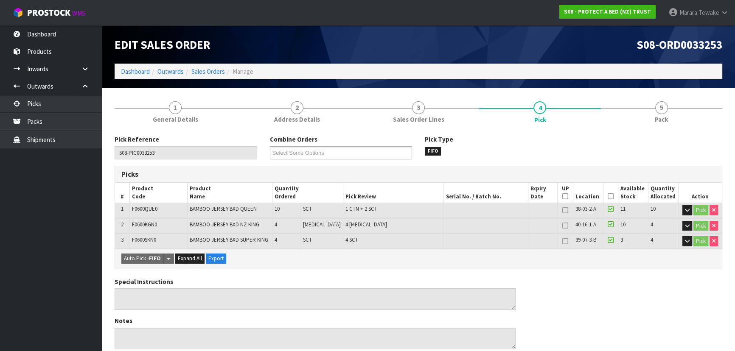
drag, startPoint x: 610, startPoint y: 198, endPoint x: 553, endPoint y: 216, distance: 59.9
click at [609, 197] on icon at bounding box center [611, 197] width 6 height 0
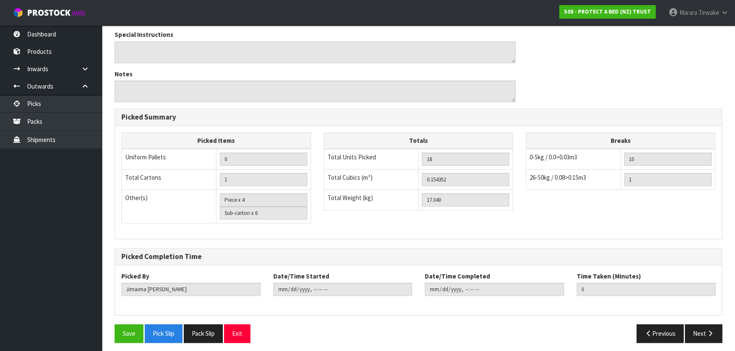
scroll to position [280, 0]
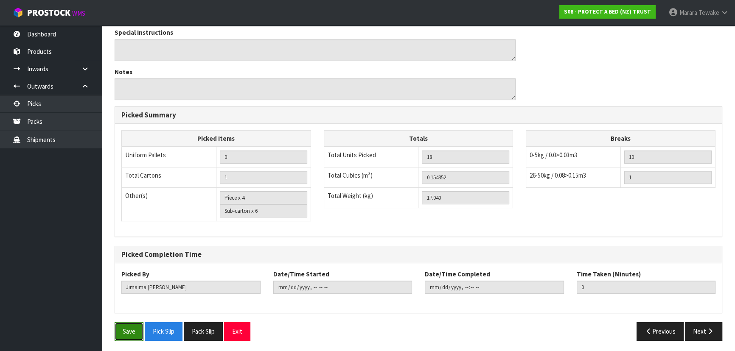
click at [127, 326] on button "Save" at bounding box center [129, 332] width 29 height 18
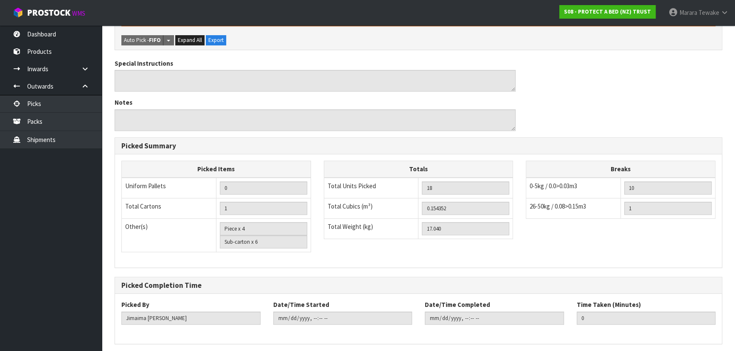
scroll to position [0, 0]
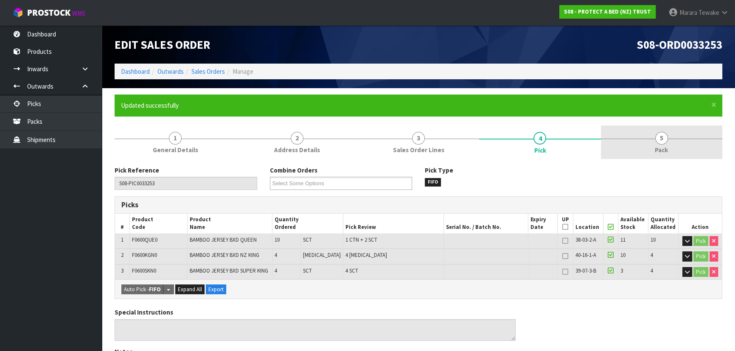
click at [679, 140] on link "5 Pack" at bounding box center [661, 143] width 121 height 34
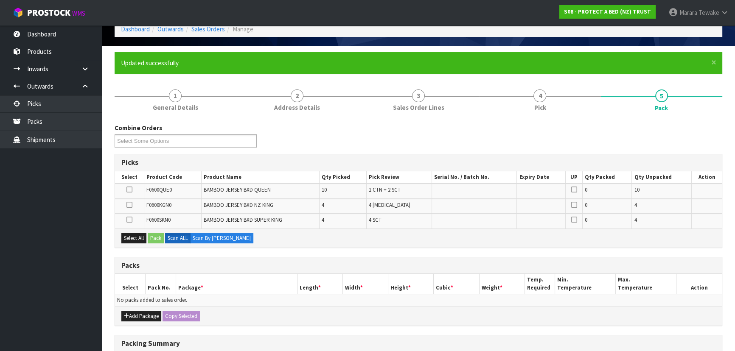
scroll to position [115, 0]
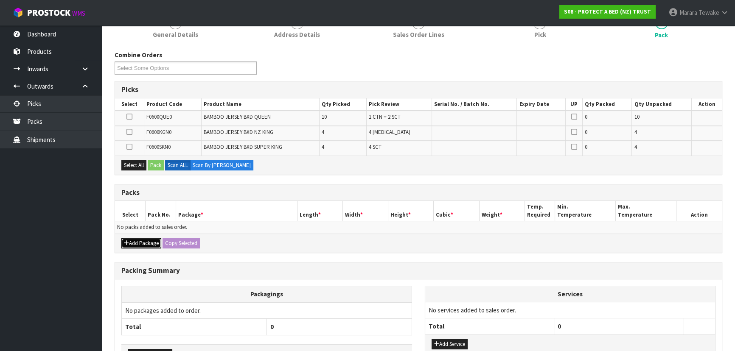
click at [131, 241] on button "Add Package" at bounding box center [141, 244] width 40 height 10
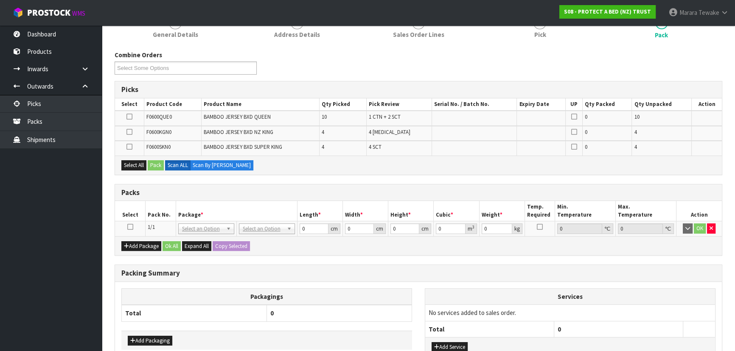
click at [127, 227] on icon at bounding box center [130, 227] width 6 height 0
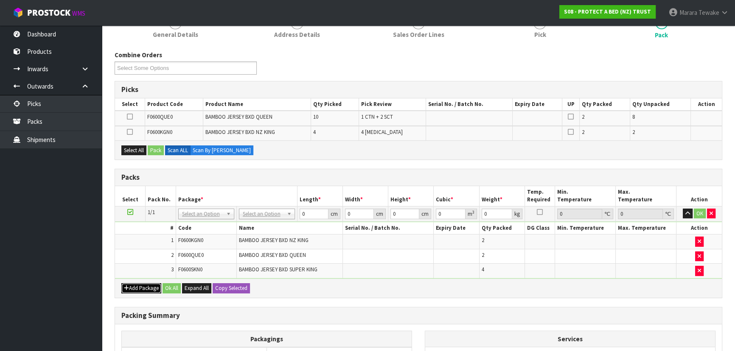
click at [142, 288] on button "Add Package" at bounding box center [141, 289] width 40 height 10
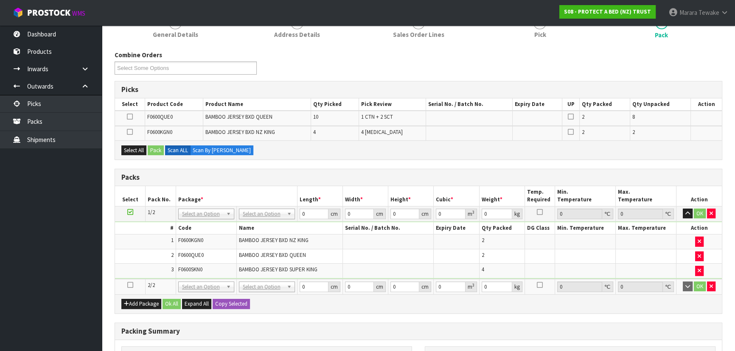
click at [131, 285] on icon at bounding box center [130, 285] width 6 height 0
click at [131, 117] on icon at bounding box center [130, 117] width 6 height 0
click at [0, 0] on input "checkbox" at bounding box center [0, 0] width 0 height 0
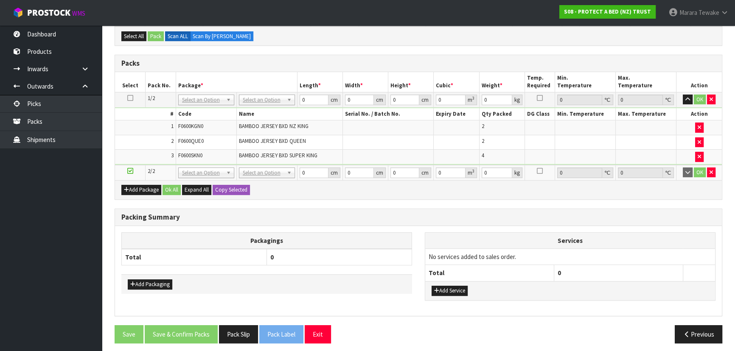
scroll to position [231, 0]
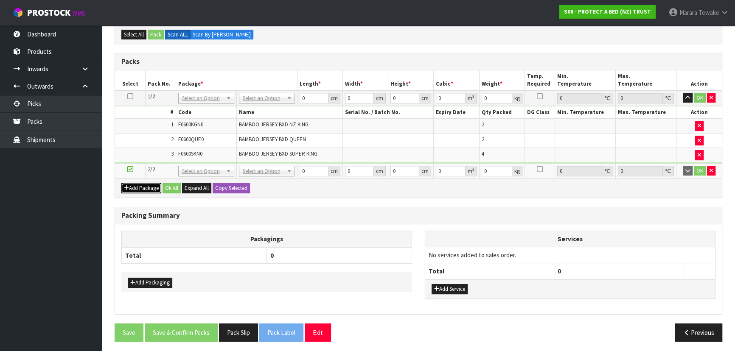
click at [132, 186] on button "Add Package" at bounding box center [141, 188] width 40 height 10
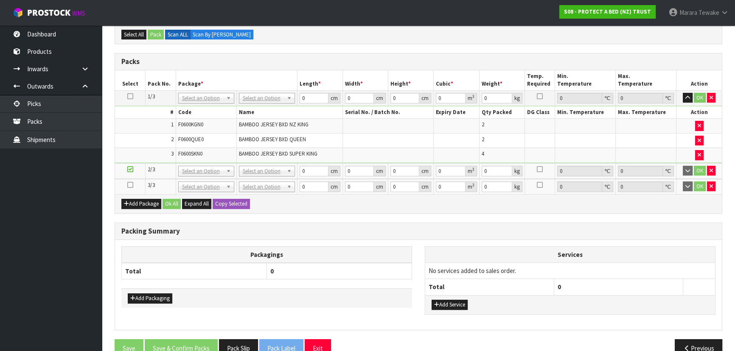
click at [131, 185] on icon at bounding box center [130, 185] width 6 height 0
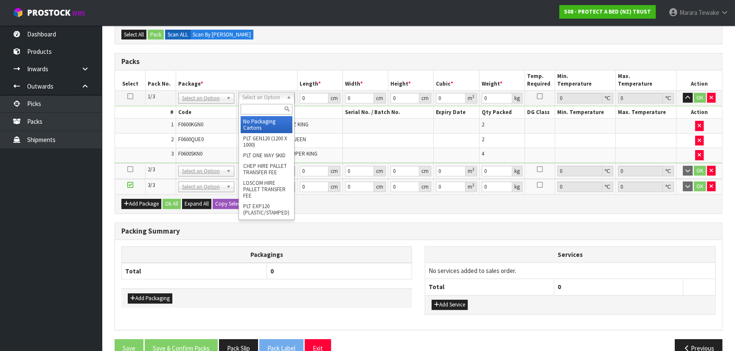
click at [272, 73] on th "Package *" at bounding box center [236, 80] width 121 height 20
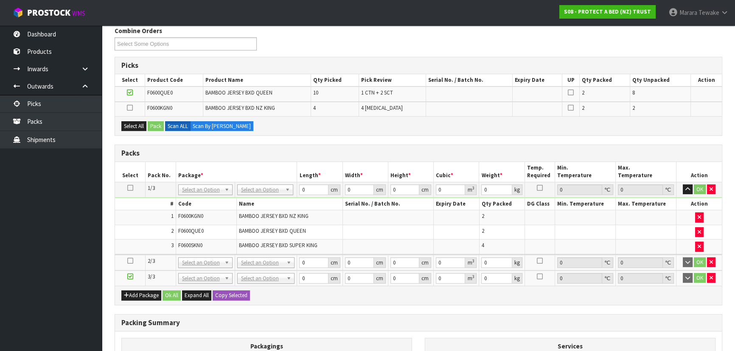
scroll to position [154, 0]
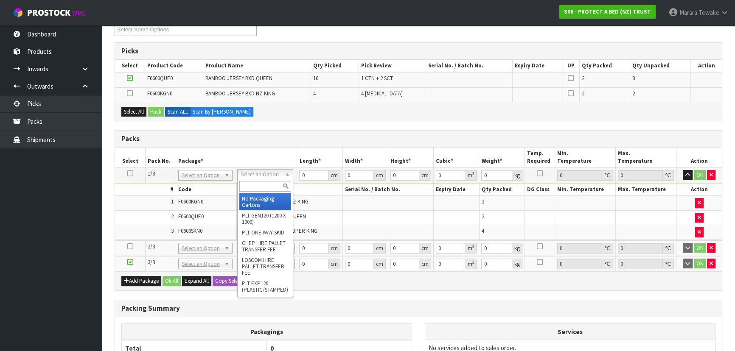
drag, startPoint x: 266, startPoint y: 196, endPoint x: 280, endPoint y: 180, distance: 20.8
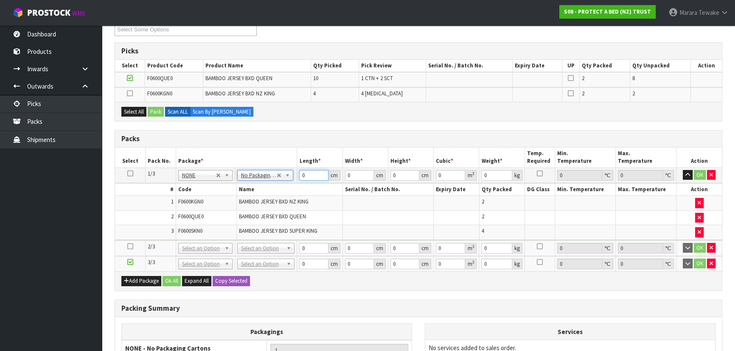
drag, startPoint x: 307, startPoint y: 174, endPoint x: 286, endPoint y: 161, distance: 24.8
click at [286, 161] on table "Select Pack No. Package * Length * Width * Height * Cubic * Weight * Temp. Requ…" at bounding box center [418, 210] width 607 height 124
click at [129, 174] on icon at bounding box center [130, 174] width 6 height 0
click at [236, 280] on button "Copy Selected" at bounding box center [231, 281] width 37 height 10
click at [236, 280] on button "Confirm Copy Selected" at bounding box center [241, 281] width 56 height 10
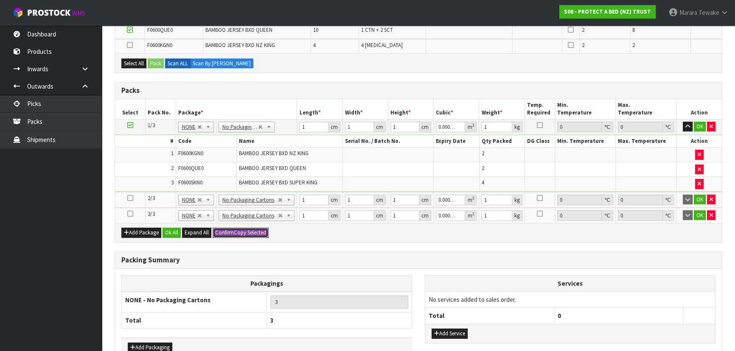
scroll to position [252, 0]
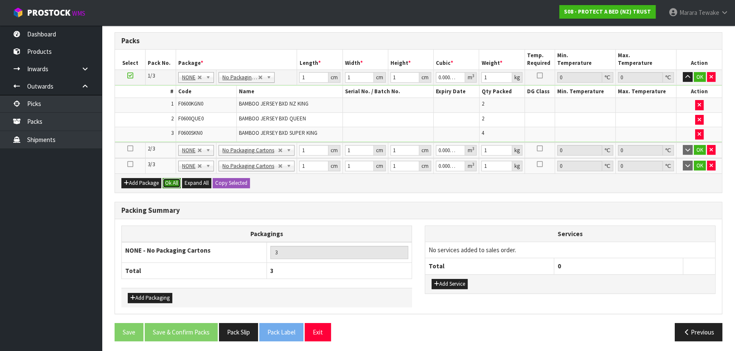
click at [174, 182] on button "Ok All" at bounding box center [172, 183] width 18 height 10
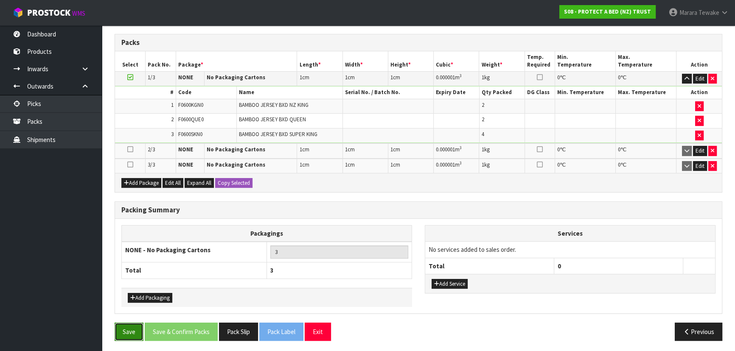
click at [132, 334] on button "Save" at bounding box center [129, 332] width 29 height 18
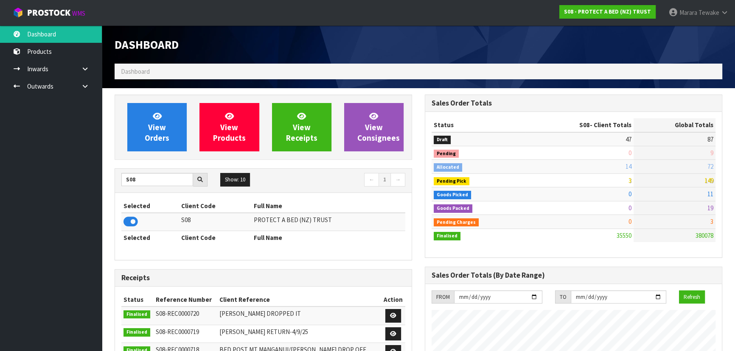
scroll to position [642, 310]
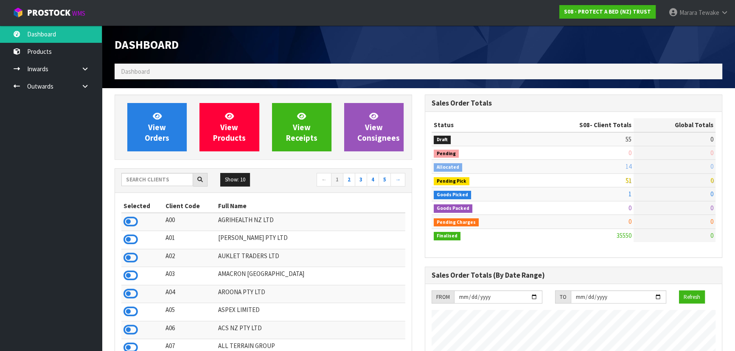
scroll to position [642, 310]
click at [167, 183] on input "text" at bounding box center [157, 179] width 72 height 13
click at [126, 223] on icon at bounding box center [131, 222] width 14 height 13
click at [132, 240] on icon at bounding box center [131, 239] width 14 height 13
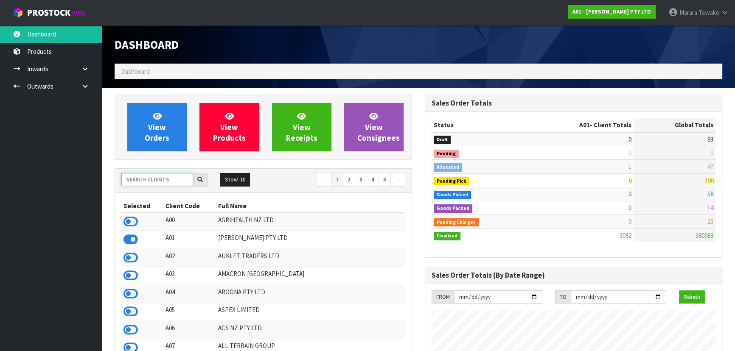
drag, startPoint x: 140, startPoint y: 179, endPoint x: 129, endPoint y: 178, distance: 10.6
click at [130, 178] on input "text" at bounding box center [157, 179] width 72 height 13
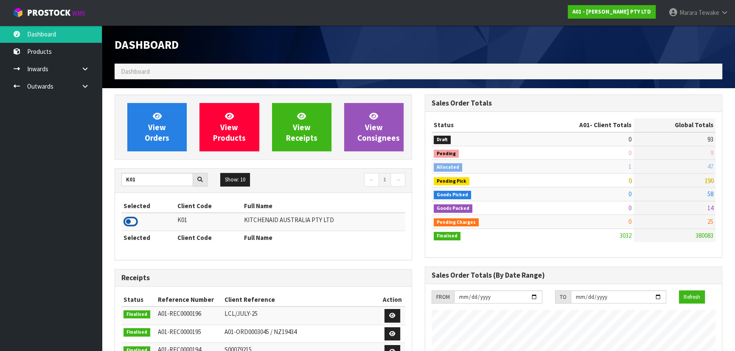
click at [132, 217] on icon at bounding box center [131, 222] width 14 height 13
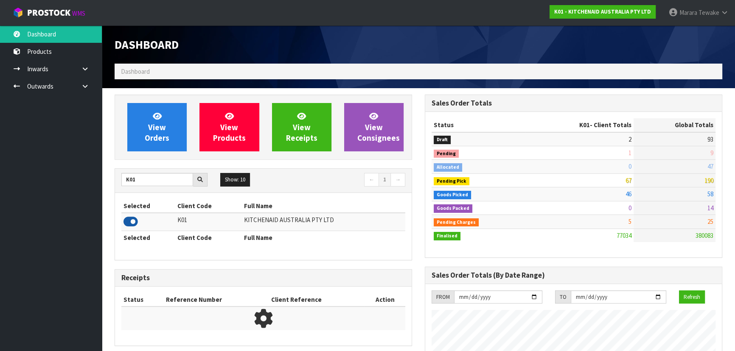
scroll to position [642, 310]
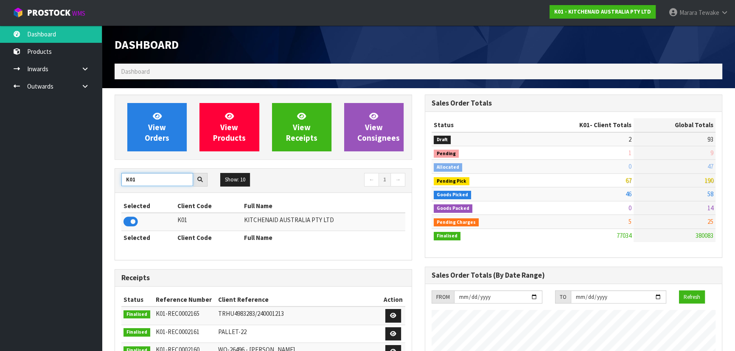
drag, startPoint x: 140, startPoint y: 178, endPoint x: 111, endPoint y: 177, distance: 29.3
click at [112, 178] on div "View Orders View Products View Receipts View Consignees K01 Show: 10 5 10 25 50…" at bounding box center [263, 352] width 310 height 515
click at [127, 224] on icon at bounding box center [131, 222] width 14 height 13
drag, startPoint x: 144, startPoint y: 177, endPoint x: 79, endPoint y: 160, distance: 67.9
click at [86, 170] on body "Toggle navigation ProStock WMS S08 - PROTECT A BED (NZ) TRUST Marara Tewake Log…" at bounding box center [367, 175] width 735 height 351
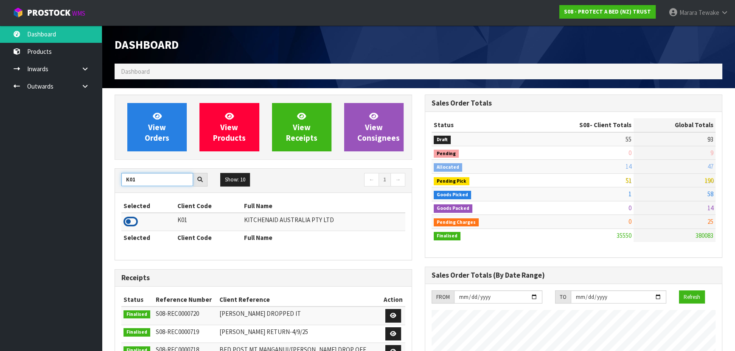
type input "K01"
click at [128, 220] on icon at bounding box center [131, 222] width 14 height 13
drag, startPoint x: 140, startPoint y: 182, endPoint x: 123, endPoint y: 179, distance: 17.7
click at [121, 179] on input "K01" at bounding box center [157, 179] width 72 height 13
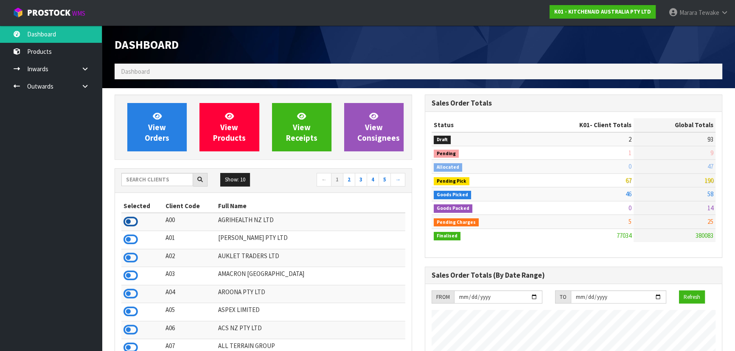
click at [134, 222] on icon at bounding box center [131, 222] width 14 height 13
click at [131, 240] on icon at bounding box center [131, 239] width 14 height 13
click at [157, 175] on input "text" at bounding box center [157, 179] width 72 height 13
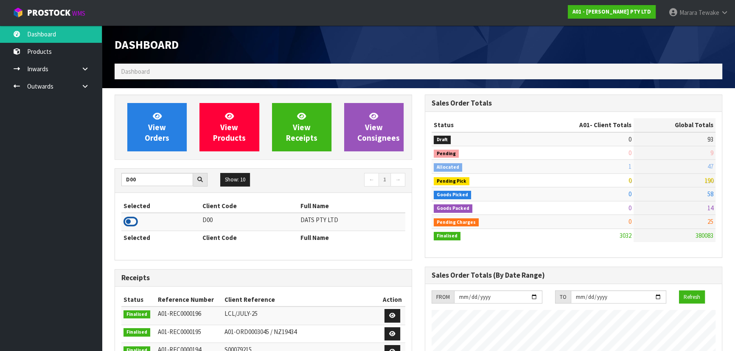
click at [131, 225] on icon at bounding box center [131, 222] width 14 height 13
drag, startPoint x: 133, startPoint y: 185, endPoint x: 124, endPoint y: 178, distance: 11.7
click at [120, 181] on div "D00" at bounding box center [164, 180] width 99 height 14
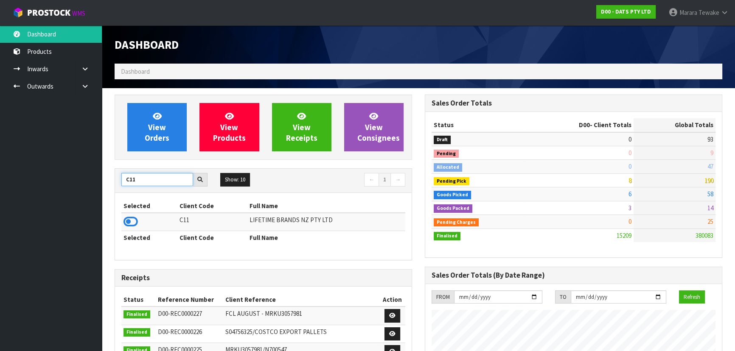
type input "C11"
click at [132, 219] on icon at bounding box center [131, 222] width 14 height 13
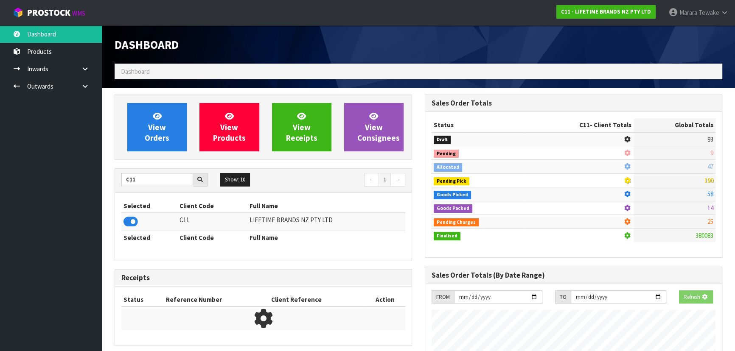
scroll to position [642, 310]
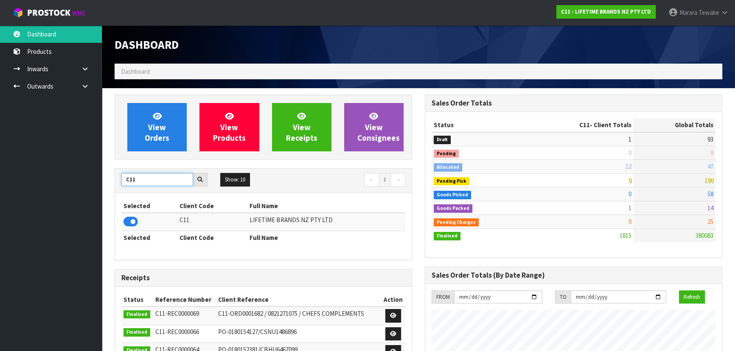
drag, startPoint x: 146, startPoint y: 180, endPoint x: 122, endPoint y: 164, distance: 29.2
click at [123, 166] on div "View Orders View Products View Receipts View Consignees C11 Show: 10 5 10 25 50…" at bounding box center [263, 341] width 310 height 493
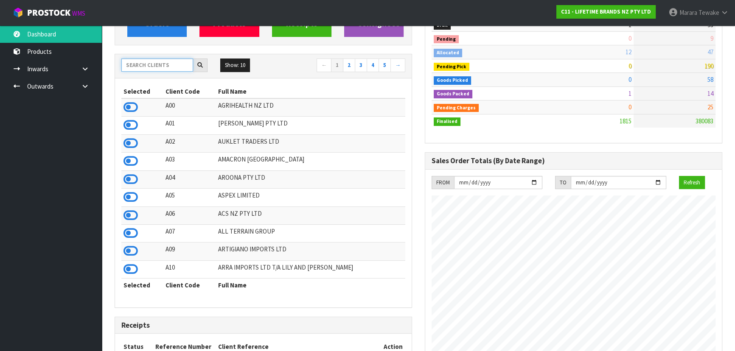
scroll to position [115, 0]
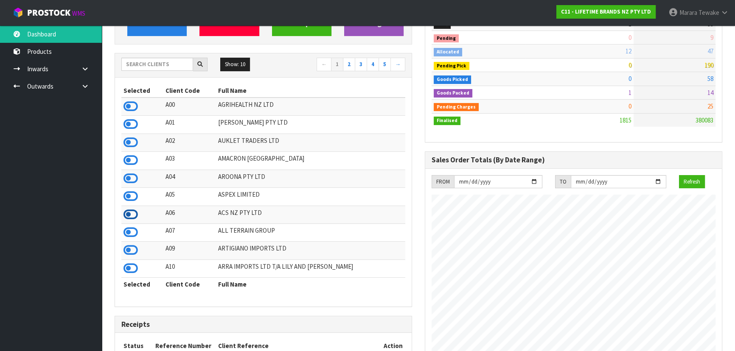
click at [127, 220] on icon at bounding box center [131, 214] width 14 height 13
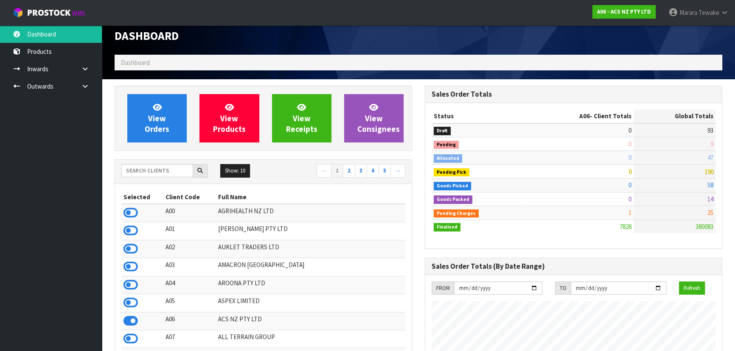
scroll to position [0, 0]
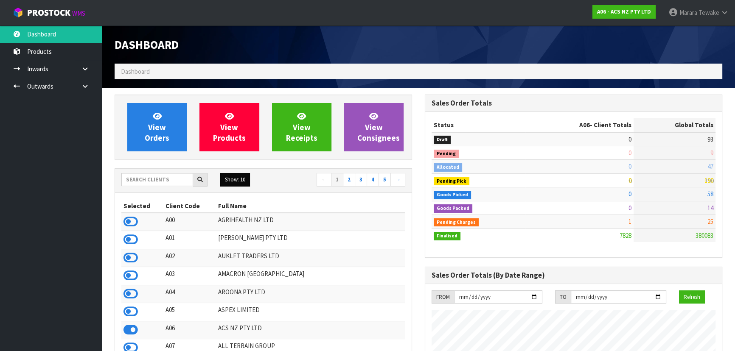
click at [224, 184] on button "Show: 10" at bounding box center [235, 180] width 30 height 14
click at [240, 227] on link "50" at bounding box center [254, 230] width 67 height 11
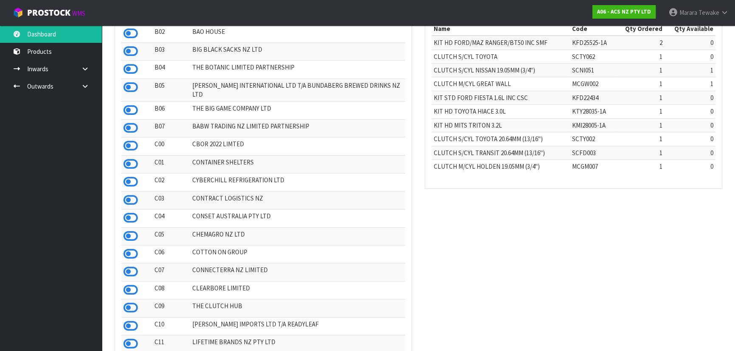
scroll to position [579, 0]
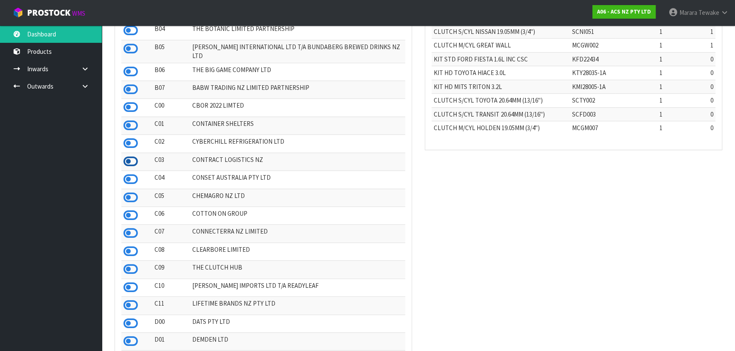
click at [130, 156] on icon at bounding box center [131, 161] width 14 height 13
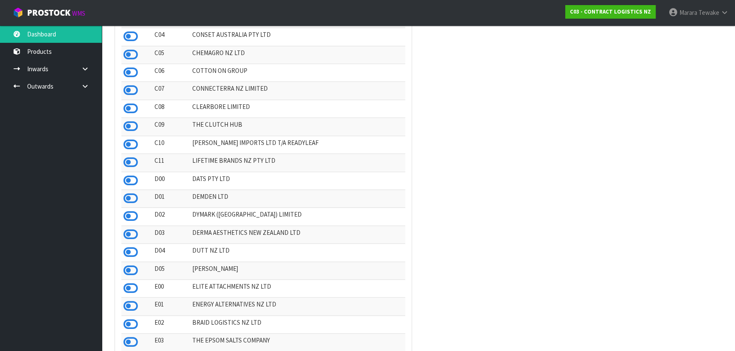
scroll to position [733, 0]
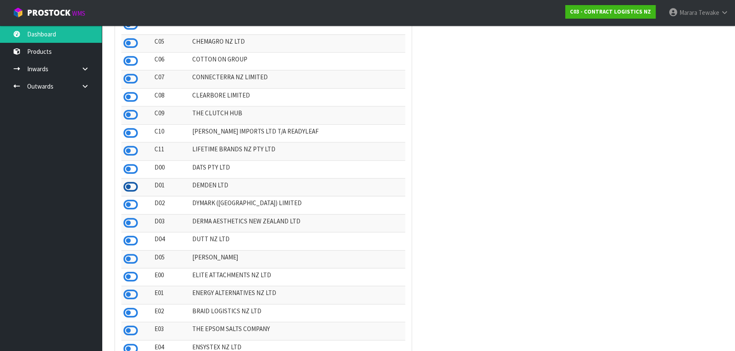
click at [132, 182] on icon at bounding box center [131, 187] width 14 height 13
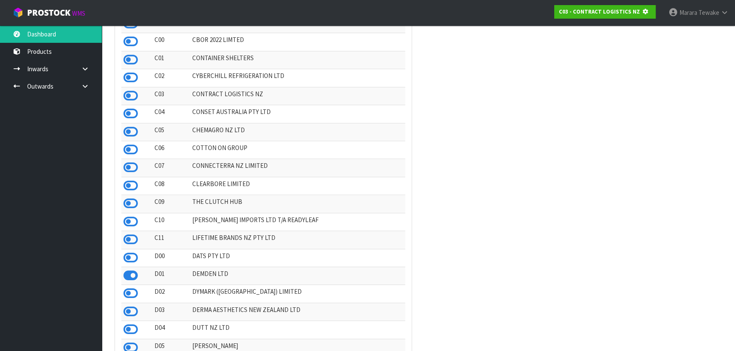
scroll to position [466, 0]
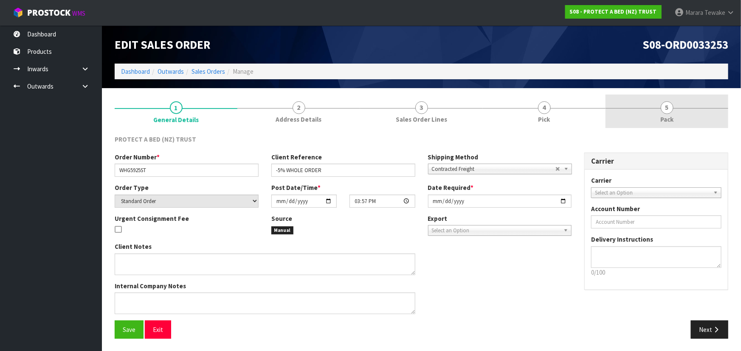
click at [669, 114] on link "5 Pack" at bounding box center [666, 112] width 123 height 34
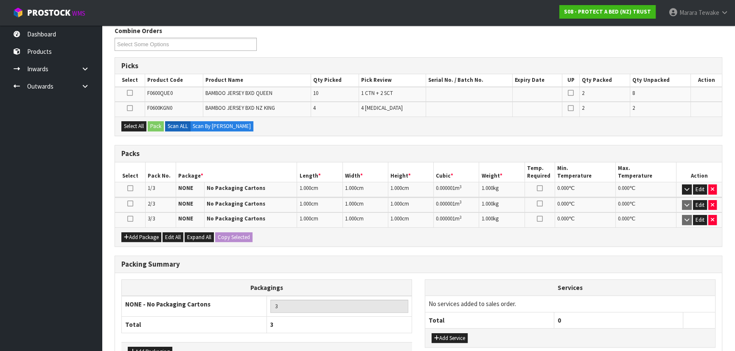
scroll to position [163, 0]
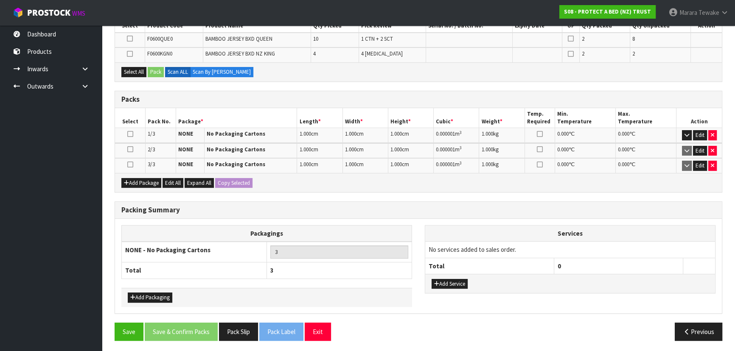
click at [130, 165] on icon at bounding box center [130, 165] width 6 height 0
click at [129, 150] on icon at bounding box center [130, 149] width 6 height 0
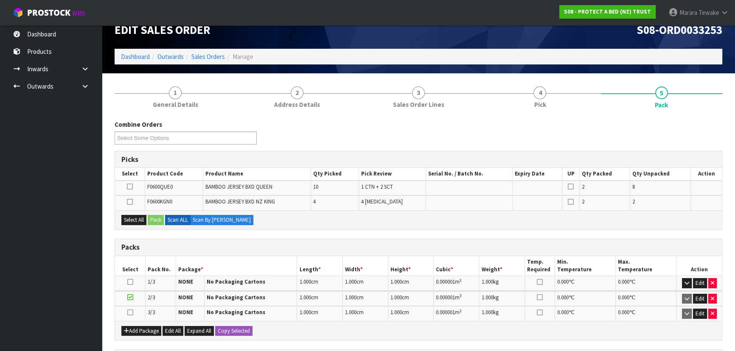
scroll to position [8, 0]
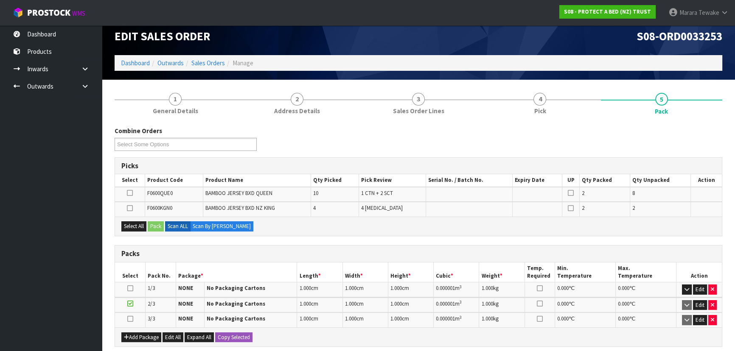
click at [130, 194] on icon at bounding box center [130, 193] width 6 height 0
click at [0, 0] on input "checkbox" at bounding box center [0, 0] width 0 height 0
click at [154, 223] on button "Pack" at bounding box center [156, 227] width 16 height 10
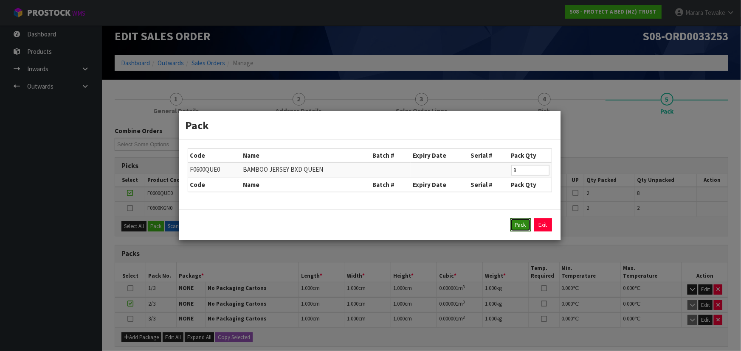
drag, startPoint x: 519, startPoint y: 224, endPoint x: 503, endPoint y: 231, distance: 17.1
click at [518, 225] on button "Pack" at bounding box center [520, 226] width 20 height 14
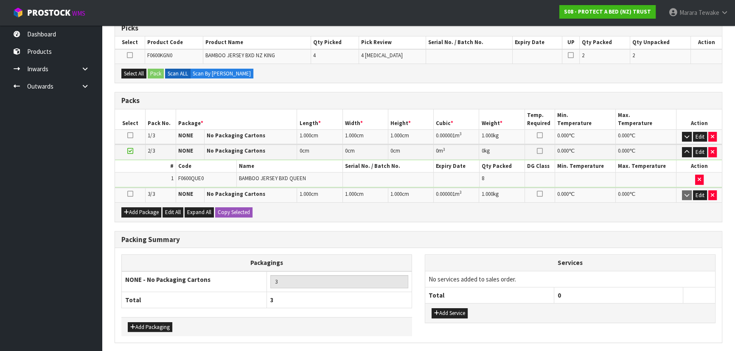
scroll to position [176, 0]
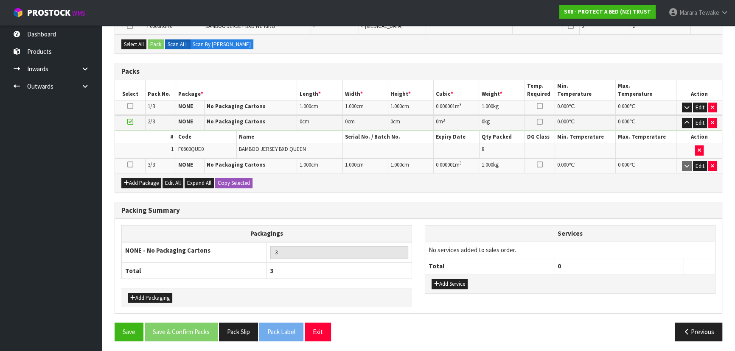
click at [129, 165] on icon at bounding box center [130, 165] width 6 height 0
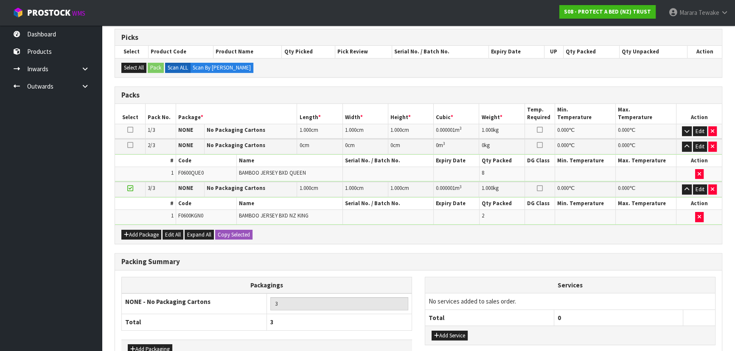
scroll to position [188, 0]
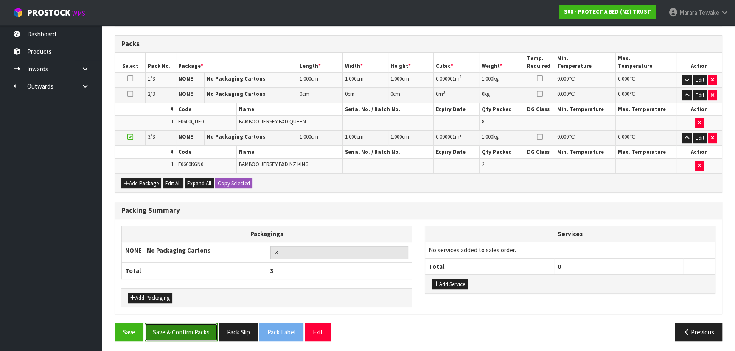
click at [159, 334] on button "Save & Confirm Packs" at bounding box center [181, 332] width 73 height 18
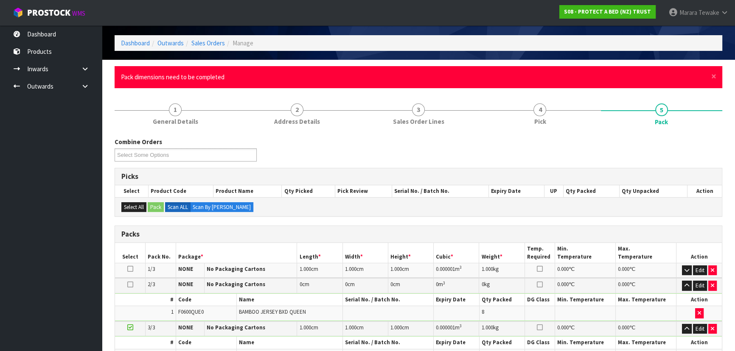
scroll to position [154, 0]
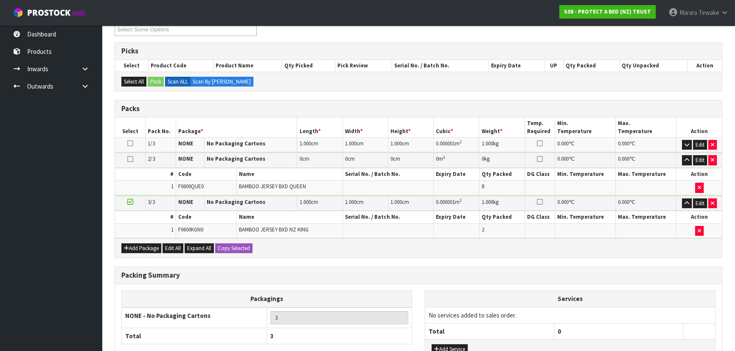
click at [698, 196] on td "Edit" at bounding box center [699, 203] width 45 height 15
click at [696, 202] on button "Edit" at bounding box center [700, 204] width 14 height 10
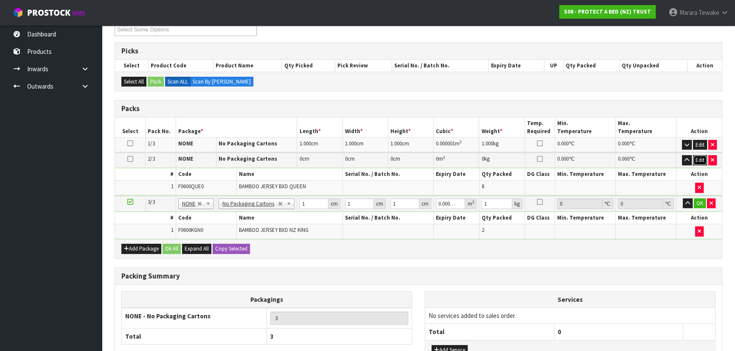
click at [699, 158] on button "Edit" at bounding box center [700, 160] width 14 height 10
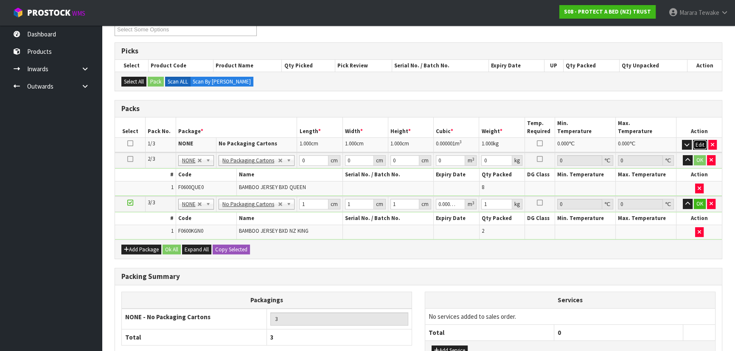
click at [701, 140] on button "Edit" at bounding box center [700, 145] width 14 height 10
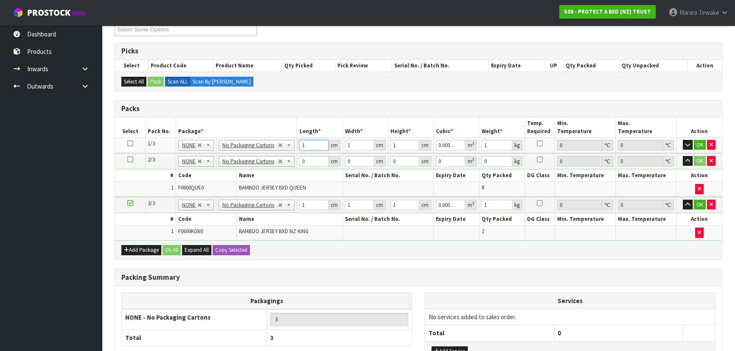
drag, startPoint x: 307, startPoint y: 143, endPoint x: 303, endPoint y: 142, distance: 4.8
click at [303, 142] on input "1" at bounding box center [313, 145] width 29 height 11
click at [689, 142] on icon "button" at bounding box center [688, 145] width 5 height 6
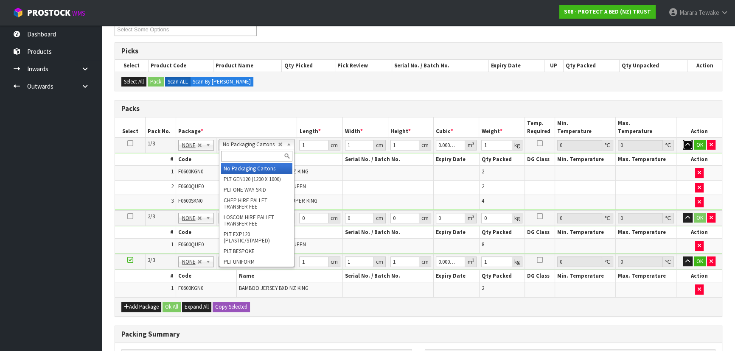
drag, startPoint x: 244, startPoint y: 141, endPoint x: 247, endPoint y: 150, distance: 9.8
click at [249, 157] on input "text" at bounding box center [256, 156] width 71 height 11
type input "OC"
type input "1"
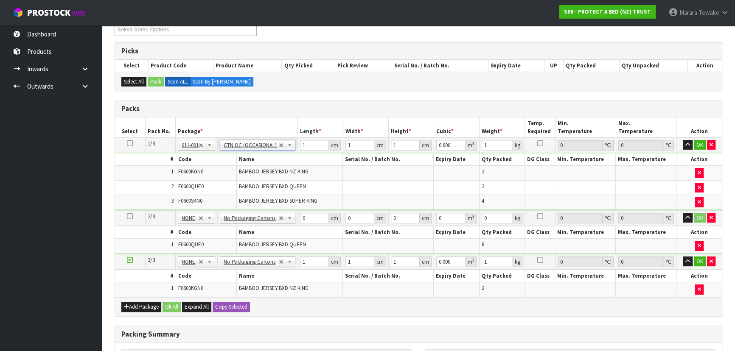
type input "0"
type input "7.76"
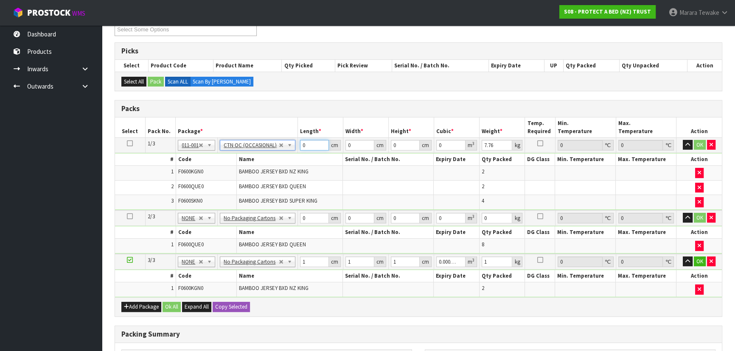
drag, startPoint x: 314, startPoint y: 144, endPoint x: 303, endPoint y: 127, distance: 19.8
click at [303, 132] on table "Select Pack No. Package * Length * Width * Height * Cubic * Weight * Temp. Requ…" at bounding box center [418, 208] width 607 height 180
type input "58"
type input "42"
type input "3"
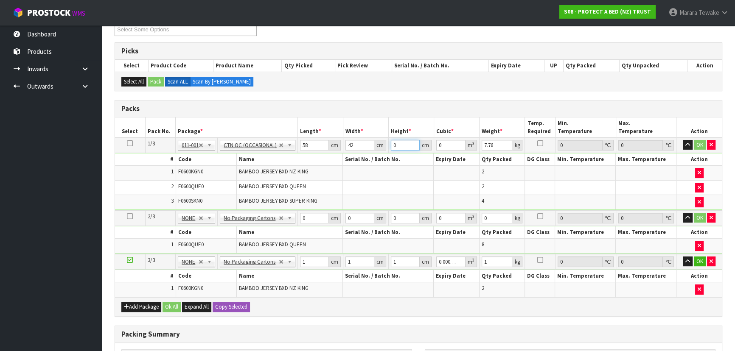
type input "0.007308"
type input "32"
type input "0.077952"
type input "32"
type input "9"
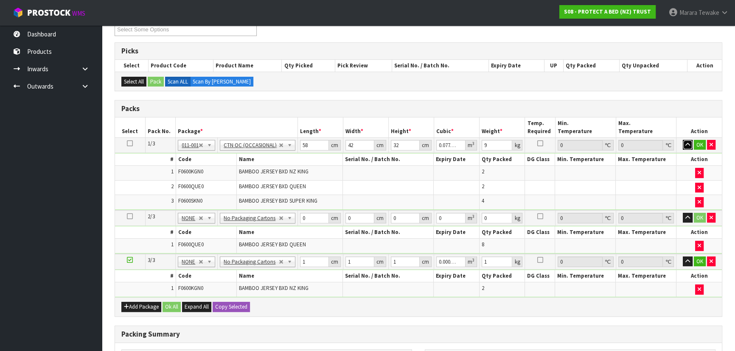
click at [683, 140] on button "button" at bounding box center [688, 145] width 10 height 10
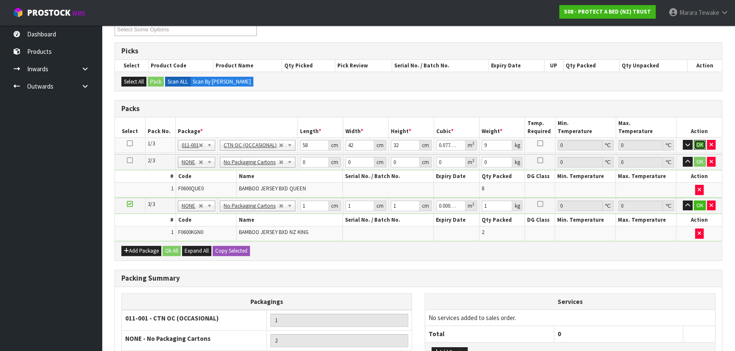
click button "OK" at bounding box center [700, 145] width 12 height 10
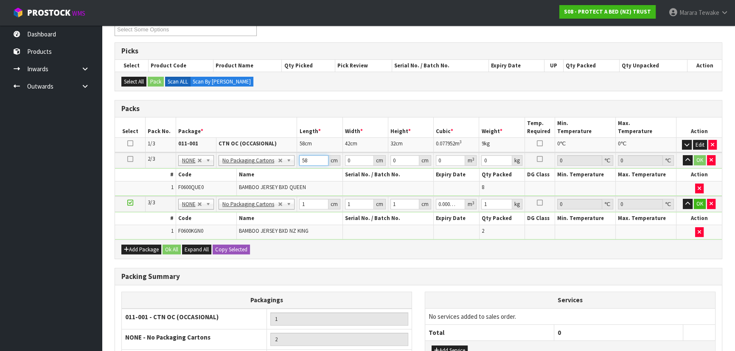
type input "58"
type input "41"
type input "3"
type input "0.007134"
type input "32"
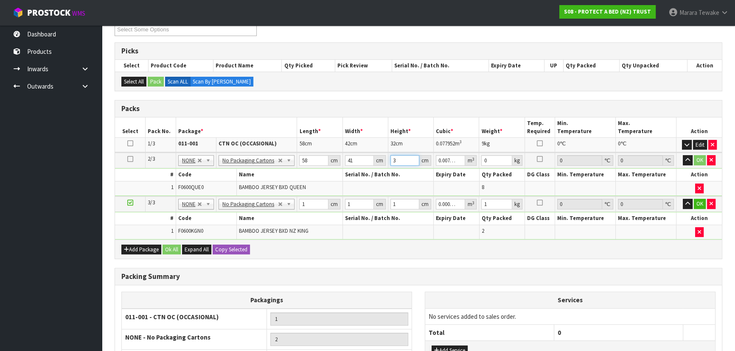
type input "0.076096"
type input "32"
type input "9"
click at [683, 155] on button "button" at bounding box center [688, 160] width 10 height 10
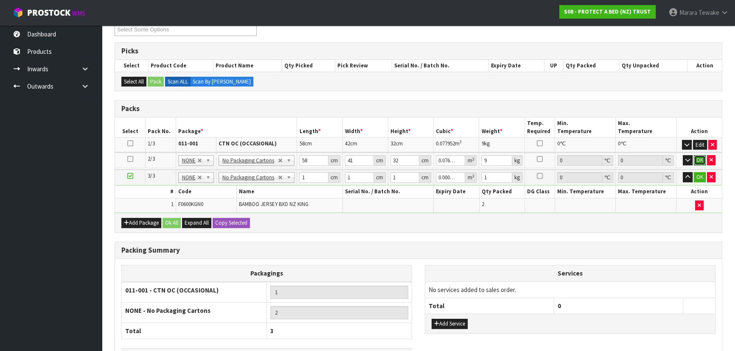
click button "OK" at bounding box center [700, 160] width 12 height 10
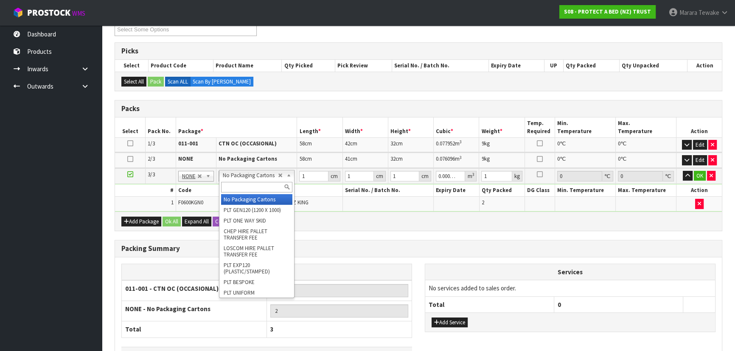
click at [264, 187] on input "text" at bounding box center [256, 187] width 71 height 11
type input "A4"
drag, startPoint x: 271, startPoint y: 193, endPoint x: 282, endPoint y: 185, distance: 13.1
click at [271, 193] on div "A4" at bounding box center [256, 187] width 75 height 14
type input "1"
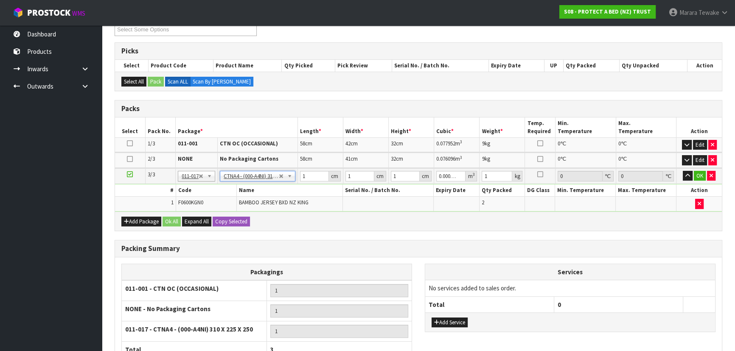
type input "31"
type input "22.5"
type input "25"
type input "0.017438"
type input "2.12"
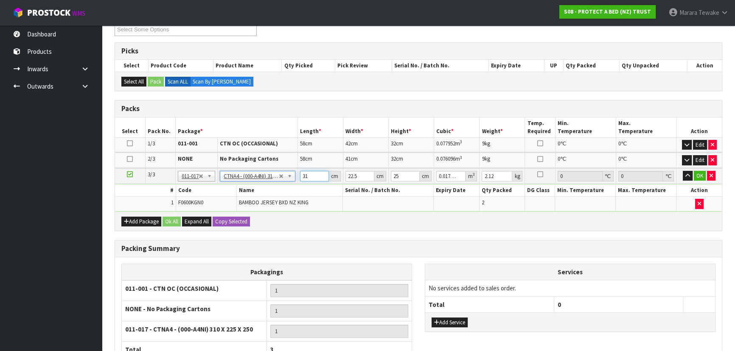
drag, startPoint x: 306, startPoint y: 178, endPoint x: 296, endPoint y: 167, distance: 14.5
click at [297, 172] on tr "3/3 NONE 007-001 007-002 007-004 007-009 007-013 007-014 007-015 007-017 007-01…" at bounding box center [418, 177] width 607 height 16
type input "3"
type input "0.001687"
type input "31"
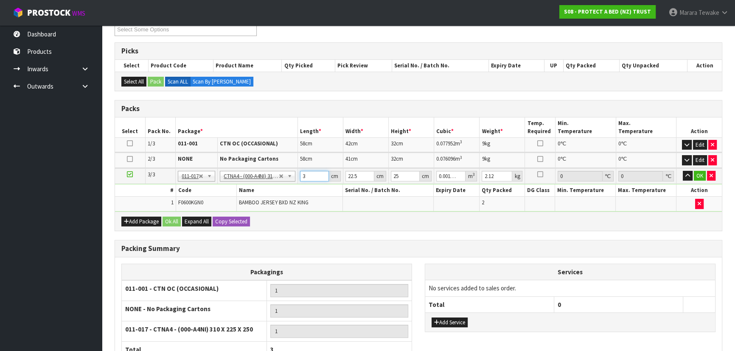
type input "0.017438"
type input "2"
type input "0.00155"
type input "24"
type input "0.0186"
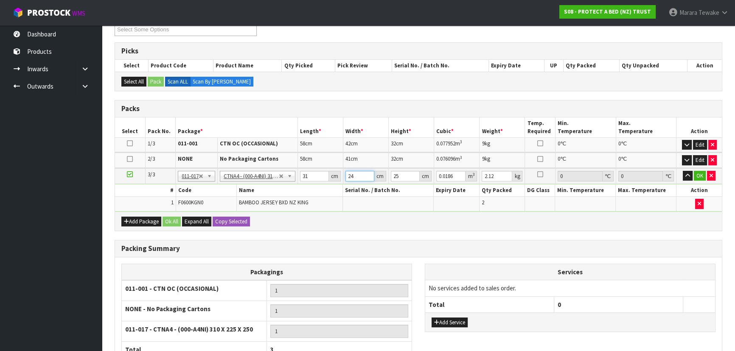
type input "24"
type input "3"
type input "0.002232"
type input "31"
type input "0.023064"
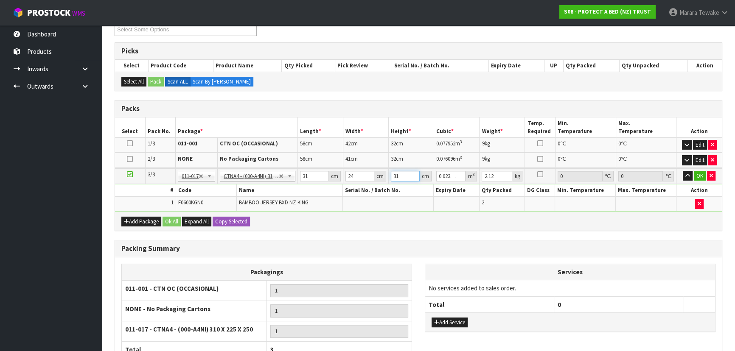
type input "31"
type input "3"
click at [683, 171] on button "button" at bounding box center [688, 176] width 10 height 10
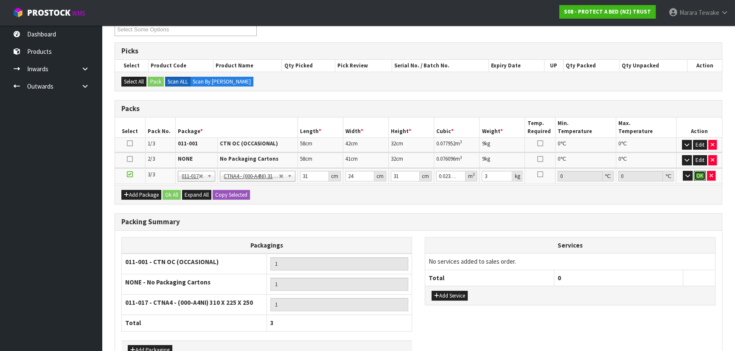
click button "OK" at bounding box center [700, 176] width 12 height 10
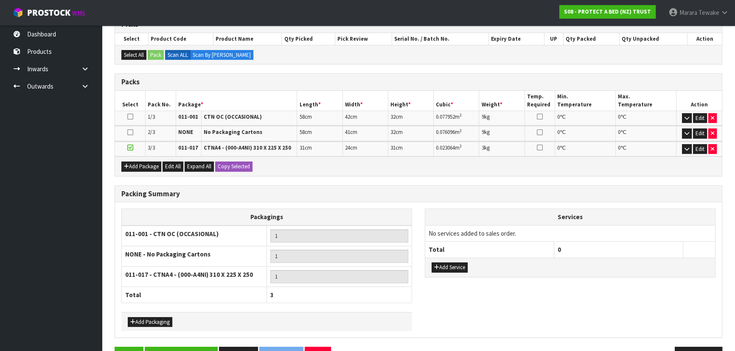
scroll to position [205, 0]
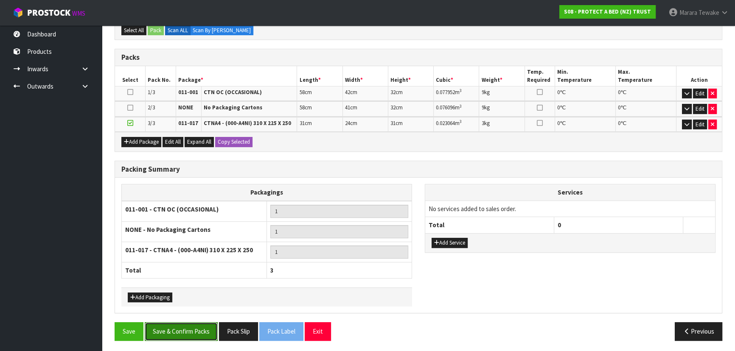
click at [183, 323] on button "Save & Confirm Packs" at bounding box center [181, 332] width 73 height 18
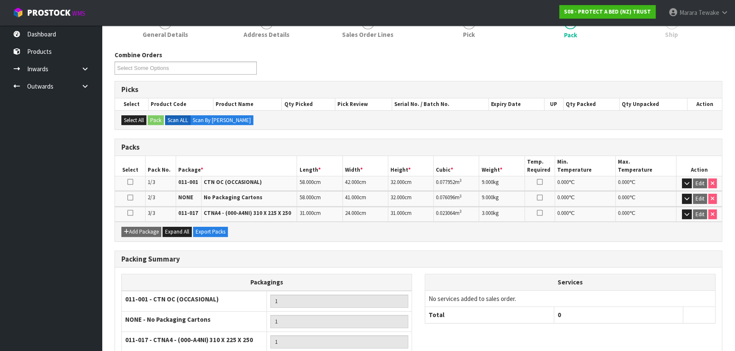
scroll to position [187, 0]
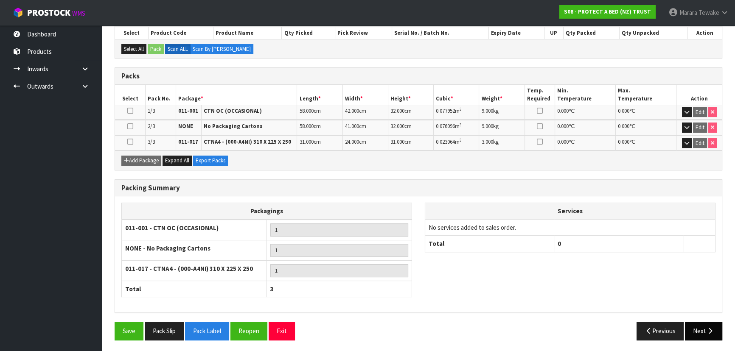
drag, startPoint x: 714, startPoint y: 340, endPoint x: 710, endPoint y: 337, distance: 4.5
click at [711, 337] on div "Save Pack Slip Pack Label Reopen Exit Previous Next" at bounding box center [418, 334] width 621 height 25
click at [709, 333] on button "Next" at bounding box center [703, 331] width 37 height 18
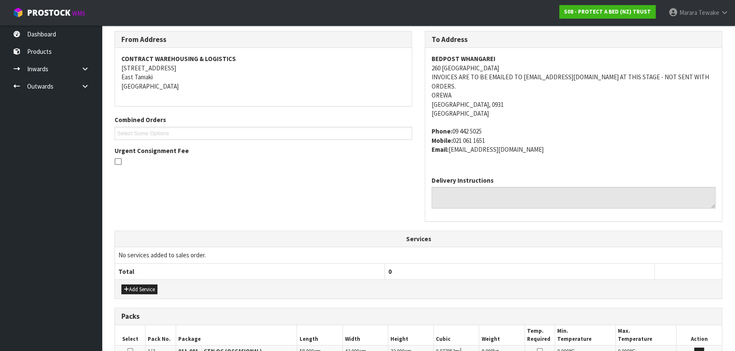
scroll to position [270, 0]
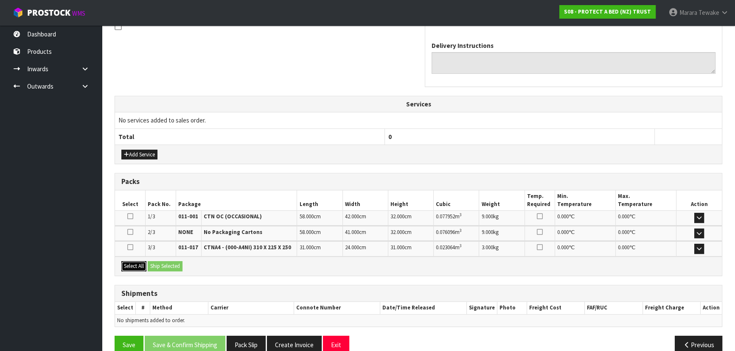
drag, startPoint x: 136, startPoint y: 259, endPoint x: 146, endPoint y: 257, distance: 10.0
click at [138, 261] on button "Select All" at bounding box center [133, 266] width 25 height 10
click at [160, 261] on button "Ship Selected" at bounding box center [165, 266] width 35 height 10
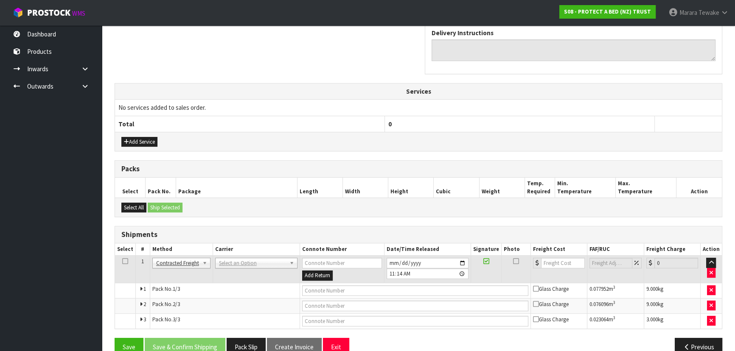
scroll to position [289, 0]
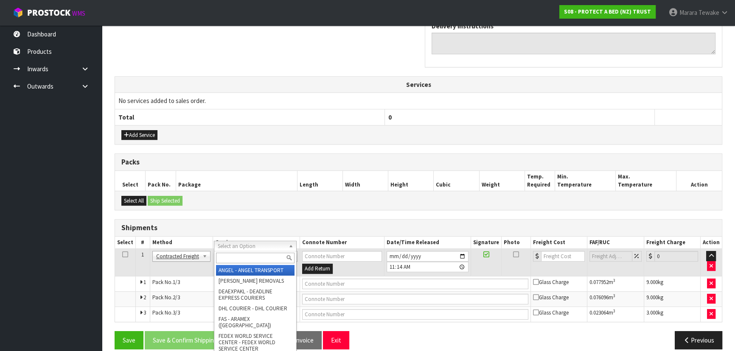
click at [243, 254] on input "text" at bounding box center [255, 258] width 79 height 11
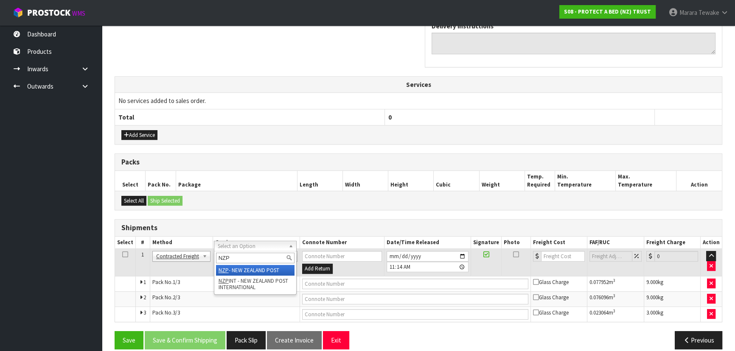
type input "NZP"
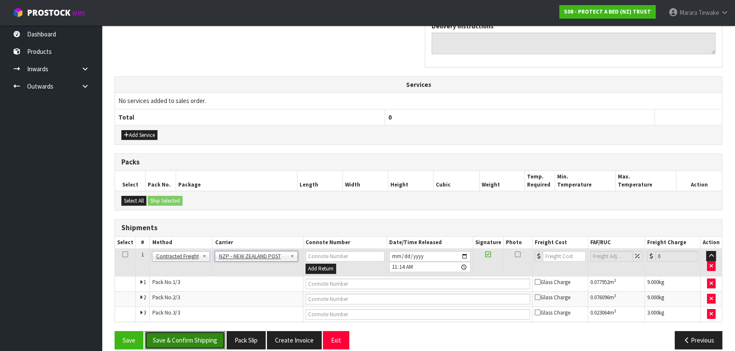
click at [207, 338] on button "Save & Confirm Shipping" at bounding box center [185, 341] width 81 height 18
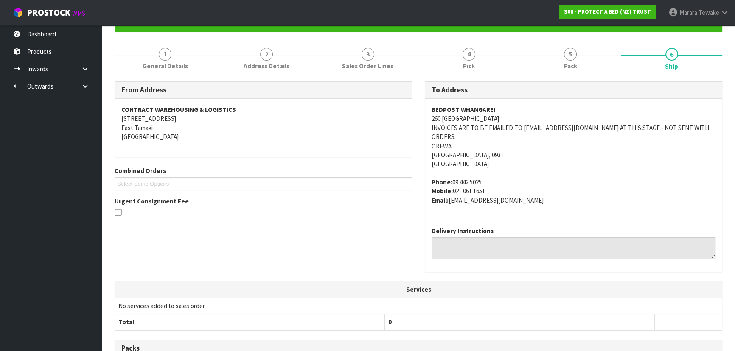
scroll to position [276, 0]
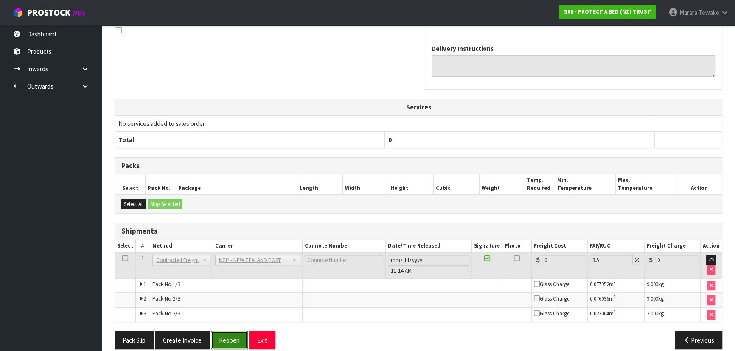
drag, startPoint x: 226, startPoint y: 331, endPoint x: 221, endPoint y: 331, distance: 5.5
click at [225, 332] on button "Reopen" at bounding box center [229, 341] width 37 height 18
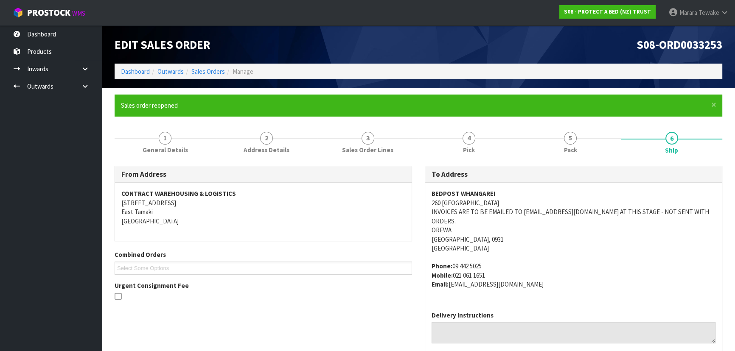
scroll to position [289, 0]
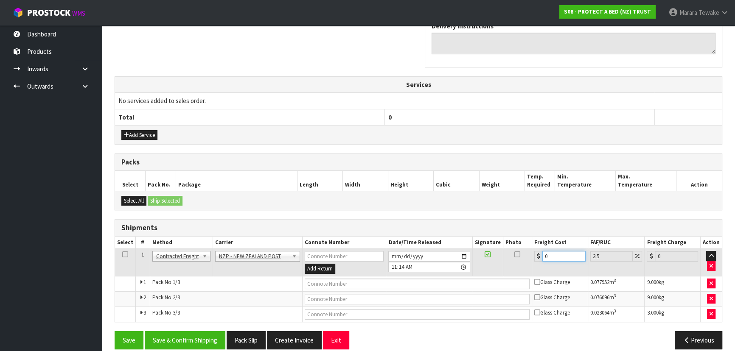
drag, startPoint x: 551, startPoint y: 247, endPoint x: 536, endPoint y: 242, distance: 15.7
click at [536, 251] on div "0" at bounding box center [559, 256] width 51 height 11
type input "1"
type input "1.03"
type input "12"
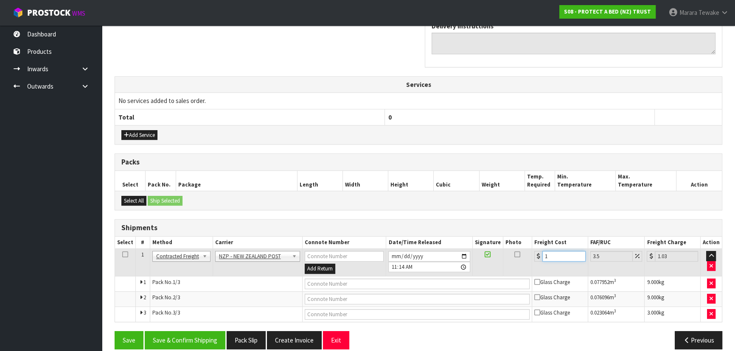
type input "12.42"
type input "12.9"
type input "13.35"
type input "12.99"
type input "13.44"
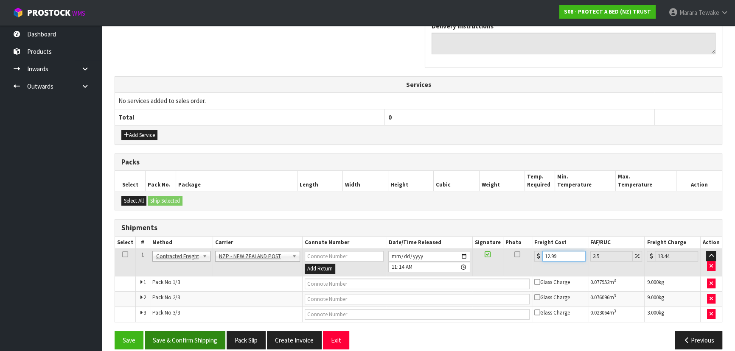
type input "12.99"
drag, startPoint x: 197, startPoint y: 330, endPoint x: 191, endPoint y: 326, distance: 7.6
click at [196, 332] on button "Save & Confirm Shipping" at bounding box center [185, 341] width 81 height 18
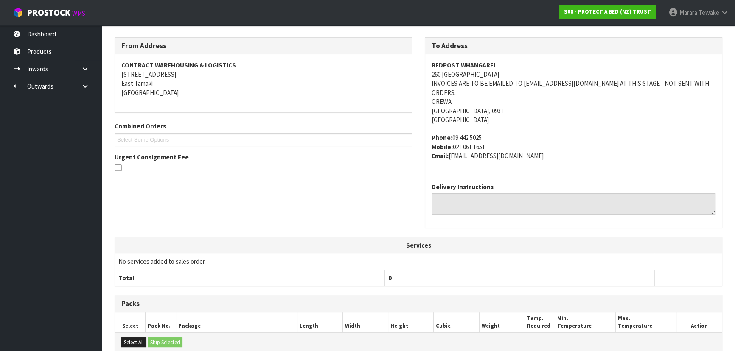
scroll to position [3, 0]
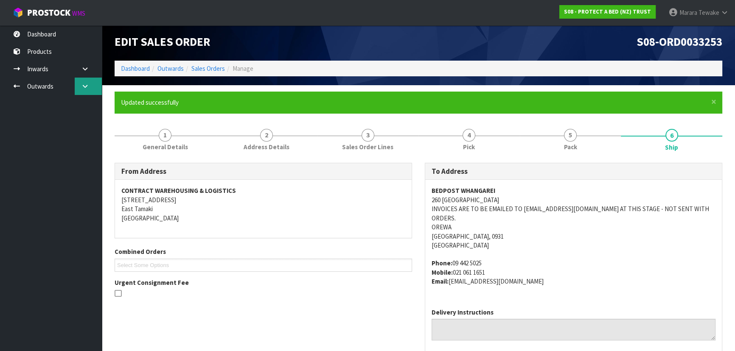
click at [91, 92] on link at bounding box center [88, 86] width 27 height 17
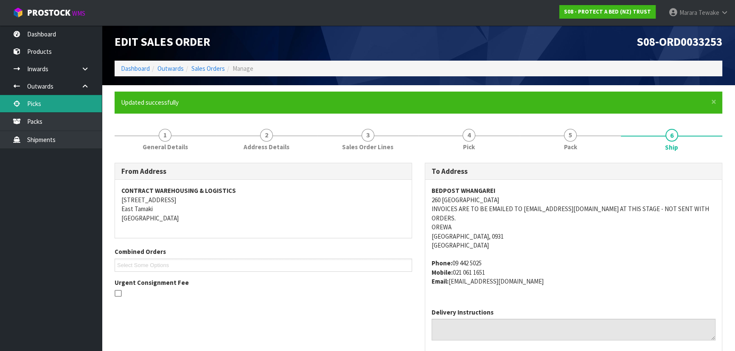
click at [59, 102] on link "Picks" at bounding box center [51, 103] width 102 height 17
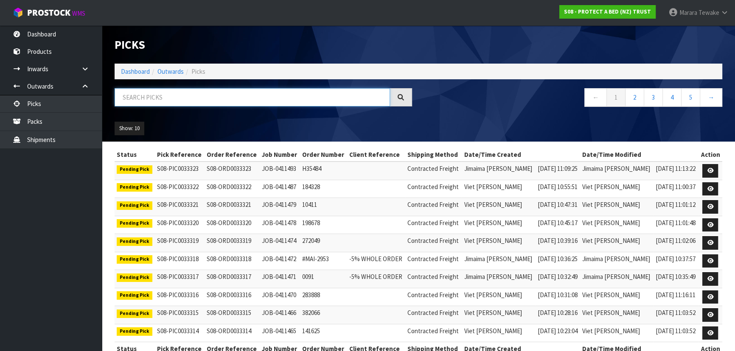
click at [261, 96] on input "text" at bounding box center [252, 97] width 275 height 18
type input "JOB-0411214"
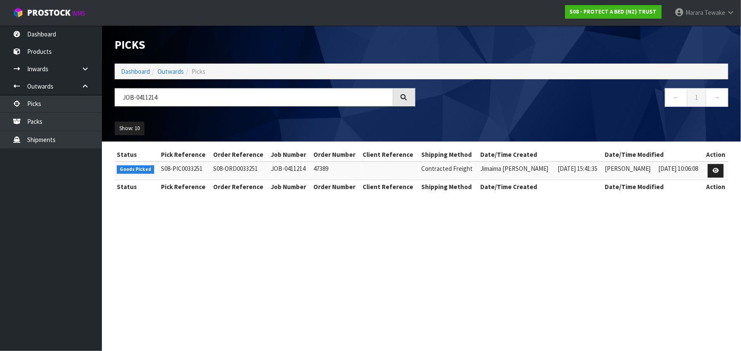
click at [717, 163] on td at bounding box center [715, 171] width 25 height 18
click at [718, 169] on icon at bounding box center [715, 171] width 6 height 6
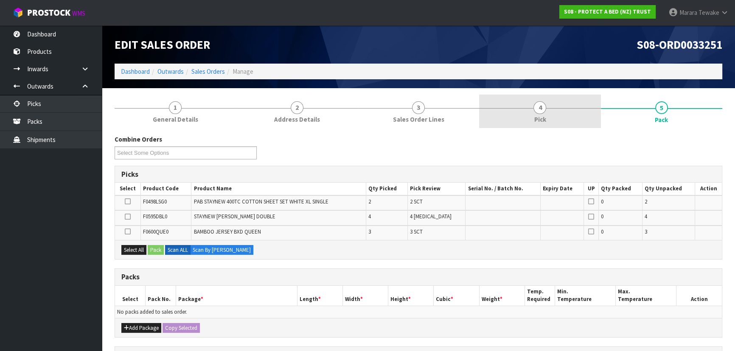
click at [560, 120] on link "4 Pick" at bounding box center [539, 112] width 121 height 34
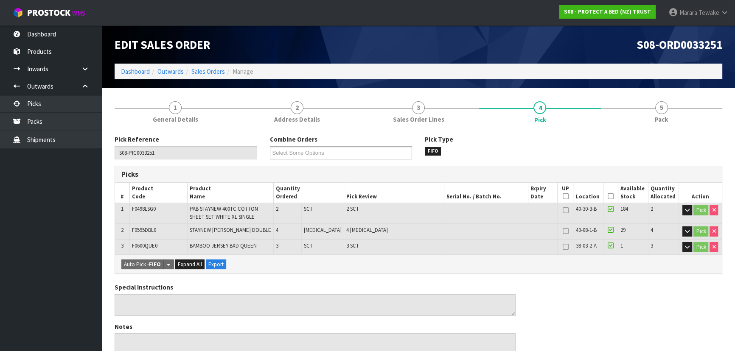
click at [608, 197] on icon at bounding box center [611, 197] width 6 height 0
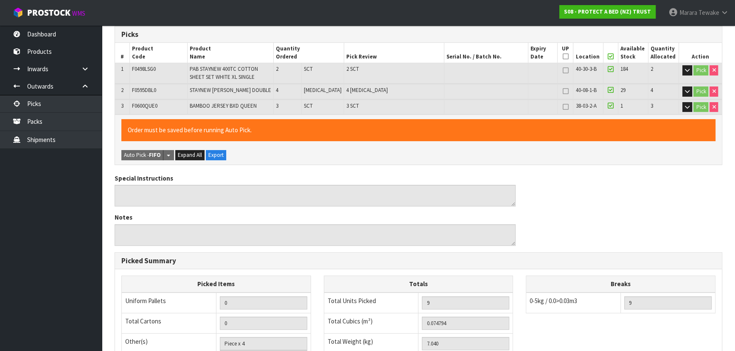
scroll to position [270, 0]
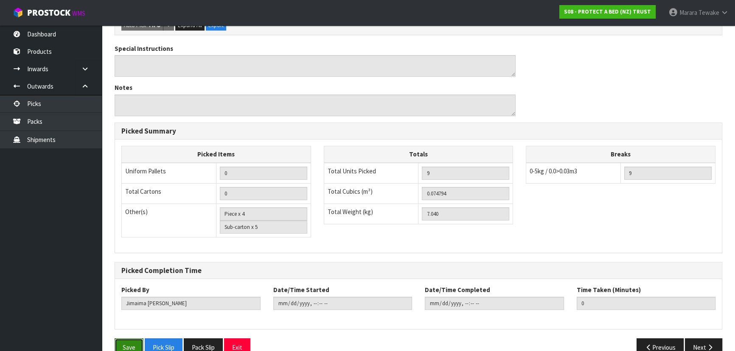
click at [126, 342] on button "Save" at bounding box center [129, 348] width 29 height 18
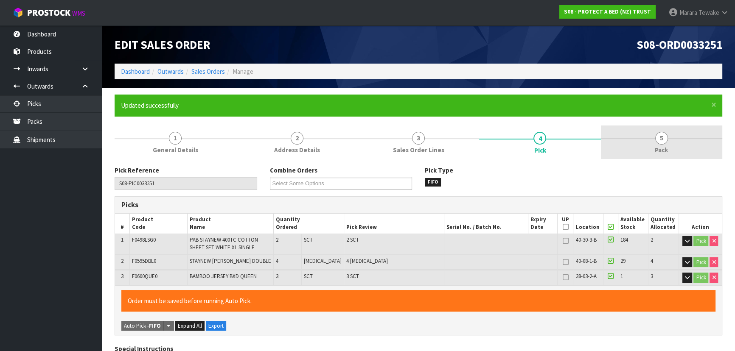
click at [661, 134] on span "5" at bounding box center [661, 138] width 13 height 13
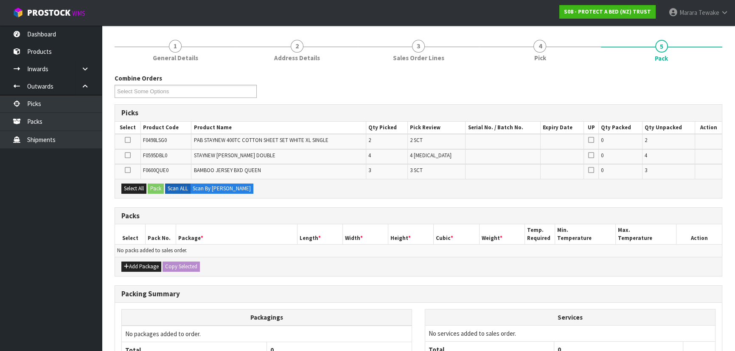
scroll to position [172, 0]
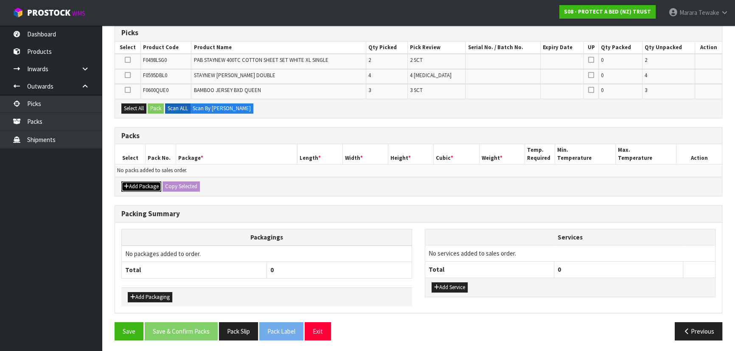
click at [143, 186] on button "Add Package" at bounding box center [141, 187] width 40 height 10
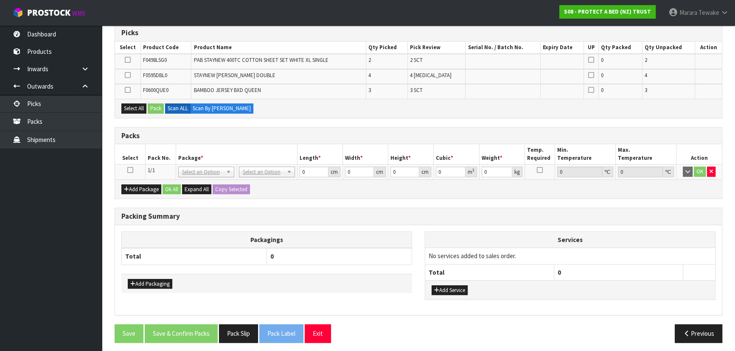
click at [126, 166] on td at bounding box center [130, 172] width 31 height 15
click at [128, 170] on icon at bounding box center [130, 170] width 6 height 0
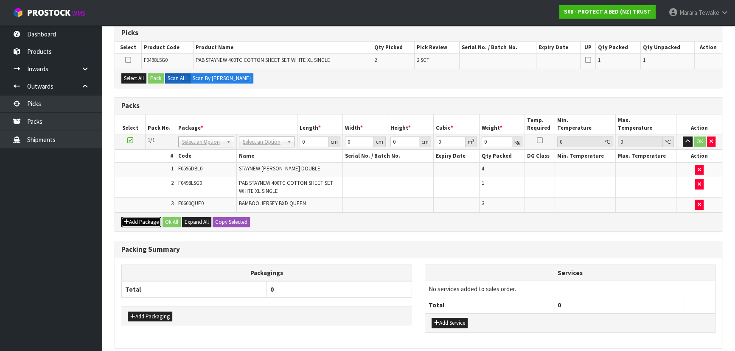
click at [154, 219] on button "Add Package" at bounding box center [141, 222] width 40 height 10
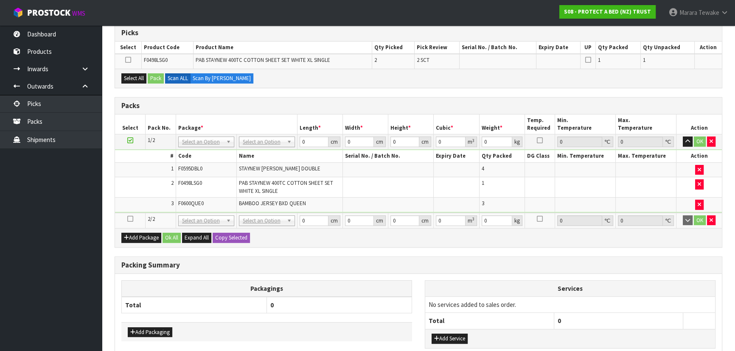
click at [128, 219] on icon at bounding box center [130, 219] width 6 height 0
drag, startPoint x: 128, startPoint y: 219, endPoint x: 138, endPoint y: 216, distance: 10.2
click at [128, 219] on icon at bounding box center [130, 219] width 6 height 0
click at [130, 219] on icon at bounding box center [130, 219] width 6 height 0
click at [135, 77] on button "Select All" at bounding box center [133, 78] width 25 height 10
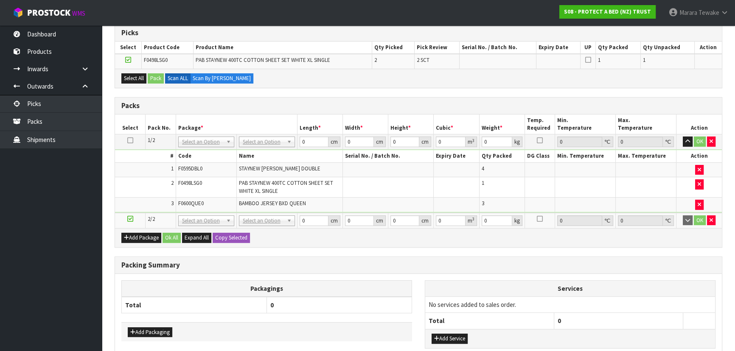
click at [405, 90] on div "Combine Orders S08-ORD0031944 S08-ORD0032699 S08-ORD0032700 S08-ORD0032701 S08-…" at bounding box center [419, 196] width 608 height 405
drag, startPoint x: 371, startPoint y: 80, endPoint x: 281, endPoint y: 97, distance: 91.2
click at [281, 98] on div "Packs" at bounding box center [418, 106] width 607 height 17
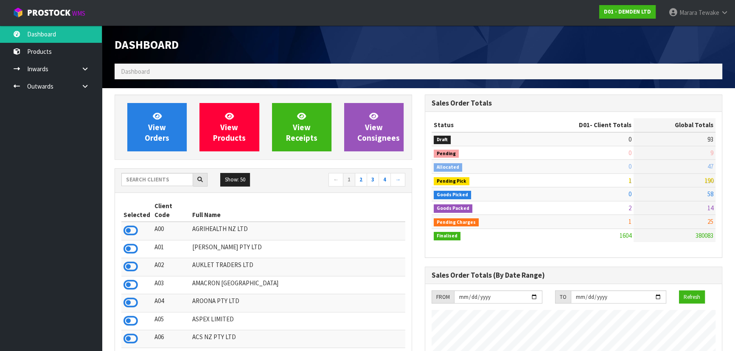
scroll to position [559, 310]
click at [161, 178] on input "text" at bounding box center [157, 179] width 72 height 13
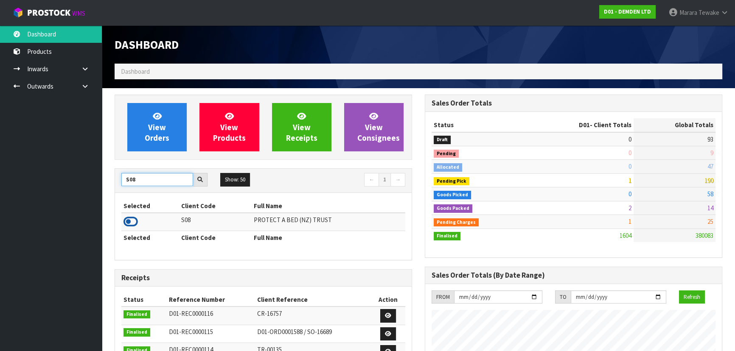
type input "S08"
click at [133, 221] on icon at bounding box center [131, 222] width 14 height 13
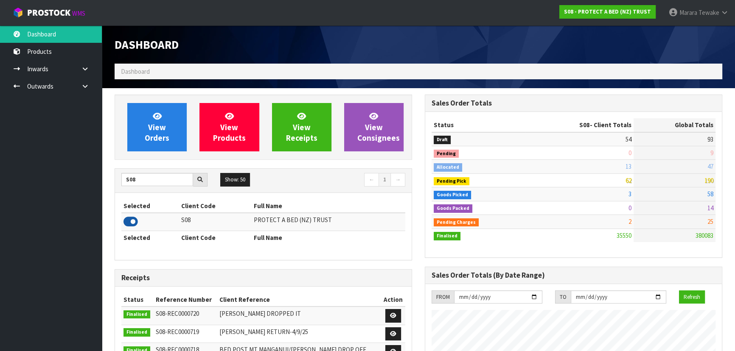
scroll to position [642, 310]
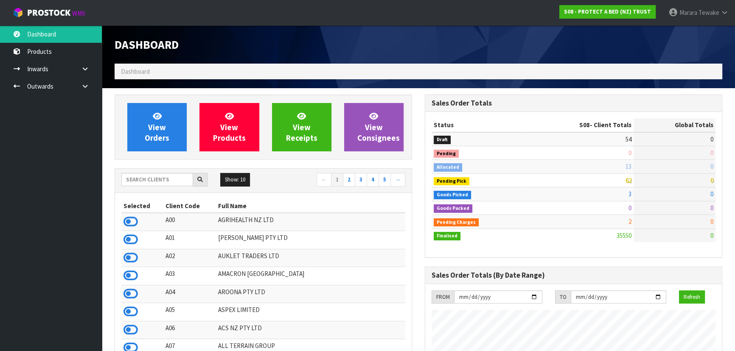
scroll to position [642, 310]
click at [165, 184] on input "text" at bounding box center [157, 179] width 72 height 13
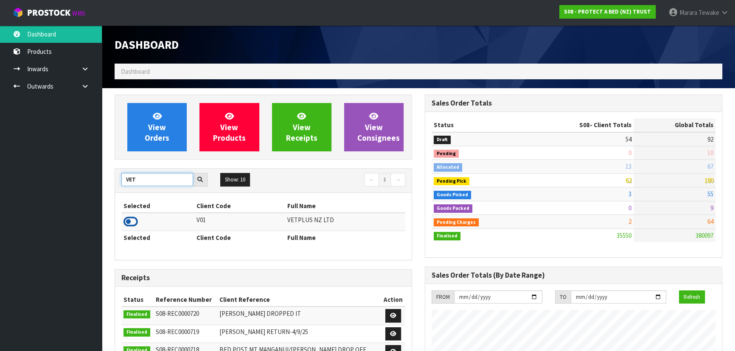
type input "VET"
click at [135, 216] on icon at bounding box center [131, 222] width 14 height 13
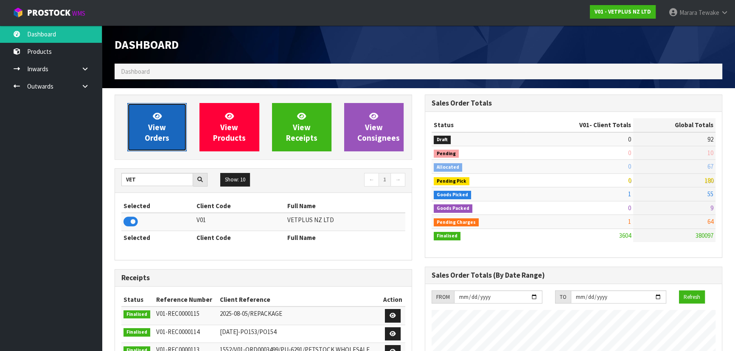
click at [155, 145] on link "View Orders" at bounding box center [156, 127] width 59 height 48
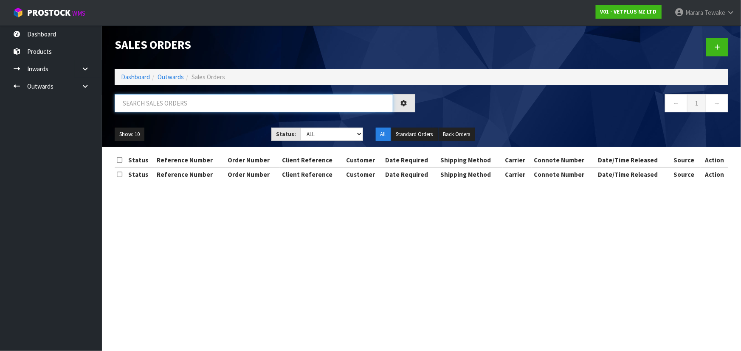
drag, startPoint x: 152, startPoint y: 111, endPoint x: 153, endPoint y: 106, distance: 4.7
click at [152, 109] on input "text" at bounding box center [254, 103] width 278 height 18
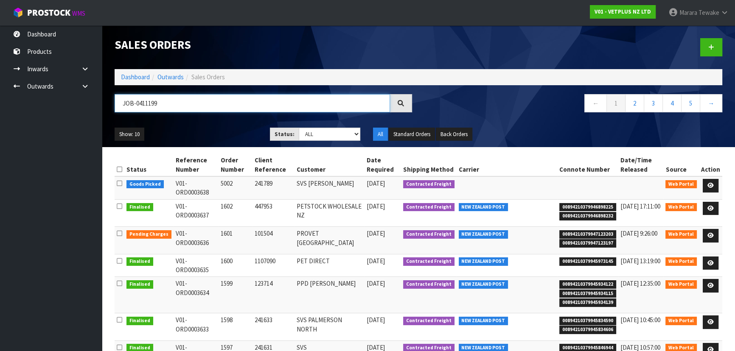
type input "JOB-0411199"
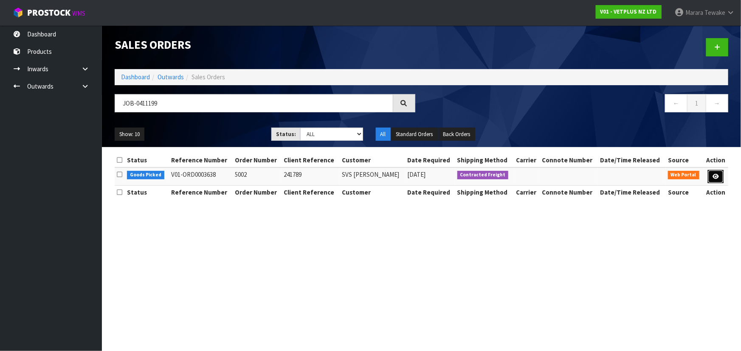
click at [713, 177] on icon at bounding box center [715, 177] width 6 height 6
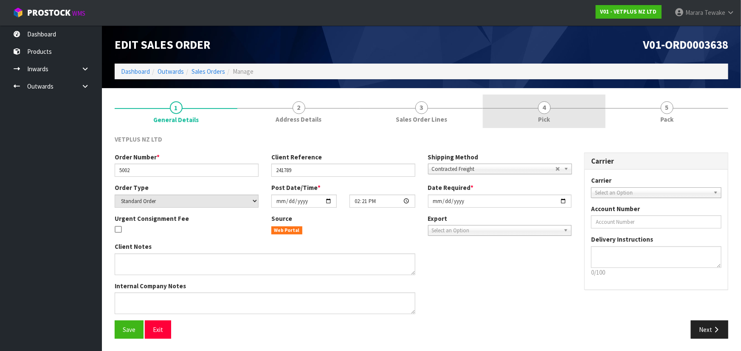
drag, startPoint x: 564, startPoint y: 119, endPoint x: 566, endPoint y: 128, distance: 9.6
click at [563, 119] on link "4 Pick" at bounding box center [544, 112] width 123 height 34
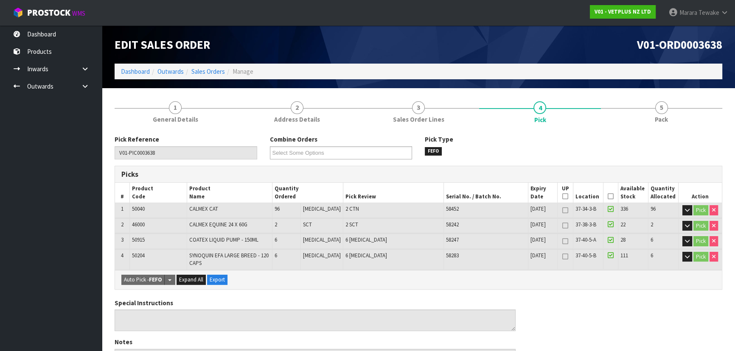
click at [610, 197] on icon at bounding box center [611, 197] width 6 height 0
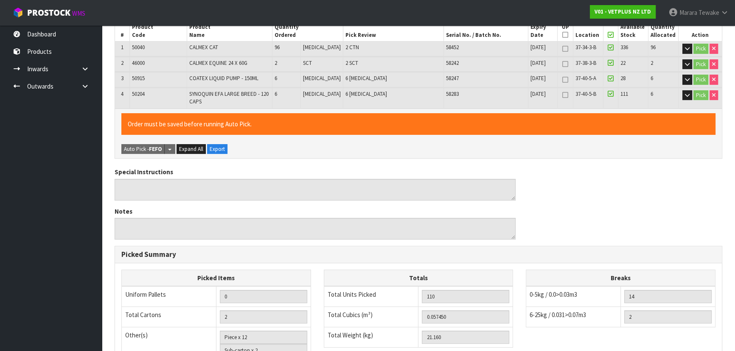
scroll to position [301, 0]
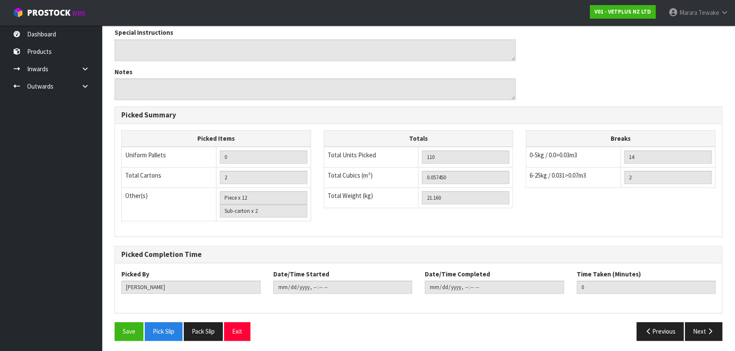
click at [119, 343] on div "Save Pick Slip Pack Slip Exit Previous Next" at bounding box center [418, 335] width 621 height 25
click at [121, 338] on button "Save" at bounding box center [129, 332] width 29 height 18
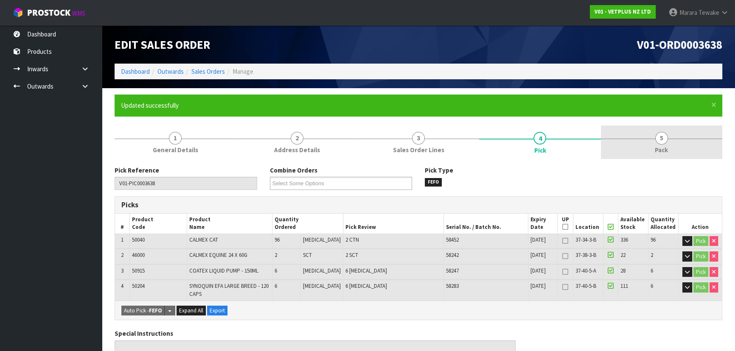
click at [664, 143] on span "5" at bounding box center [661, 138] width 13 height 13
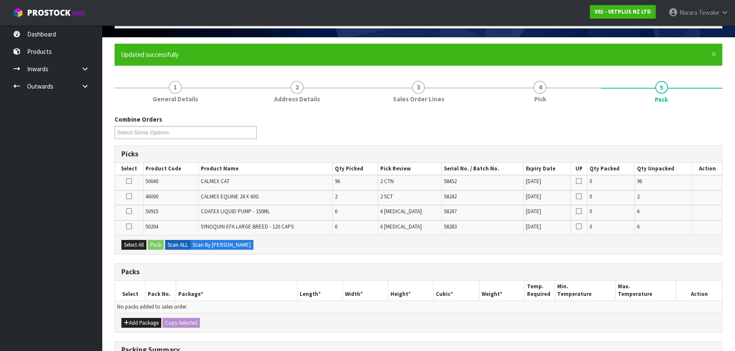
scroll to position [187, 0]
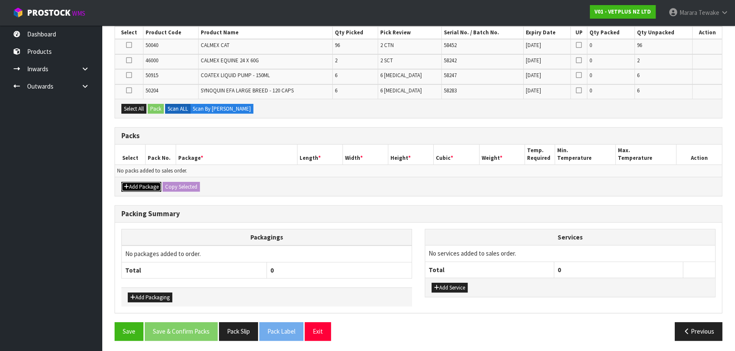
drag, startPoint x: 145, startPoint y: 185, endPoint x: 135, endPoint y: 185, distance: 10.6
click at [143, 185] on button "Add Package" at bounding box center [141, 187] width 40 height 10
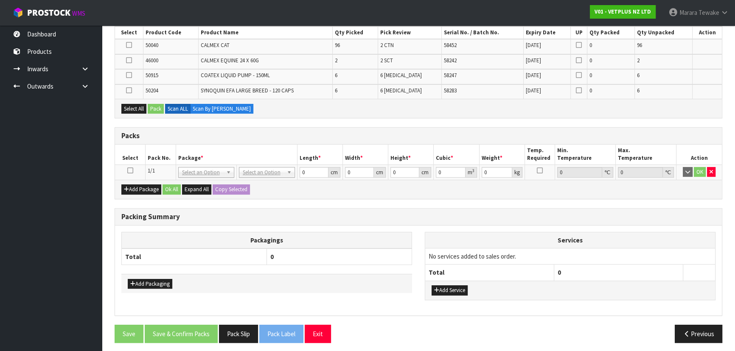
click at [130, 171] on icon at bounding box center [130, 171] width 6 height 0
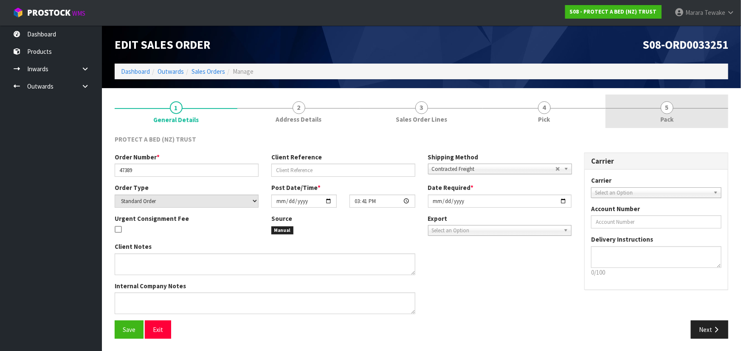
click at [664, 111] on span "5" at bounding box center [666, 107] width 13 height 13
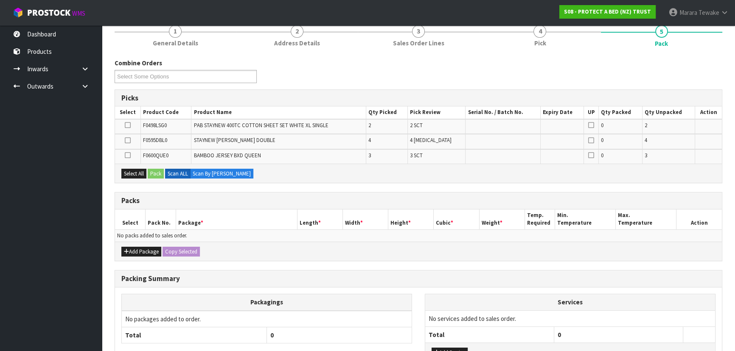
scroll to position [77, 0]
click at [141, 247] on button "Add Package" at bounding box center [141, 252] width 40 height 10
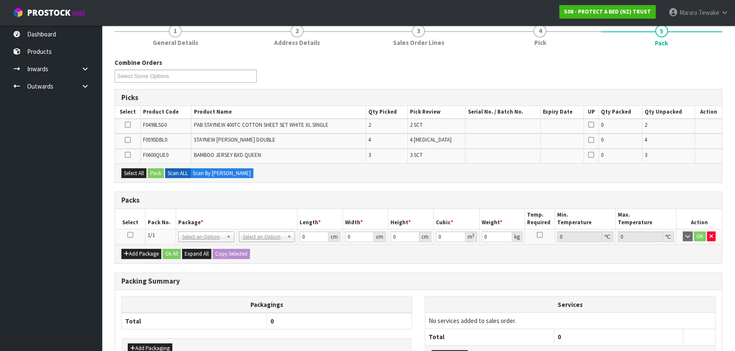
drag, startPoint x: 130, startPoint y: 233, endPoint x: 128, endPoint y: 223, distance: 10.9
click at [130, 235] on icon at bounding box center [130, 235] width 6 height 0
click at [136, 170] on button "Select All" at bounding box center [133, 174] width 25 height 10
click at [127, 125] on icon at bounding box center [128, 125] width 6 height 0
click at [0, 0] on input "checkbox" at bounding box center [0, 0] width 0 height 0
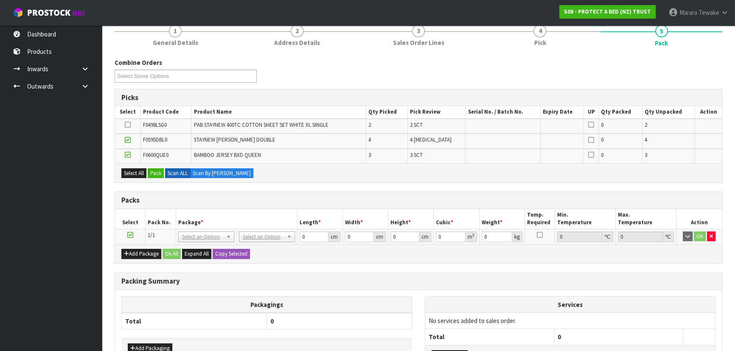
click at [128, 125] on icon at bounding box center [128, 125] width 6 height 0
click at [0, 0] on input "checkbox" at bounding box center [0, 0] width 0 height 0
drag, startPoint x: 154, startPoint y: 172, endPoint x: 163, endPoint y: 170, distance: 8.8
click at [156, 171] on button "Pack" at bounding box center [156, 174] width 16 height 10
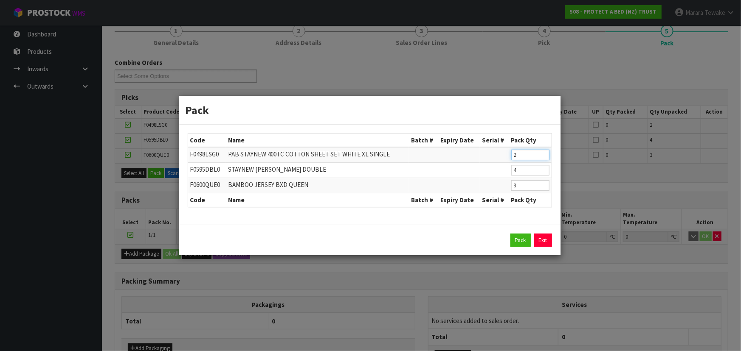
drag, startPoint x: 521, startPoint y: 153, endPoint x: 498, endPoint y: 144, distance: 24.4
click at [498, 144] on table "Code Name Batch # Expiry Date Serial # Pack Qty F0498LSG0 PAB STAYNEW 400TC COT…" at bounding box center [369, 170] width 363 height 73
type input "1"
click button "Pack" at bounding box center [520, 241] width 20 height 14
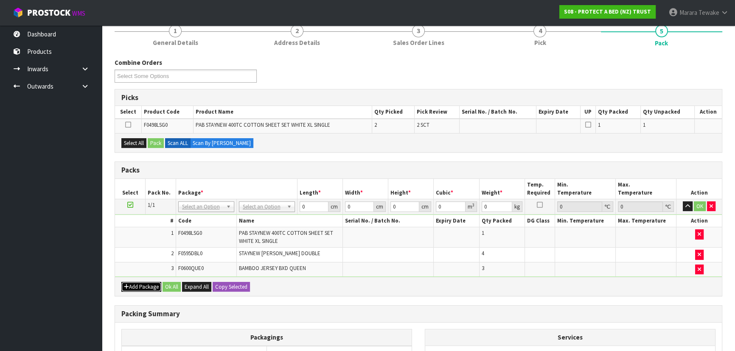
click at [135, 284] on button "Add Package" at bounding box center [141, 287] width 40 height 10
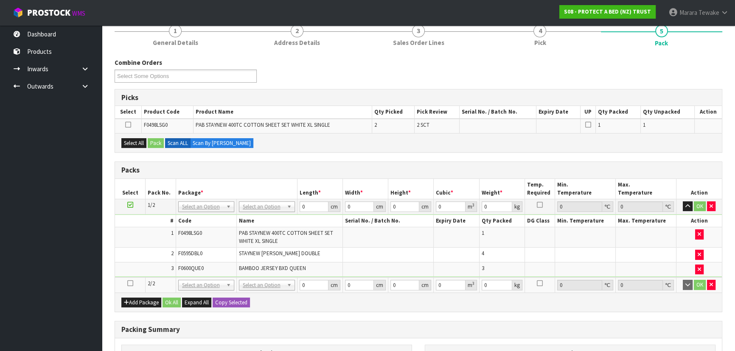
click at [132, 284] on icon at bounding box center [130, 284] width 6 height 0
click at [137, 140] on button "Select All" at bounding box center [133, 143] width 25 height 10
click at [156, 140] on button "Pack" at bounding box center [156, 143] width 16 height 10
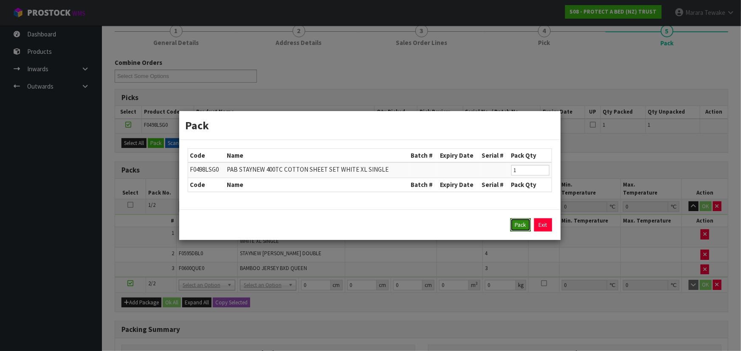
drag, startPoint x: 521, startPoint y: 223, endPoint x: 494, endPoint y: 222, distance: 27.2
click at [521, 223] on button "Pack" at bounding box center [520, 226] width 20 height 14
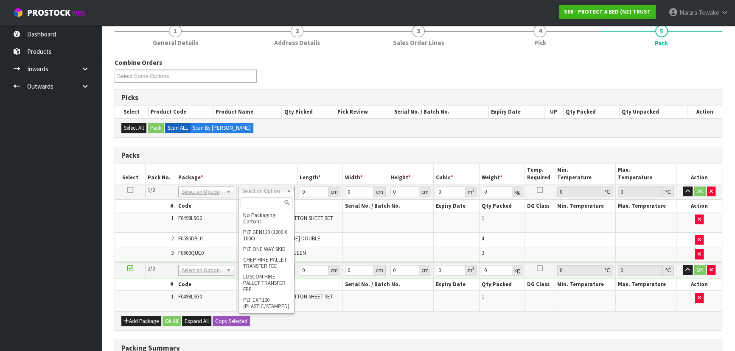
click at [270, 204] on input "text" at bounding box center [267, 203] width 52 height 11
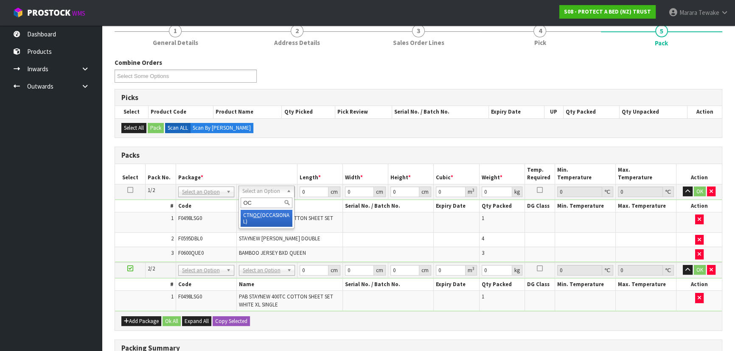
type input "OC"
type input "6.42"
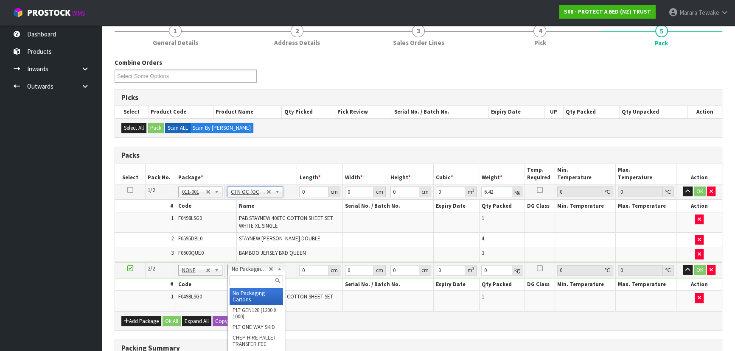
click at [254, 281] on input "text" at bounding box center [256, 281] width 53 height 11
type input "A4"
drag, startPoint x: 252, startPoint y: 293, endPoint x: 261, endPoint y: 269, distance: 25.8
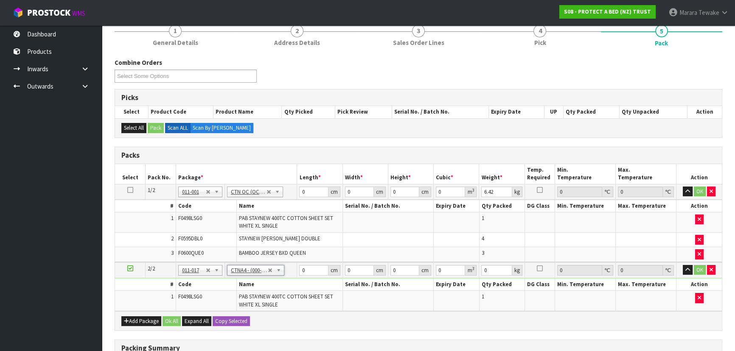
type input "31"
type input "22.5"
type input "25"
type input "0.017438"
type input "0.82"
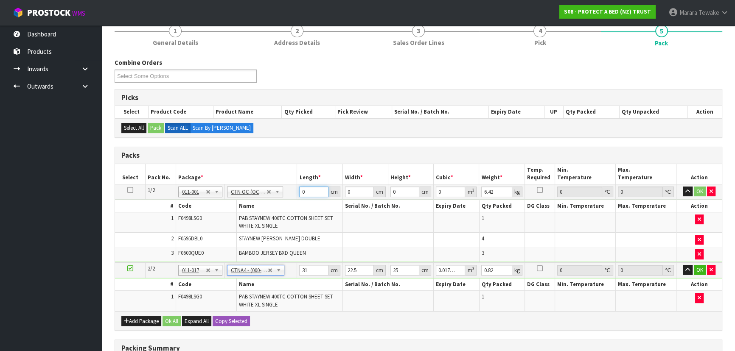
drag, startPoint x: 306, startPoint y: 189, endPoint x: 290, endPoint y: 182, distance: 16.9
click at [293, 186] on tr "1/2 NONE 007-001 007-002 007-004 007-009 007-013 007-014 007-015 007-017 007-01…" at bounding box center [418, 191] width 607 height 15
type input "58"
type input "41"
type input "3"
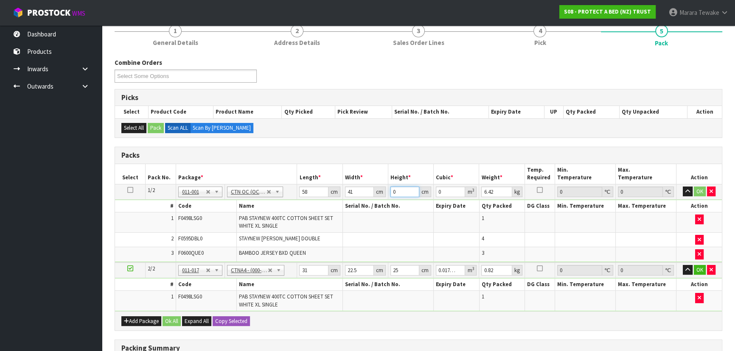
type input "0.007134"
type input "32"
type input "0.076096"
type input "32"
type input "8"
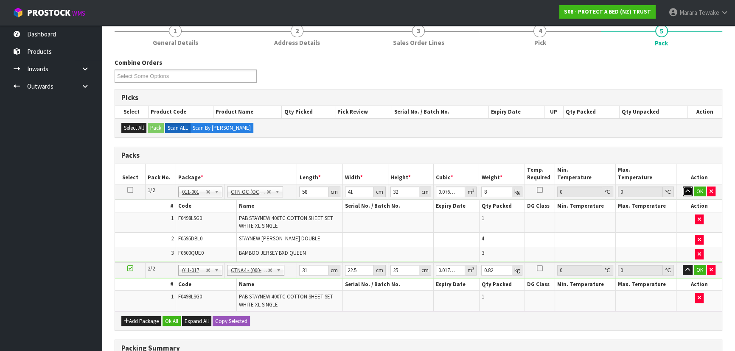
click at [683, 187] on button "button" at bounding box center [688, 192] width 10 height 10
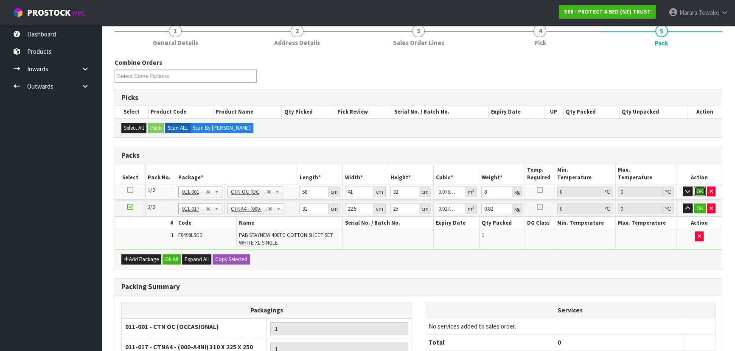
click button "OK" at bounding box center [700, 192] width 12 height 10
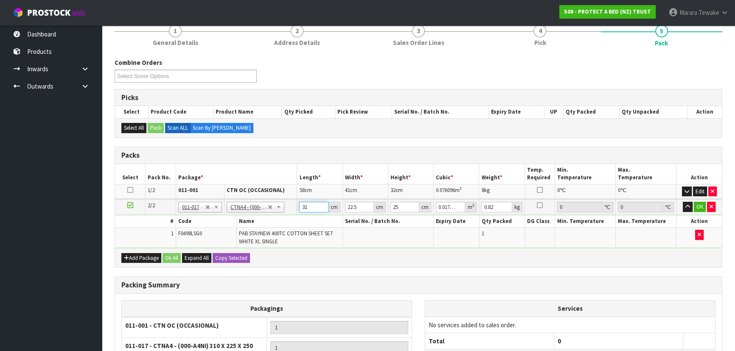
type input "3"
type input "0.001687"
type input "32"
type input "0.018"
type input "32"
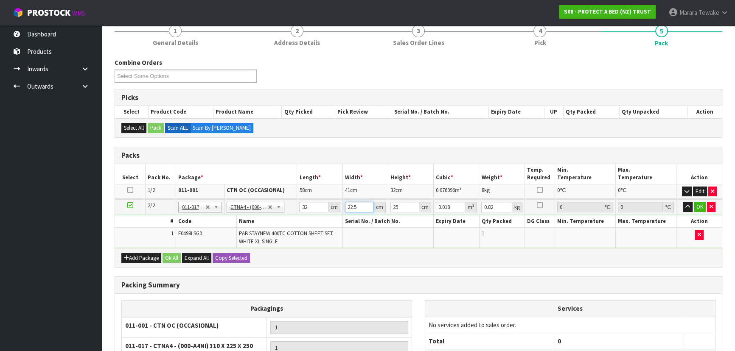
type input "2"
type input "0.0016"
type input "24"
type input "0.0192"
type input "24"
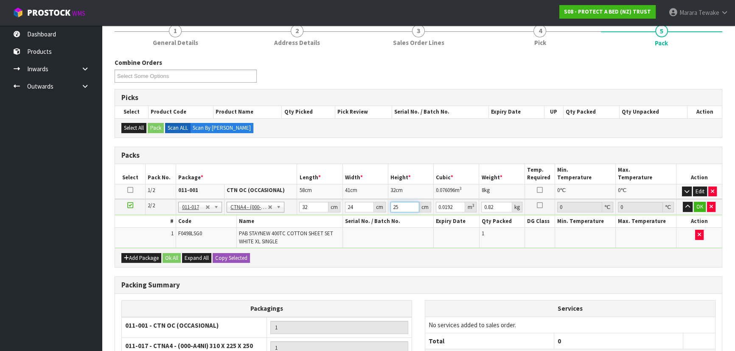
type input "3"
type input "0.002304"
type input "30"
type input "0.02304"
type input "30"
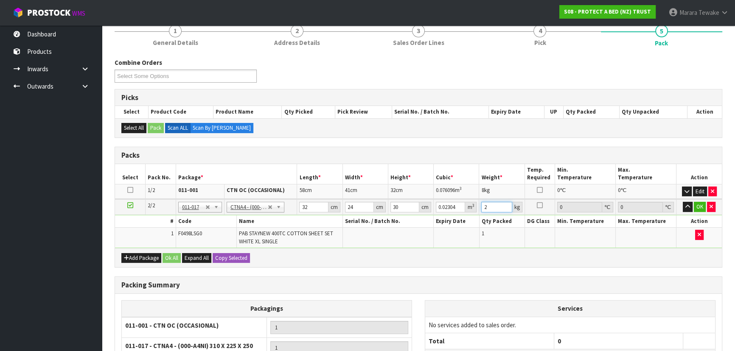
type input "2"
click at [683, 202] on button "button" at bounding box center [688, 207] width 10 height 10
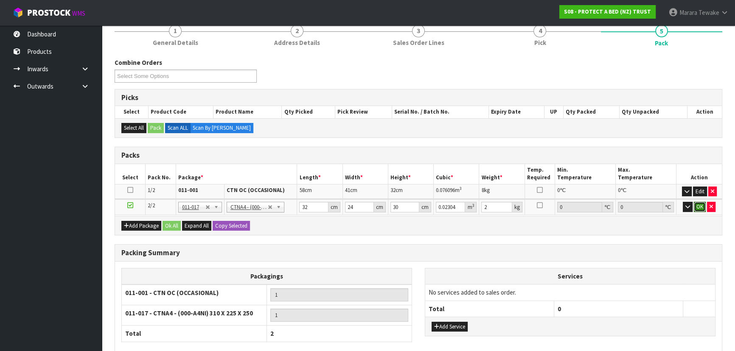
click button "OK" at bounding box center [700, 207] width 12 height 10
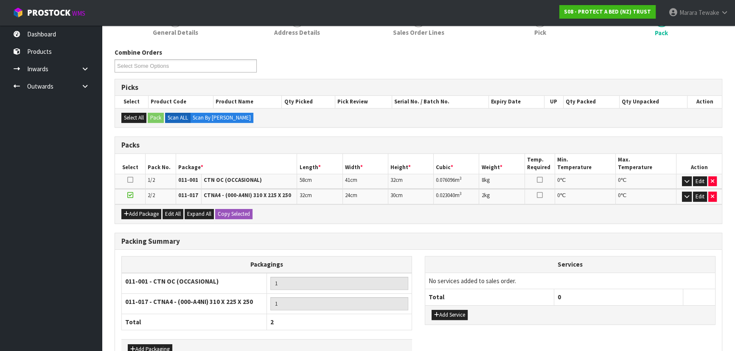
scroll to position [139, 0]
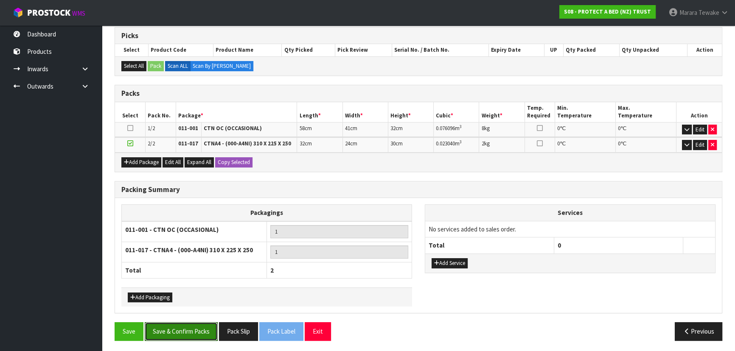
drag, startPoint x: 181, startPoint y: 331, endPoint x: 144, endPoint y: 315, distance: 40.5
click at [180, 330] on button "Save & Confirm Packs" at bounding box center [181, 332] width 73 height 18
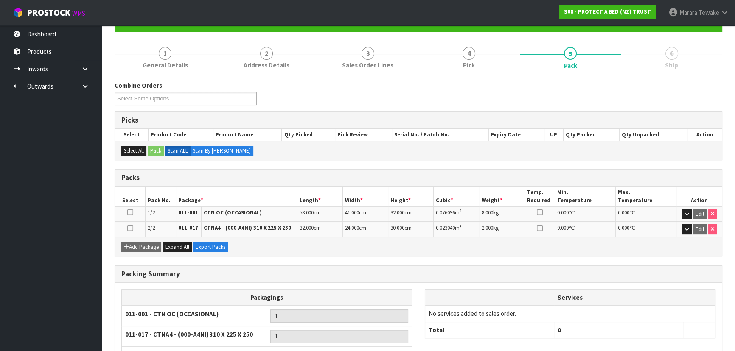
scroll to position [151, 0]
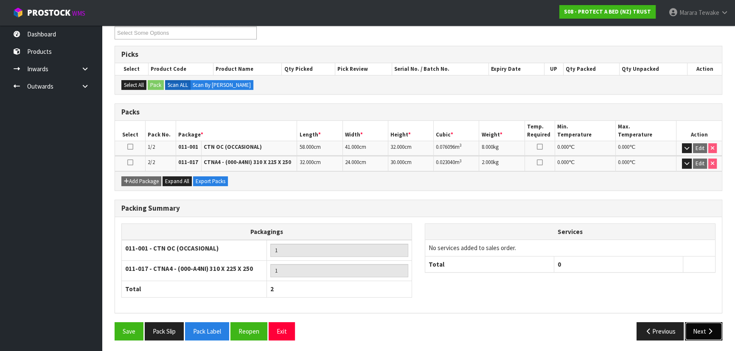
drag, startPoint x: 713, startPoint y: 333, endPoint x: 709, endPoint y: 332, distance: 4.4
click at [711, 333] on button "Next" at bounding box center [703, 332] width 37 height 18
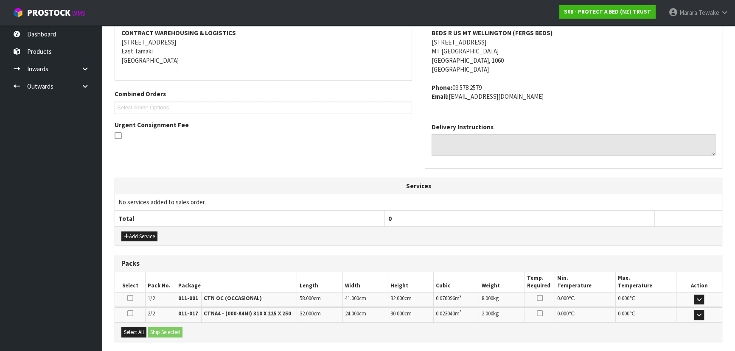
scroll to position [231, 0]
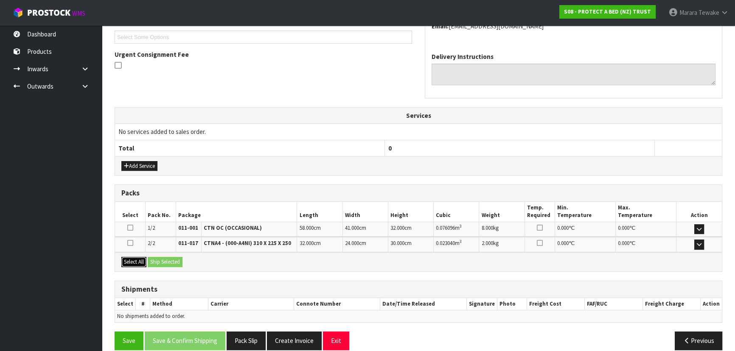
click at [138, 260] on button "Select All" at bounding box center [133, 262] width 25 height 10
click at [162, 259] on button "Ship Selected" at bounding box center [165, 262] width 35 height 10
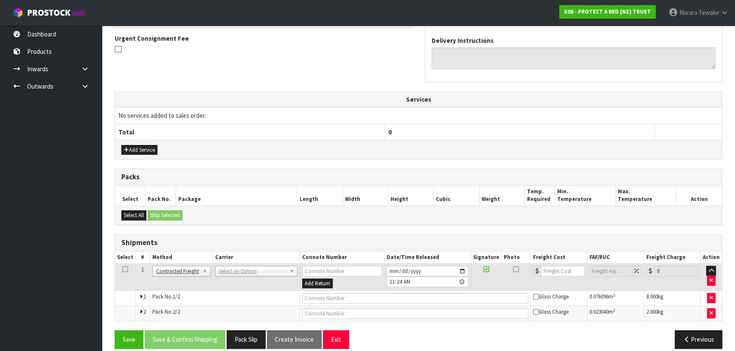
scroll to position [256, 0]
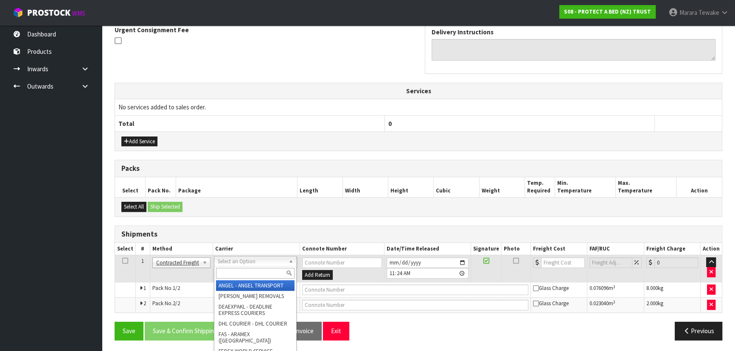
click at [228, 273] on input "text" at bounding box center [255, 273] width 79 height 11
type input "NZP"
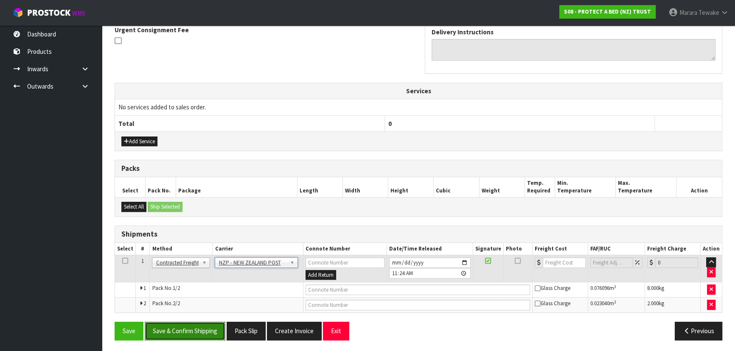
click at [195, 331] on button "Save & Confirm Shipping" at bounding box center [185, 331] width 81 height 18
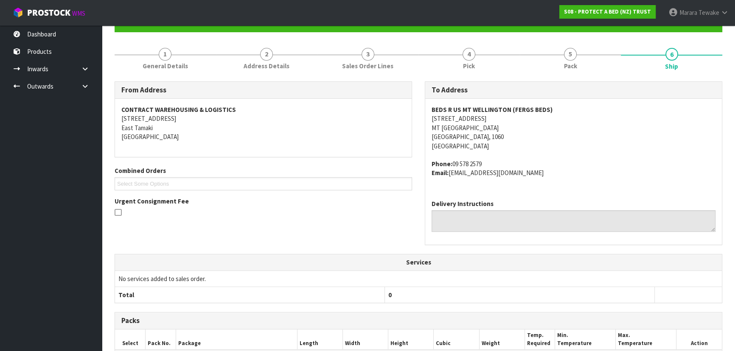
scroll to position [244, 0]
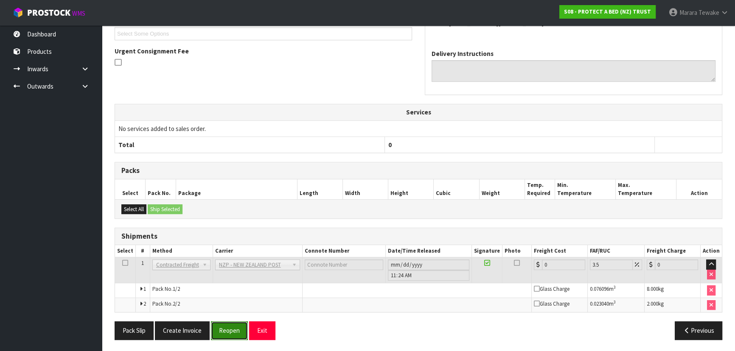
click at [239, 331] on button "Reopen" at bounding box center [229, 331] width 37 height 18
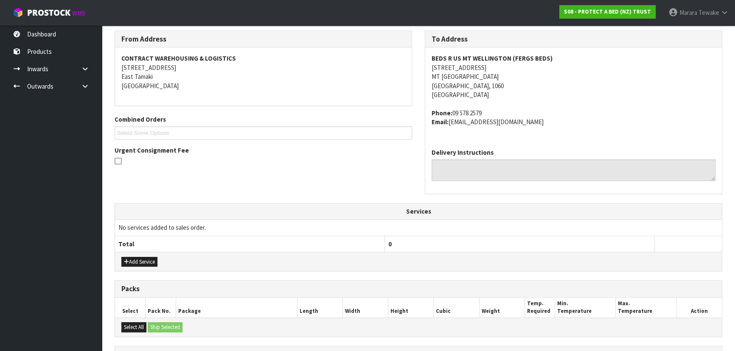
scroll to position [231, 0]
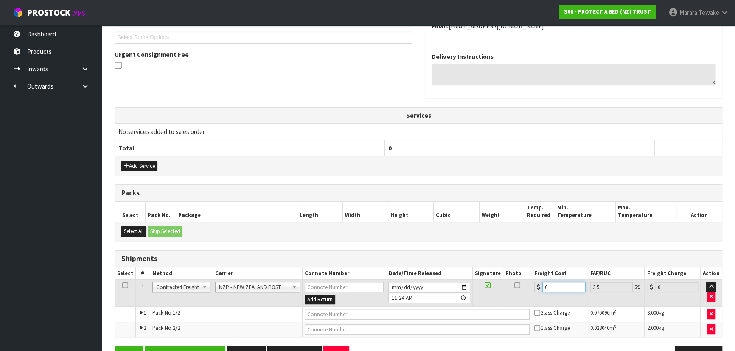
drag, startPoint x: 554, startPoint y: 287, endPoint x: 523, endPoint y: 267, distance: 37.3
click at [524, 272] on table "Select # Method Carrier Connote Number Date/Time Released Signature Photo Freig…" at bounding box center [418, 303] width 607 height 70
type input "8"
type input "8.28"
type input "8.6"
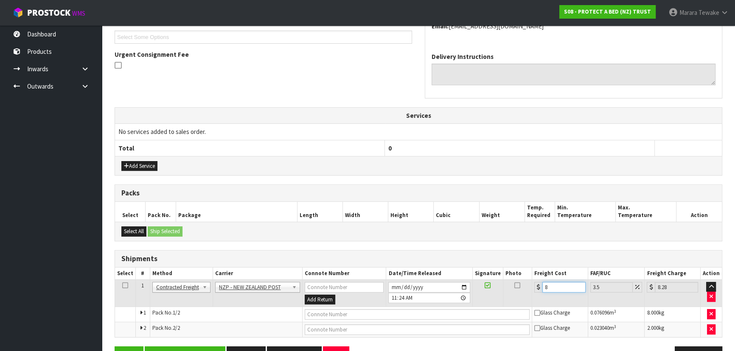
type input "8.9"
type input "8.66"
type input "8.96"
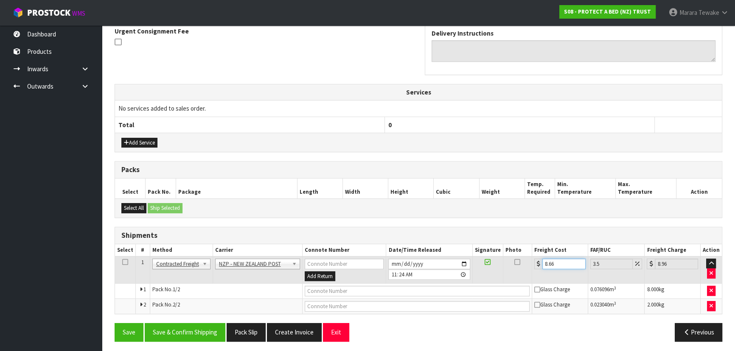
scroll to position [256, 0]
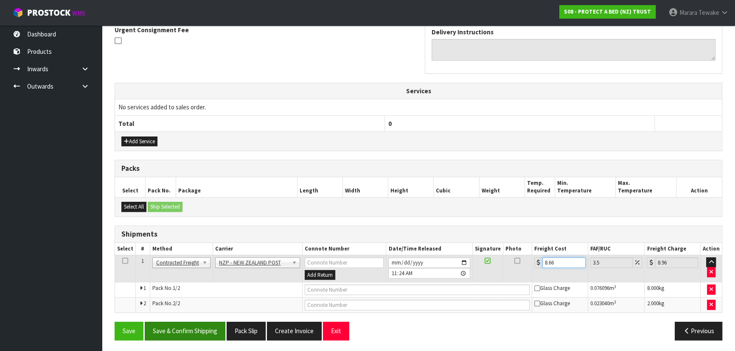
type input "8.66"
drag, startPoint x: 216, startPoint y: 332, endPoint x: 178, endPoint y: 322, distance: 39.1
click at [216, 332] on button "Save & Confirm Shipping" at bounding box center [185, 331] width 81 height 18
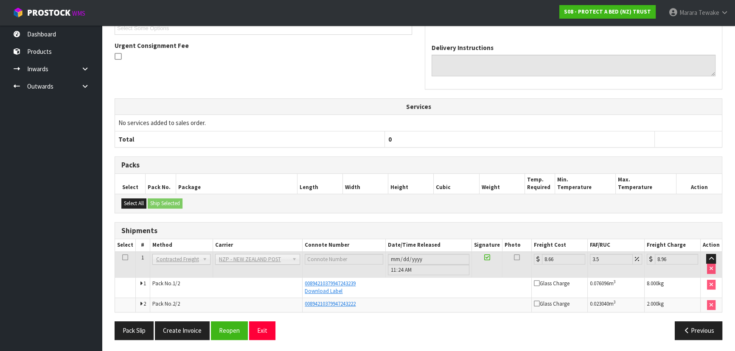
scroll to position [0, 0]
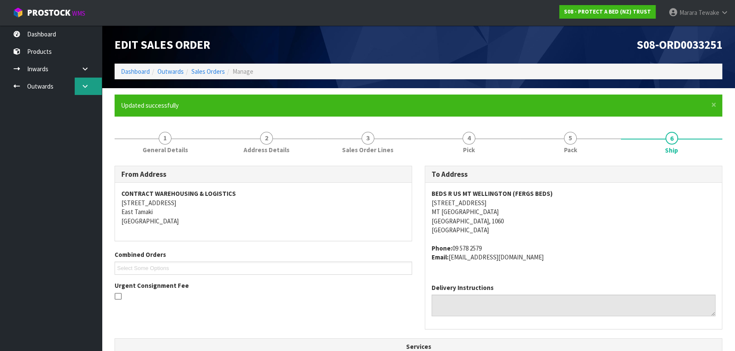
click at [87, 86] on icon at bounding box center [85, 86] width 8 height 6
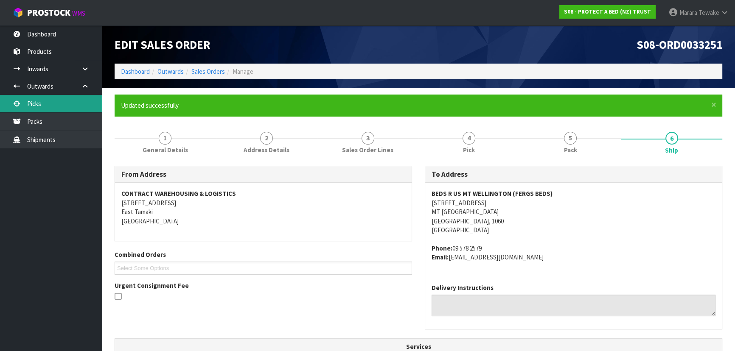
click at [55, 100] on link "Picks" at bounding box center [51, 103] width 102 height 17
